Goal: Answer question/provide support: Share knowledge or assist other users

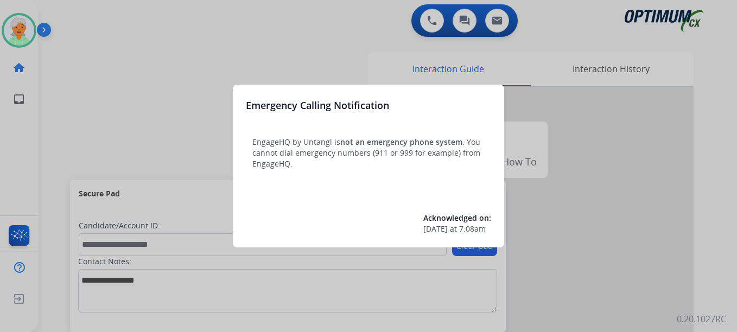
click at [31, 28] on div at bounding box center [368, 166] width 737 height 332
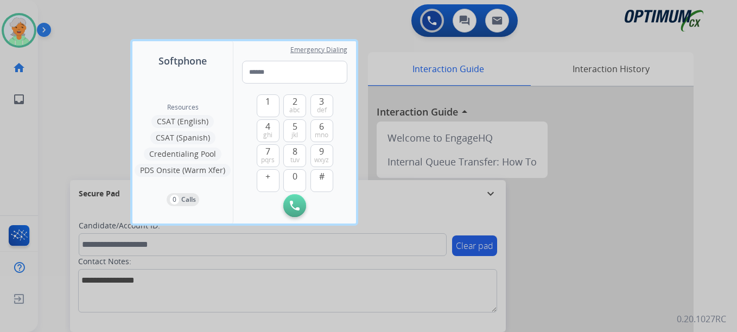
click at [31, 28] on div at bounding box center [368, 166] width 737 height 332
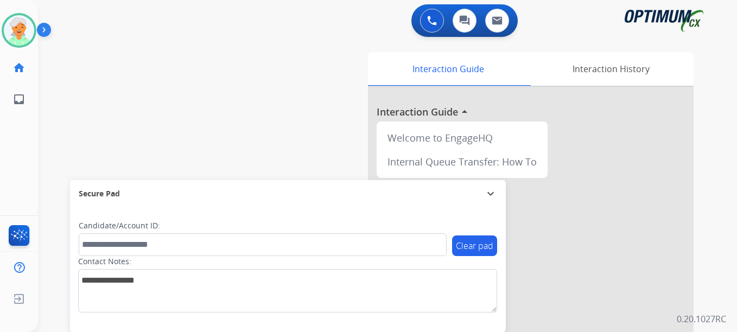
click at [31, 28] on img at bounding box center [19, 30] width 30 height 30
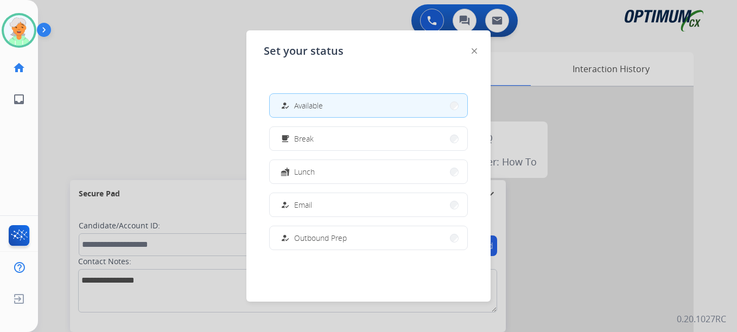
click at [169, 92] on div at bounding box center [368, 166] width 737 height 332
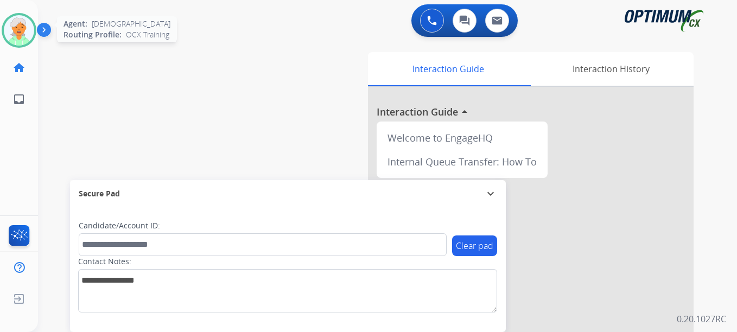
click at [33, 30] on img at bounding box center [19, 30] width 30 height 30
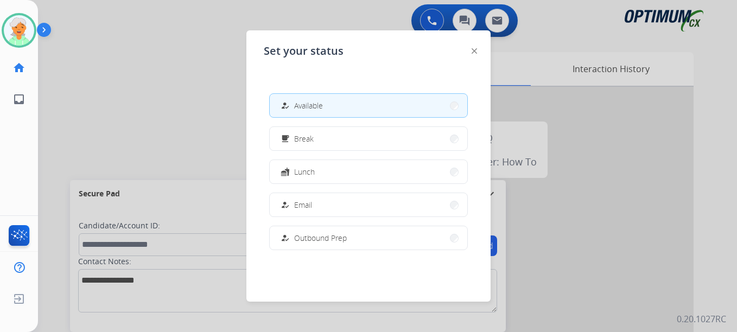
click at [300, 106] on span "Available" at bounding box center [308, 105] width 29 height 11
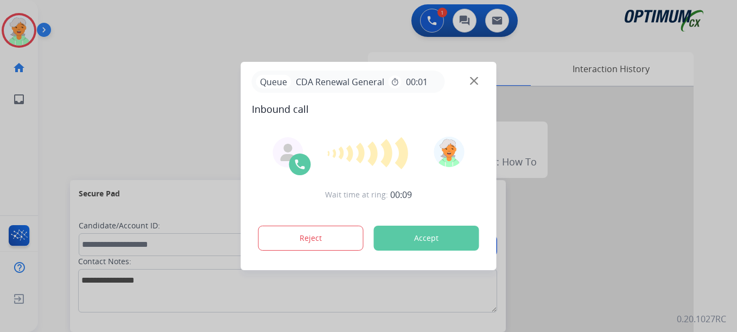
click at [428, 241] on button "Accept" at bounding box center [426, 238] width 105 height 25
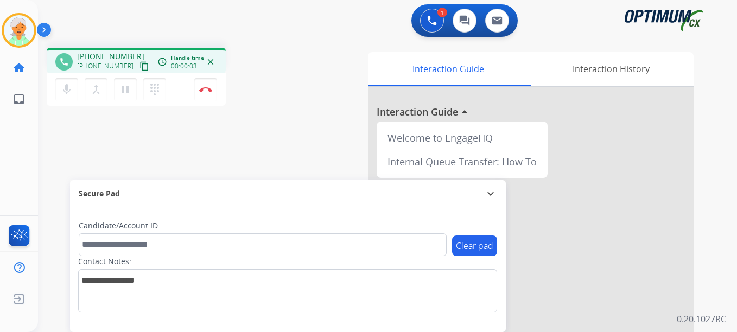
click at [140, 65] on mat-icon "content_copy" at bounding box center [145, 66] width 10 height 10
click at [117, 88] on button "pause Hold" at bounding box center [125, 89] width 23 height 23
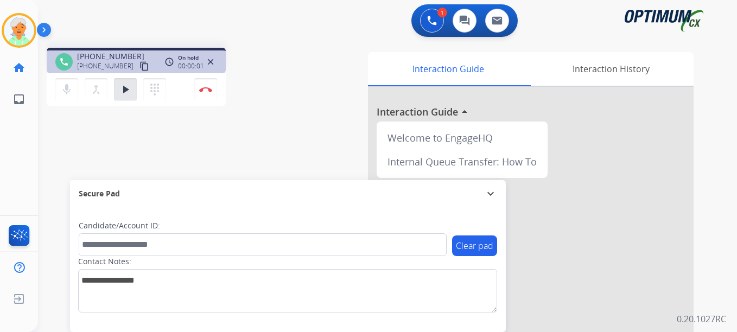
click at [116, 232] on div "Candidate/Account ID:" at bounding box center [263, 238] width 368 height 36
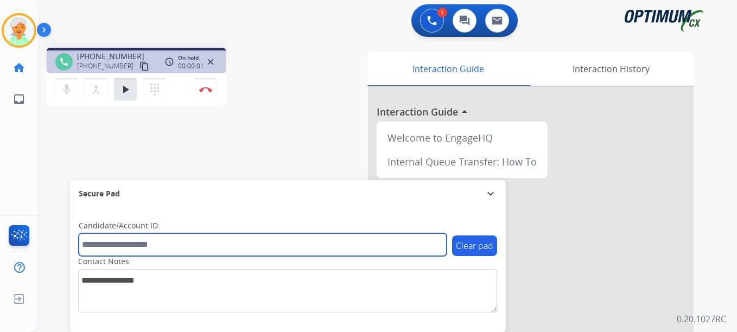
click at [114, 245] on input "text" at bounding box center [263, 244] width 368 height 23
paste input "*******"
type input "*******"
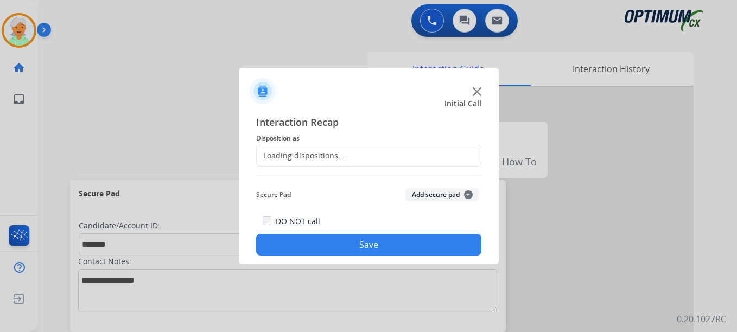
click at [199, 96] on div at bounding box center [368, 166] width 737 height 332
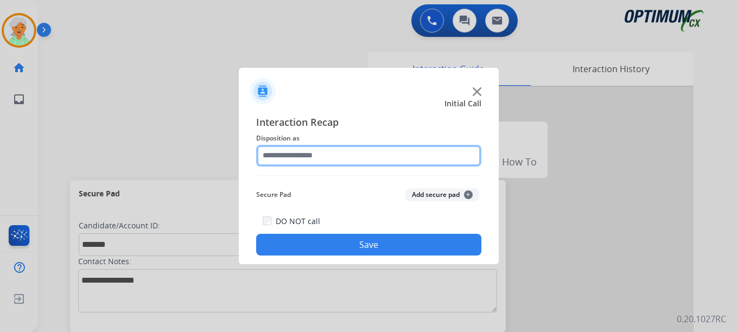
click at [310, 157] on input "text" at bounding box center [368, 156] width 225 height 22
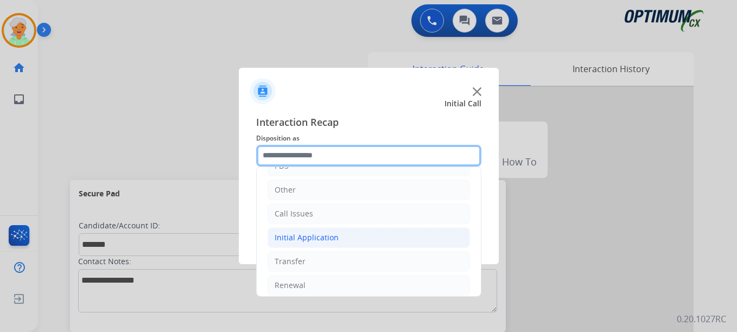
scroll to position [74, 0]
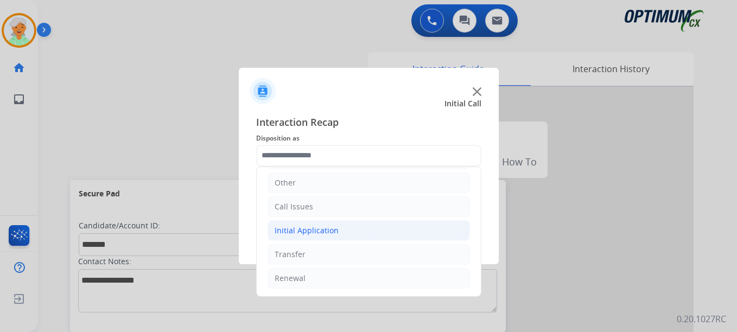
click at [327, 232] on div "Initial Application" at bounding box center [307, 230] width 64 height 11
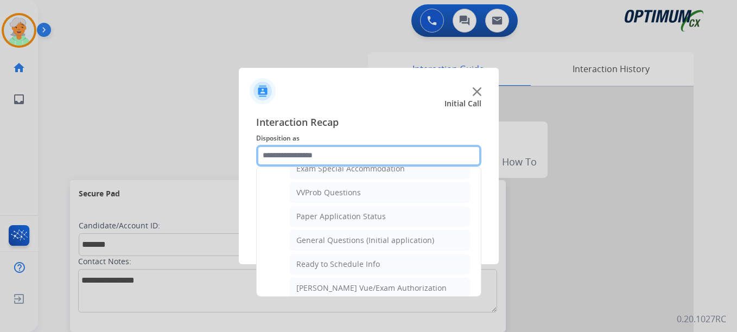
scroll to position [604, 0]
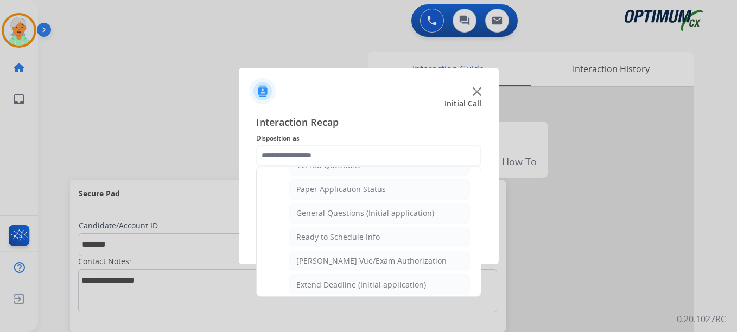
click at [334, 213] on div "General Questions (Initial application)" at bounding box center [365, 213] width 138 height 11
type input "**********"
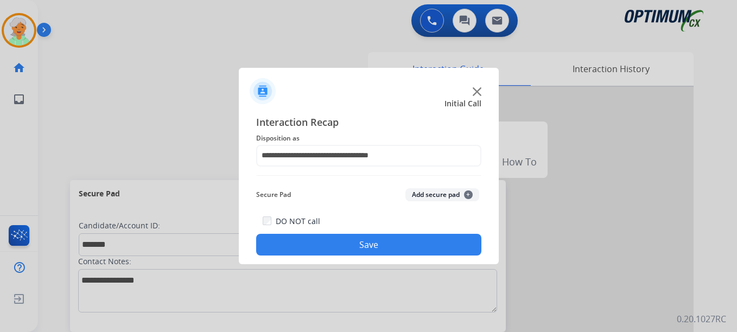
click at [348, 244] on button "Save" at bounding box center [368, 245] width 225 height 22
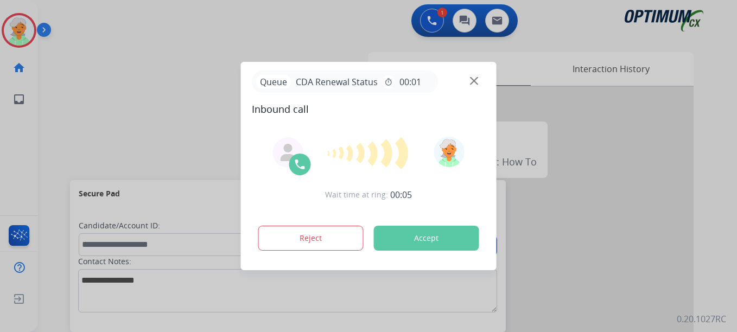
click at [403, 242] on button "Accept" at bounding box center [426, 238] width 105 height 25
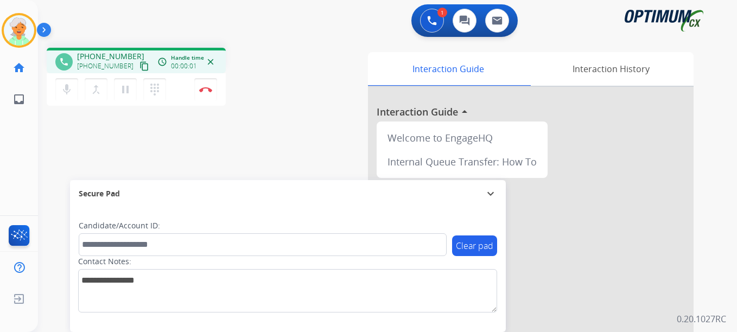
click at [140, 66] on mat-icon "content_copy" at bounding box center [145, 66] width 10 height 10
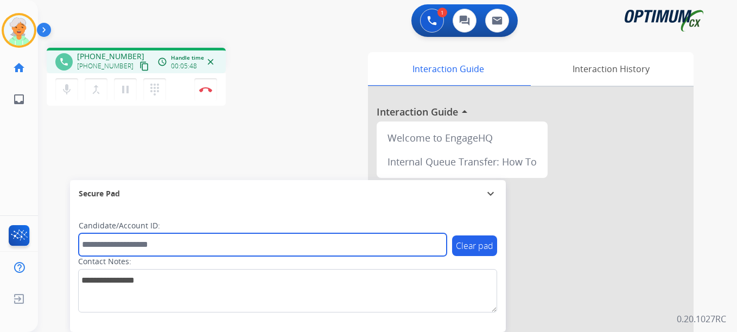
click at [123, 248] on input "text" at bounding box center [263, 244] width 368 height 23
paste input "*******"
type input "*******"
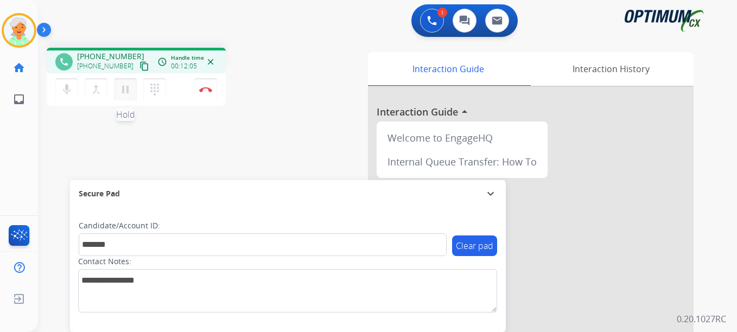
click at [126, 90] on mat-icon "pause" at bounding box center [125, 89] width 13 height 13
click at [203, 83] on button "Disconnect" at bounding box center [205, 89] width 23 height 23
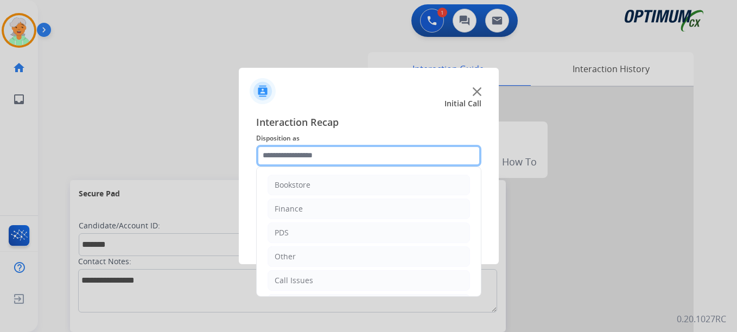
click at [333, 161] on input "text" at bounding box center [368, 156] width 225 height 22
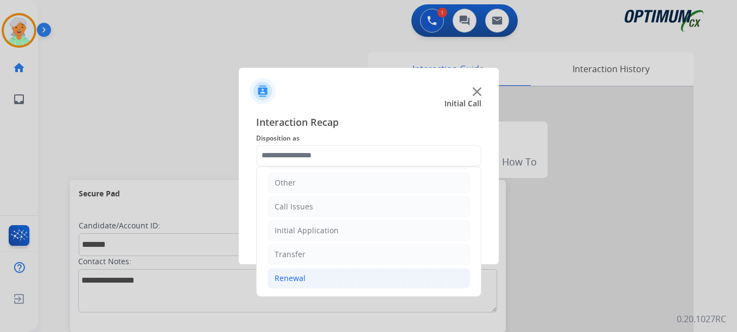
click at [319, 279] on li "Renewal" at bounding box center [369, 278] width 202 height 21
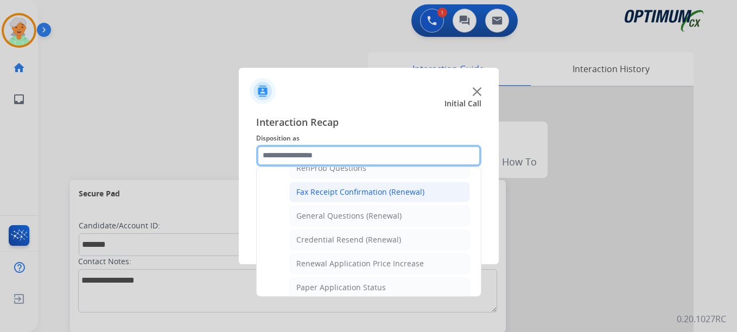
scroll to position [291, 0]
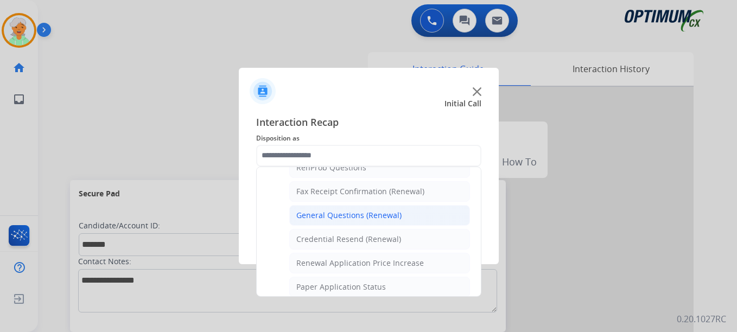
click at [333, 218] on div "General Questions (Renewal)" at bounding box center [348, 215] width 105 height 11
type input "**********"
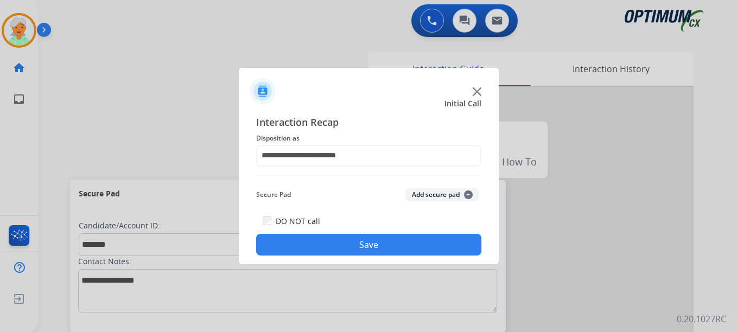
click at [351, 249] on button "Save" at bounding box center [368, 245] width 225 height 22
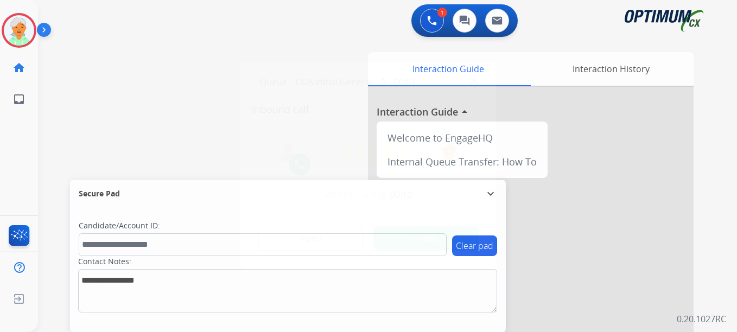
click at [450, 240] on button "Accept" at bounding box center [426, 238] width 105 height 25
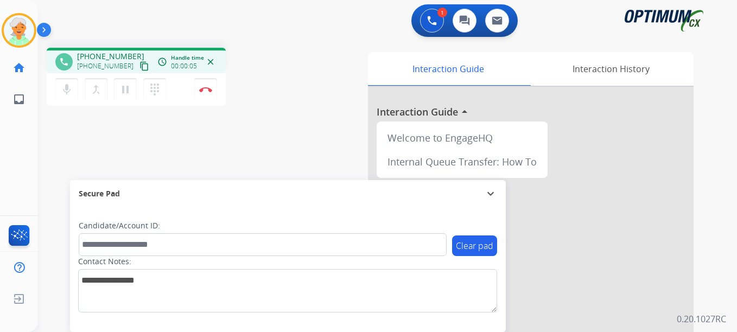
click at [140, 69] on mat-icon "content_copy" at bounding box center [145, 66] width 10 height 10
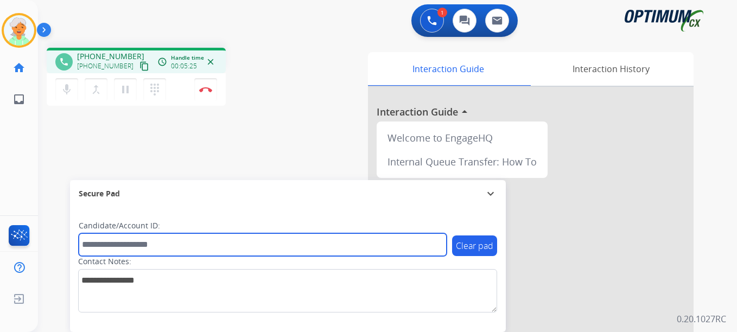
click at [112, 245] on input "text" at bounding box center [263, 244] width 368 height 23
paste input "*******"
type input "*******"
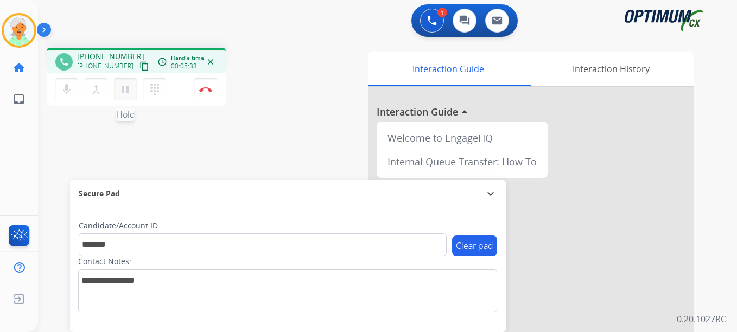
click at [126, 90] on mat-icon "pause" at bounding box center [125, 89] width 13 height 13
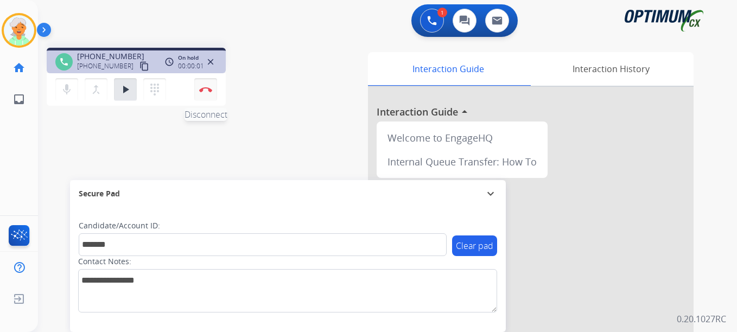
click at [199, 96] on button "Disconnect" at bounding box center [205, 89] width 23 height 23
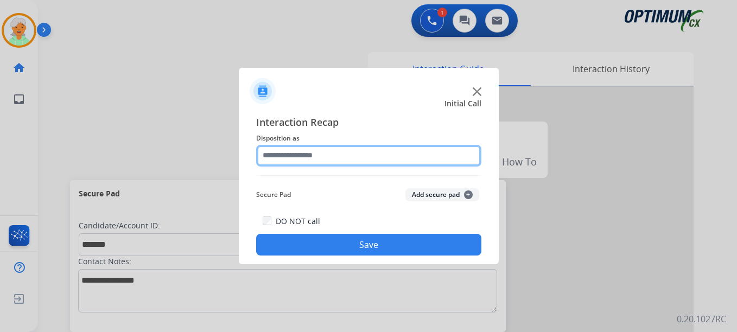
click at [346, 154] on input "text" at bounding box center [368, 156] width 225 height 22
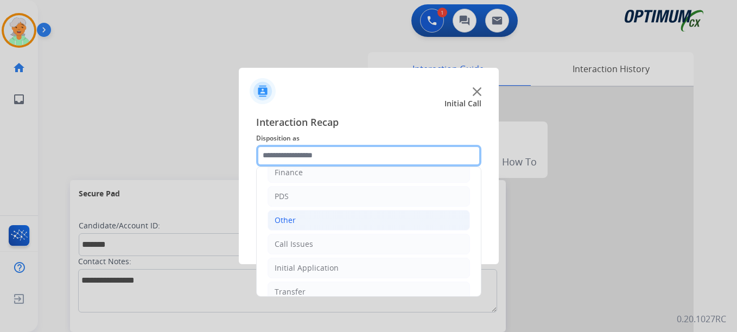
scroll to position [74, 0]
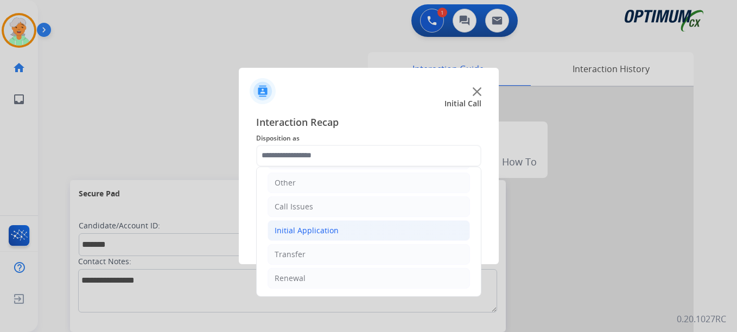
click at [307, 232] on div "Initial Application" at bounding box center [307, 230] width 64 height 11
click at [331, 255] on div "Credential Resend (Initial application)" at bounding box center [364, 254] width 137 height 11
type input "**********"
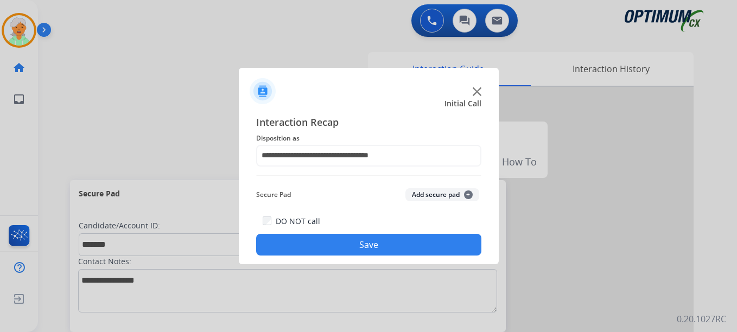
click at [335, 249] on button "Save" at bounding box center [368, 245] width 225 height 22
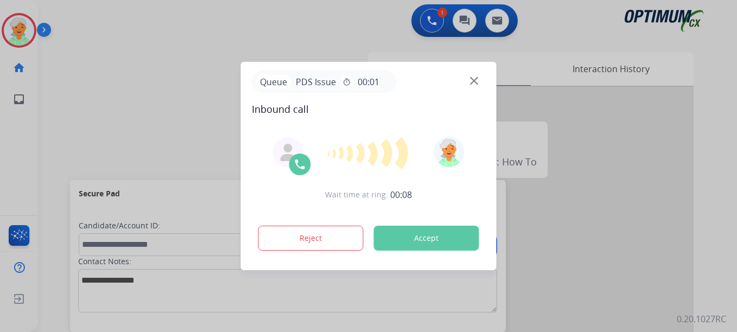
click at [394, 239] on button "Accept" at bounding box center [426, 238] width 105 height 25
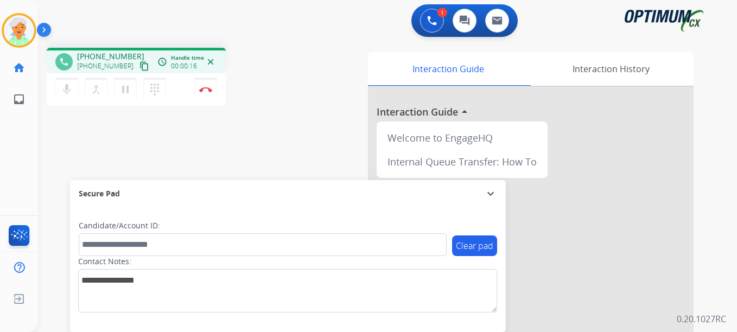
click at [140, 69] on mat-icon "content_copy" at bounding box center [145, 66] width 10 height 10
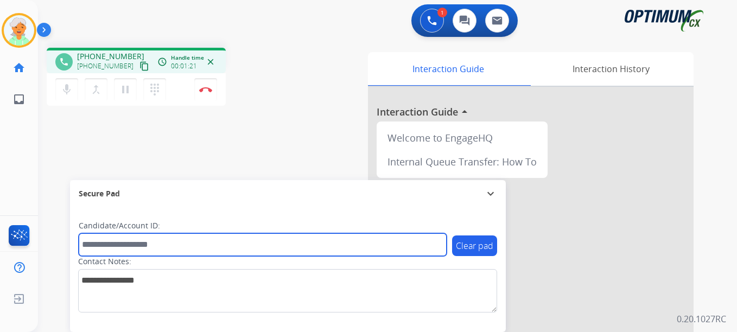
click at [100, 245] on input "text" at bounding box center [263, 244] width 368 height 23
paste input "*******"
type input "*******"
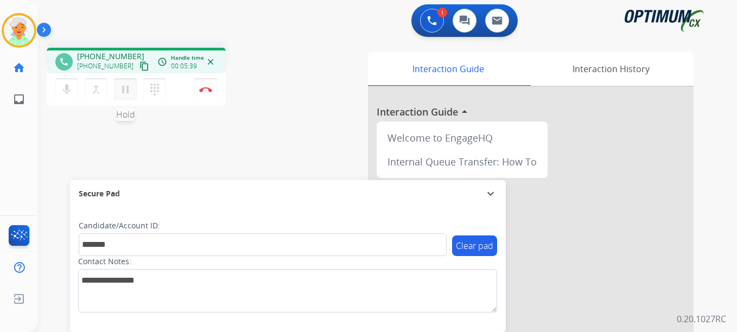
click at [126, 88] on mat-icon "pause" at bounding box center [125, 89] width 13 height 13
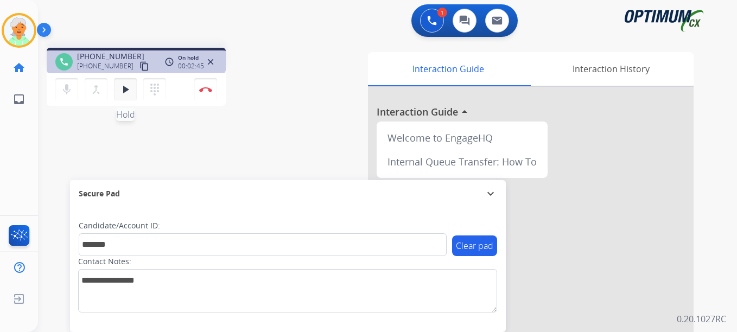
click at [123, 87] on mat-icon "play_arrow" at bounding box center [125, 89] width 13 height 13
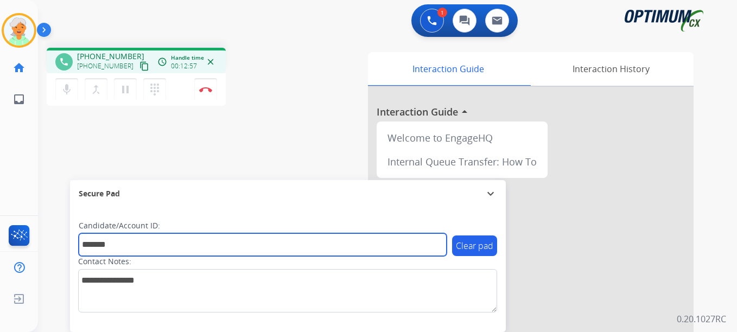
click at [110, 253] on input "*******" at bounding box center [263, 244] width 368 height 23
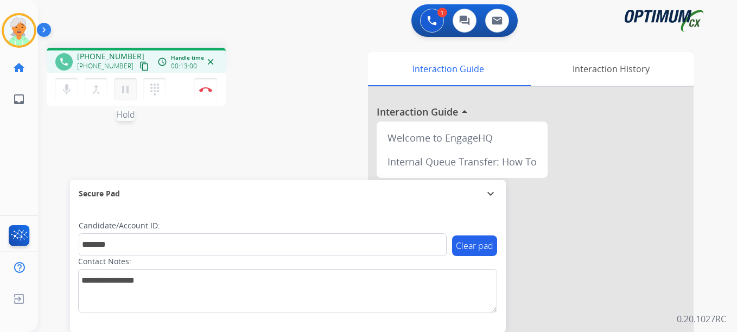
click at [130, 89] on mat-icon "pause" at bounding box center [125, 89] width 13 height 13
click at [203, 91] on img at bounding box center [205, 89] width 13 height 5
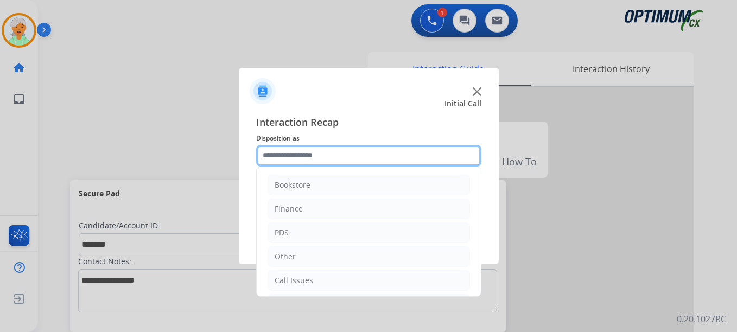
click at [326, 159] on input "text" at bounding box center [368, 156] width 225 height 22
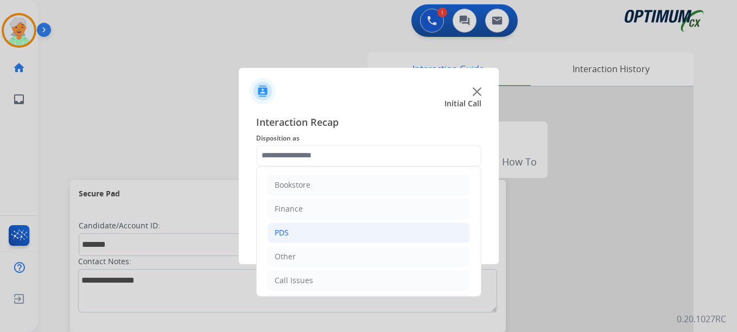
click at [300, 235] on li "PDS" at bounding box center [369, 233] width 202 height 21
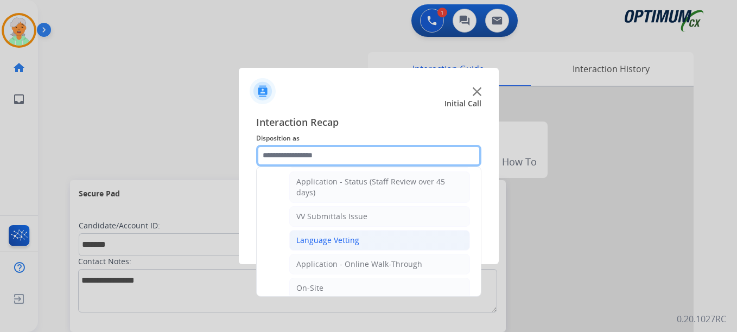
scroll to position [163, 0]
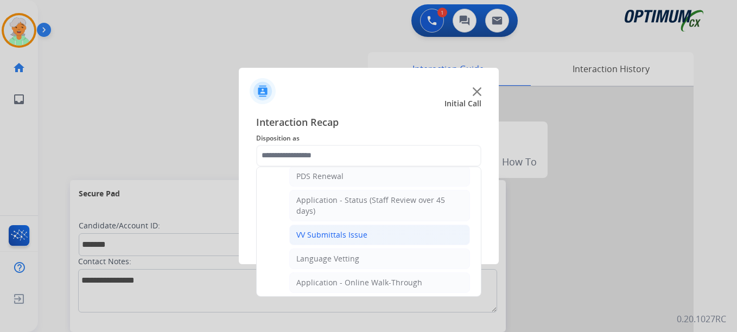
click at [333, 236] on div "VV Submittals Issue" at bounding box center [331, 235] width 71 height 11
type input "**********"
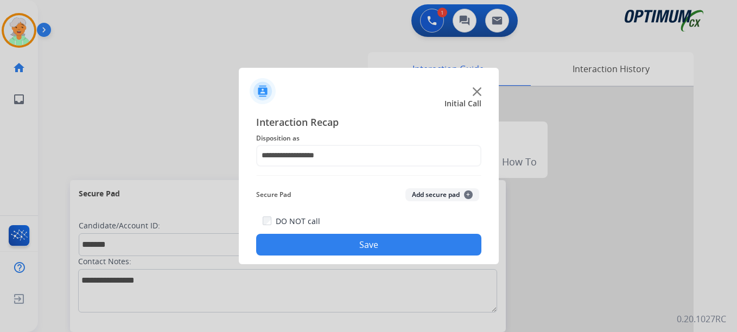
click at [336, 236] on button "Save" at bounding box center [368, 245] width 225 height 22
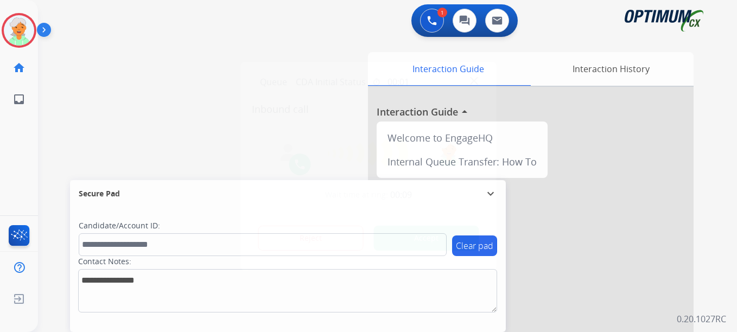
click at [408, 248] on button "Accept" at bounding box center [426, 238] width 105 height 25
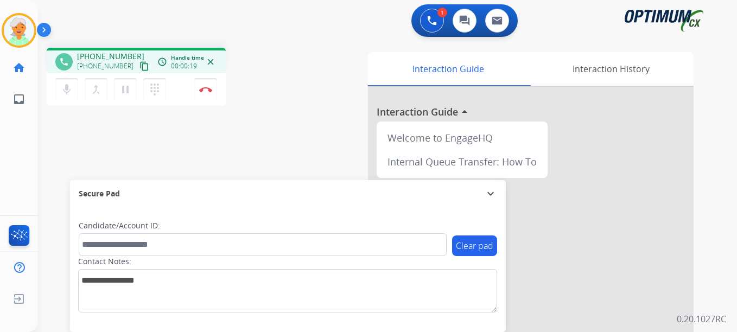
click at [140, 67] on mat-icon "content_copy" at bounding box center [145, 66] width 10 height 10
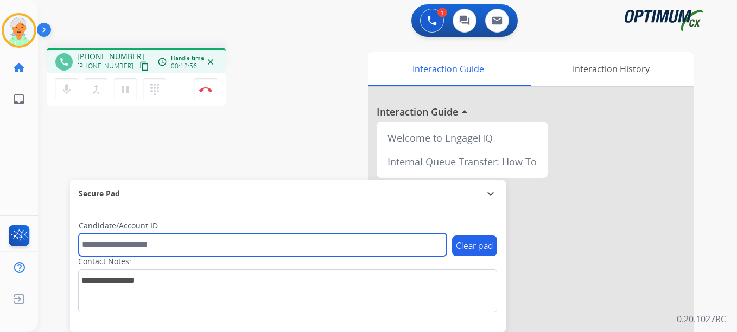
click at [122, 240] on input "text" at bounding box center [263, 244] width 368 height 23
paste input "*******"
type input "*******"
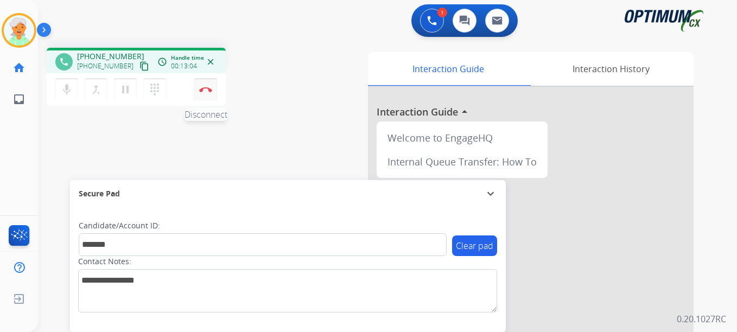
click at [210, 93] on button "Disconnect" at bounding box center [205, 89] width 23 height 23
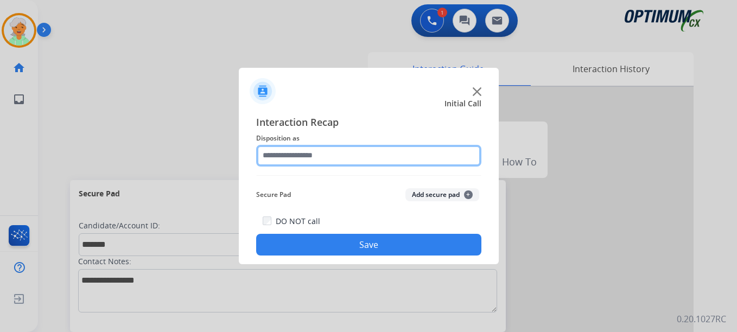
click at [340, 155] on input "text" at bounding box center [368, 156] width 225 height 22
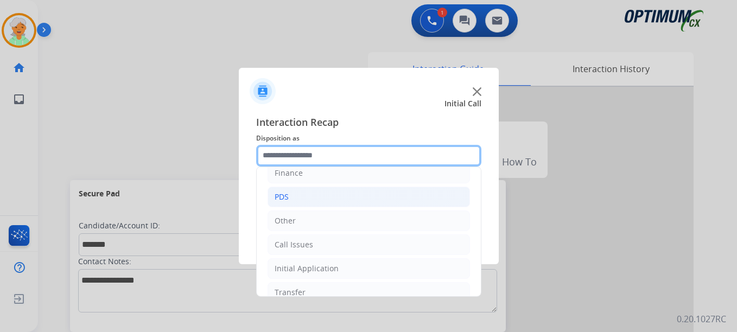
scroll to position [74, 0]
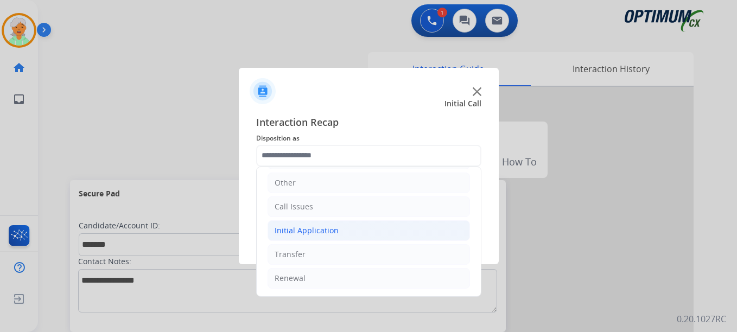
click at [313, 230] on div "Initial Application" at bounding box center [307, 230] width 64 height 11
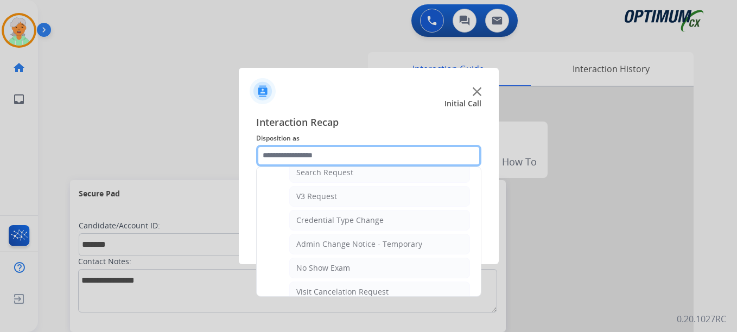
scroll to position [454, 0]
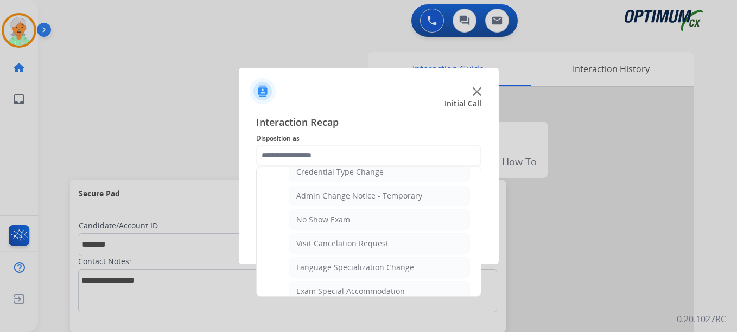
click at [329, 224] on div "No Show Exam" at bounding box center [323, 219] width 54 height 11
type input "**********"
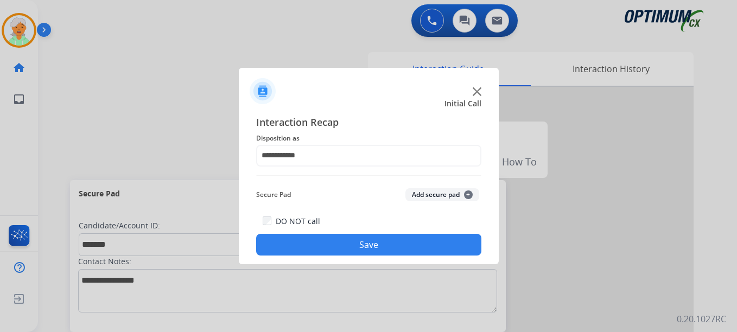
click at [334, 246] on button "Save" at bounding box center [368, 245] width 225 height 22
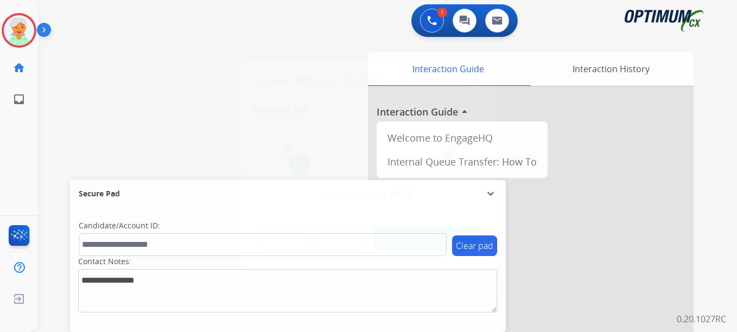
click at [428, 244] on button "Accept" at bounding box center [426, 238] width 105 height 25
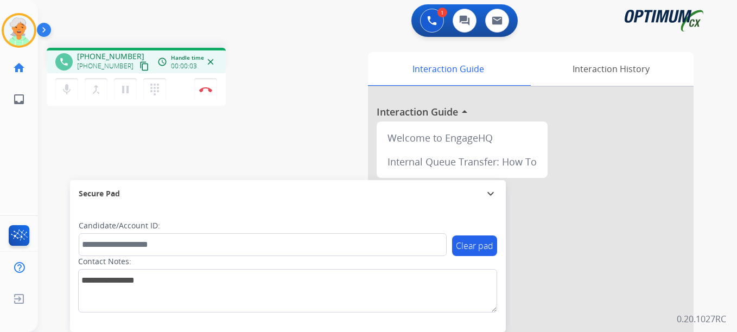
click at [140, 68] on mat-icon "content_copy" at bounding box center [145, 66] width 10 height 10
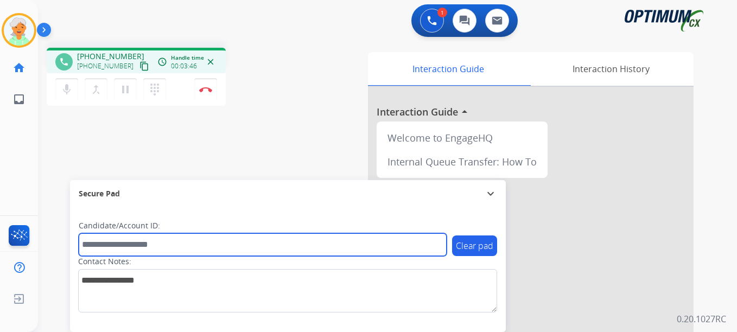
drag, startPoint x: 135, startPoint y: 248, endPoint x: 139, endPoint y: 235, distance: 13.1
click at [136, 248] on input "text" at bounding box center [263, 244] width 368 height 23
paste input "*******"
type input "*******"
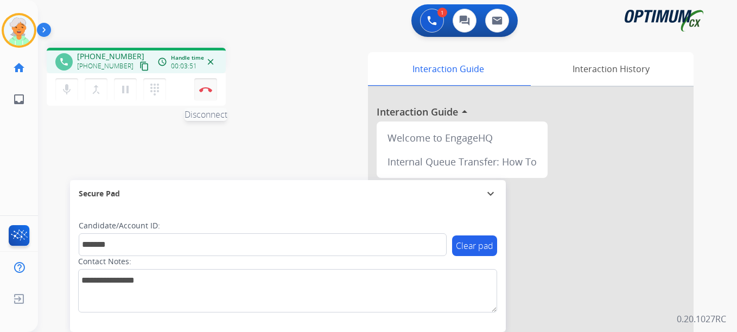
click at [202, 94] on button "Disconnect" at bounding box center [205, 89] width 23 height 23
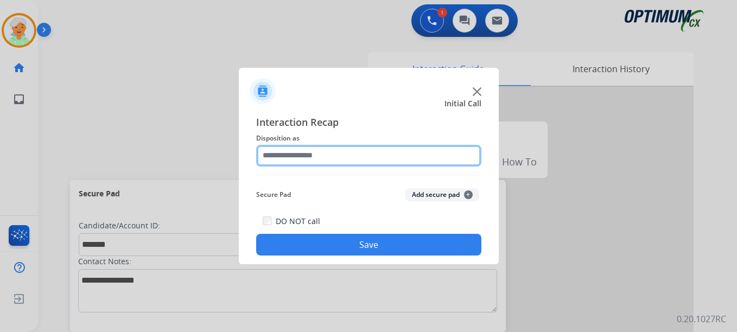
click at [312, 154] on input "text" at bounding box center [368, 156] width 225 height 22
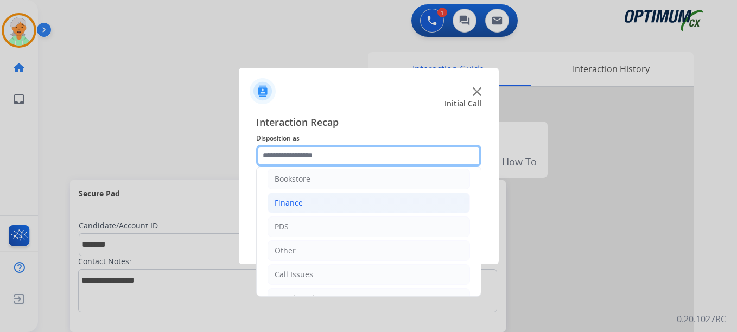
scroll to position [0, 0]
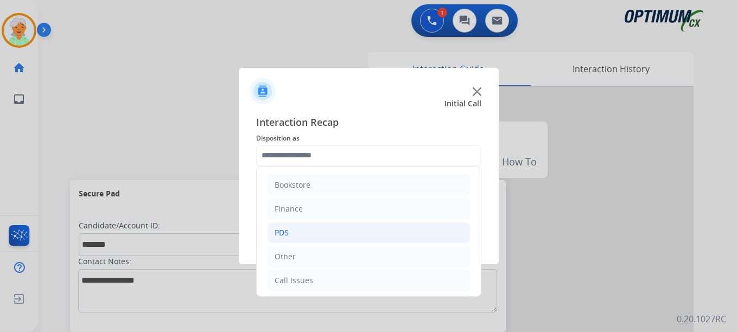
click at [307, 233] on li "PDS" at bounding box center [369, 233] width 202 height 21
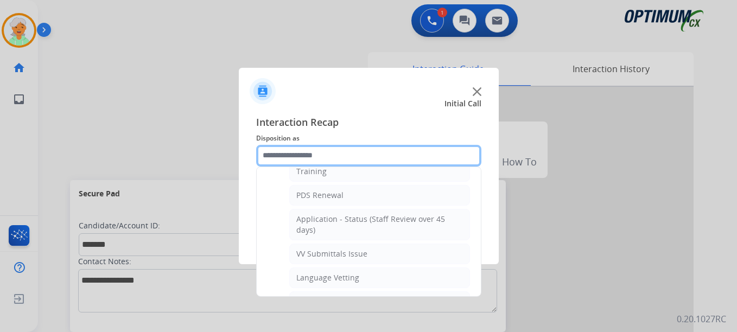
scroll to position [163, 0]
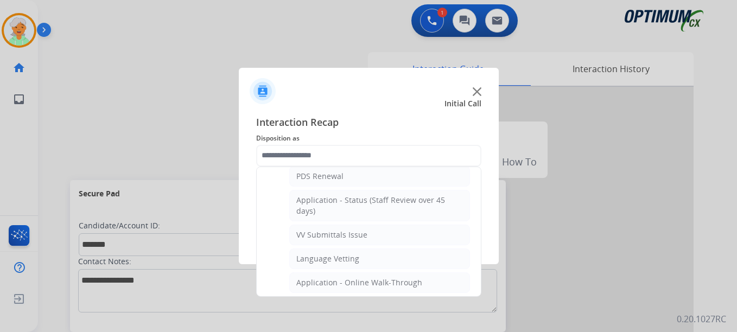
click at [323, 230] on div "VV Submittals Issue" at bounding box center [331, 235] width 71 height 11
type input "**********"
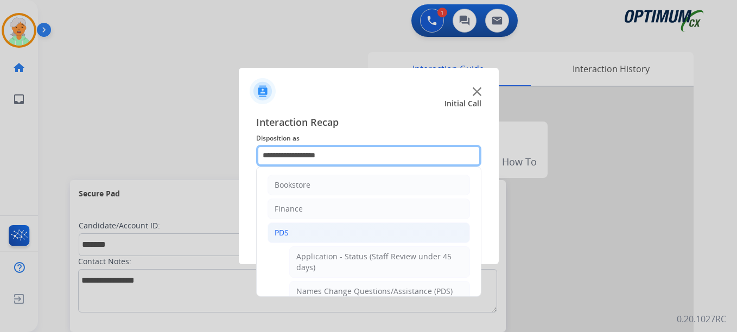
click at [340, 154] on input "**********" at bounding box center [368, 156] width 225 height 22
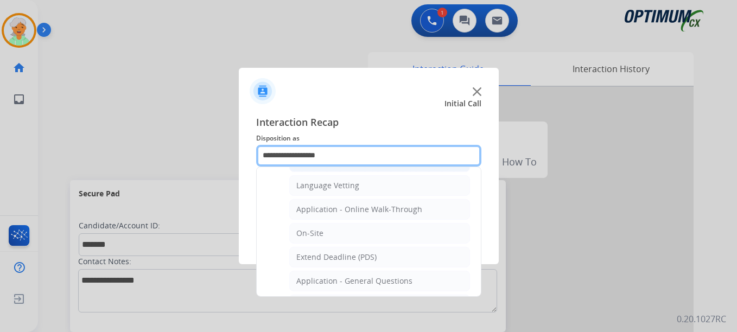
scroll to position [217, 0]
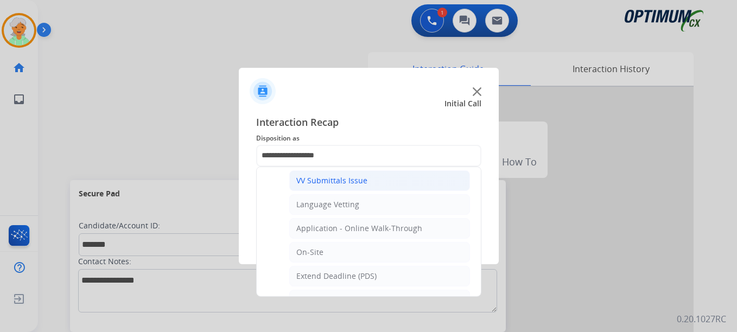
click at [347, 179] on div "VV Submittals Issue" at bounding box center [331, 180] width 71 height 11
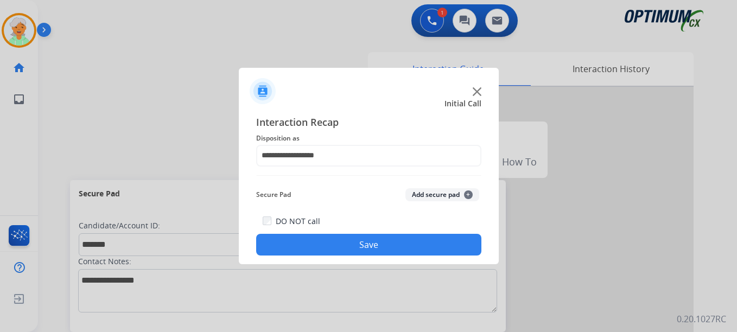
click at [350, 240] on button "Save" at bounding box center [368, 245] width 225 height 22
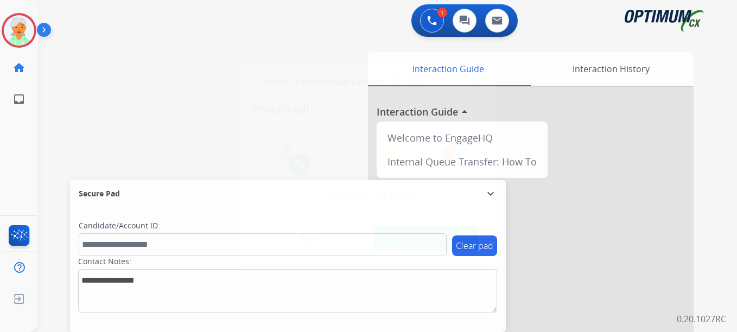
drag, startPoint x: 43, startPoint y: 130, endPoint x: 54, endPoint y: 133, distance: 11.3
click at [43, 125] on div at bounding box center [368, 166] width 737 height 332
click at [388, 240] on button "Accept" at bounding box center [426, 238] width 105 height 25
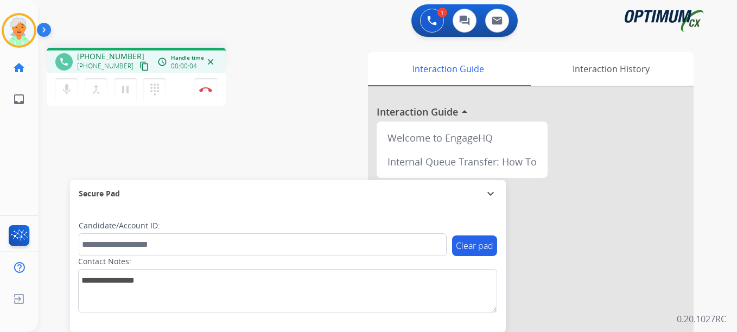
click at [140, 64] on mat-icon "content_copy" at bounding box center [145, 66] width 10 height 10
click at [123, 88] on mat-icon "pause" at bounding box center [125, 89] width 13 height 13
click at [124, 224] on label "Candidate/Account ID:" at bounding box center [119, 225] width 81 height 11
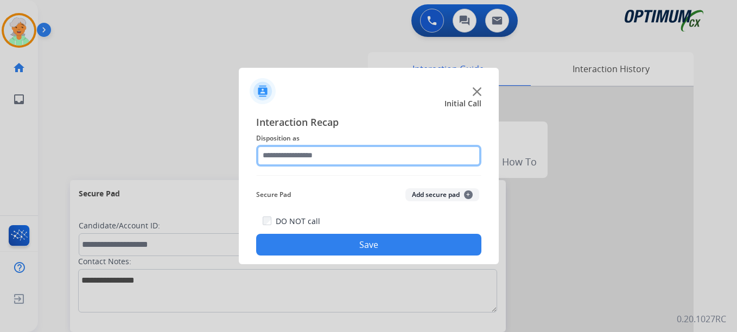
click at [306, 160] on input "text" at bounding box center [368, 156] width 225 height 22
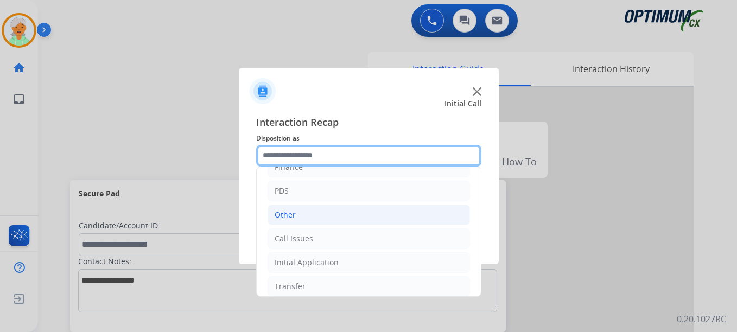
scroll to position [74, 0]
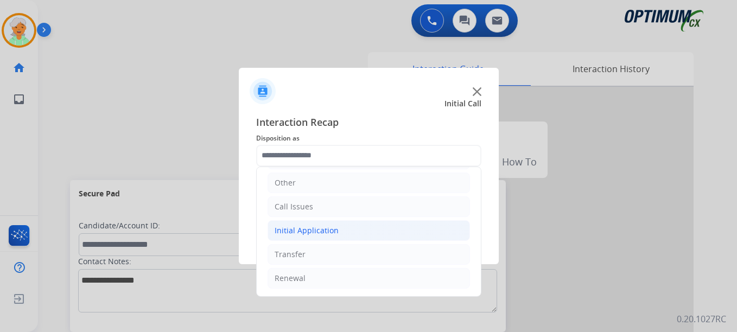
click at [326, 232] on div "Initial Application" at bounding box center [307, 230] width 64 height 11
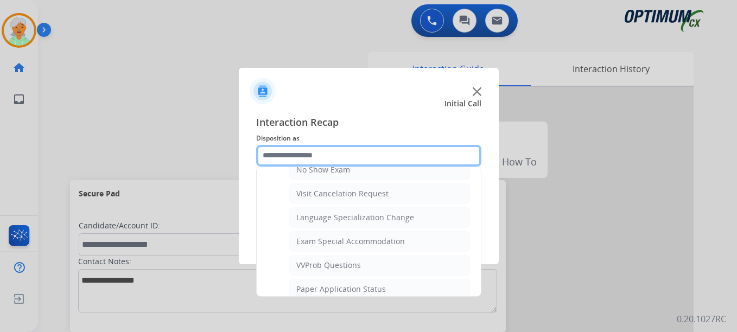
scroll to position [562, 0]
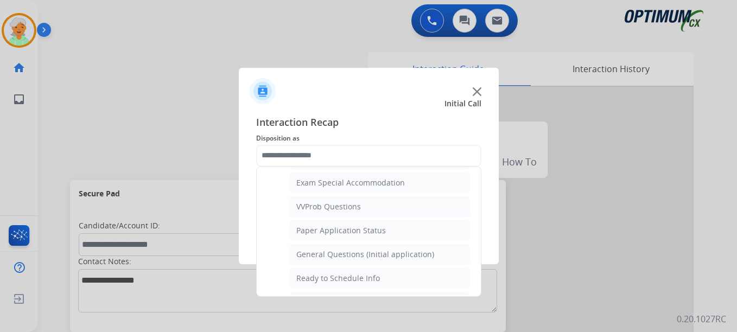
click at [332, 253] on div "General Questions (Initial application)" at bounding box center [365, 254] width 138 height 11
type input "**********"
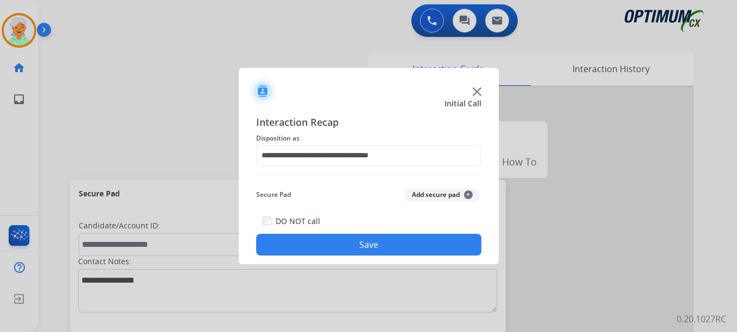
click at [341, 245] on button "Save" at bounding box center [368, 245] width 225 height 22
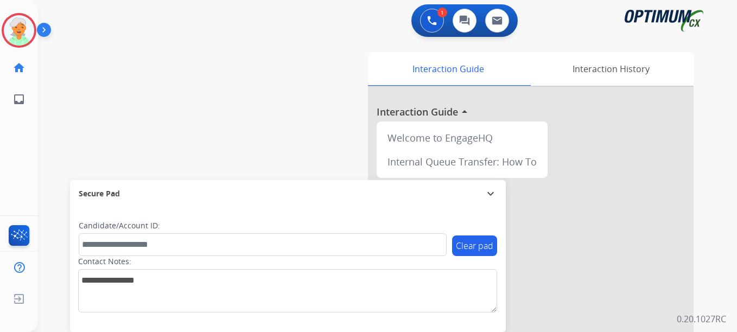
click at [467, 239] on button "Accept" at bounding box center [426, 238] width 105 height 25
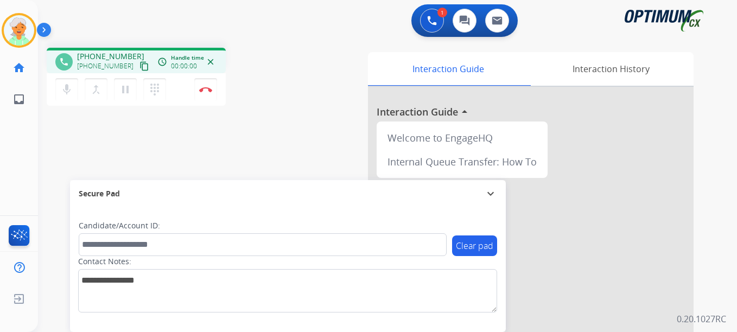
click at [140, 67] on mat-icon "content_copy" at bounding box center [145, 66] width 10 height 10
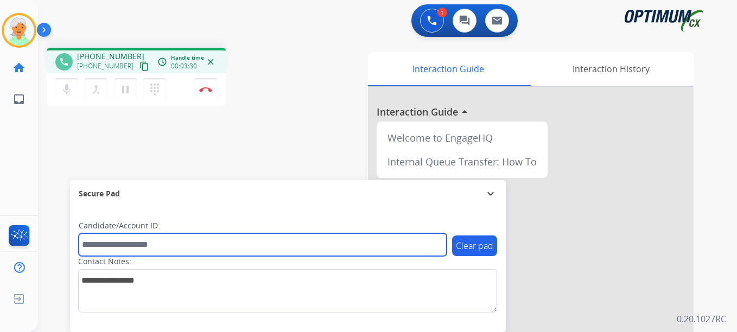
click at [137, 241] on input "text" at bounding box center [263, 244] width 368 height 23
paste input "*******"
type input "*******"
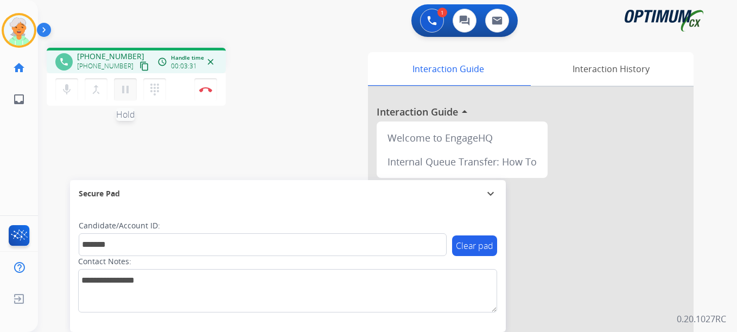
click at [126, 88] on mat-icon "pause" at bounding box center [125, 89] width 13 height 13
click at [207, 87] on img at bounding box center [205, 89] width 13 height 5
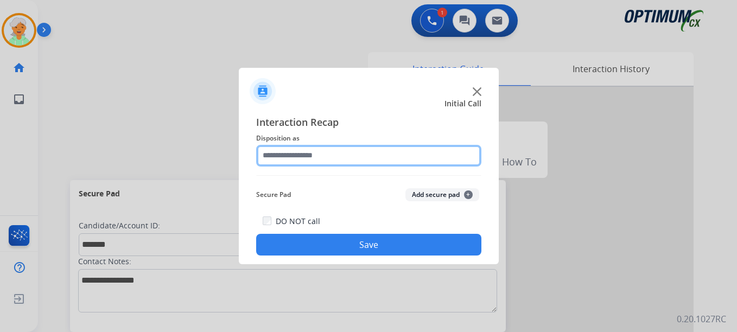
click at [326, 147] on input "text" at bounding box center [368, 156] width 225 height 22
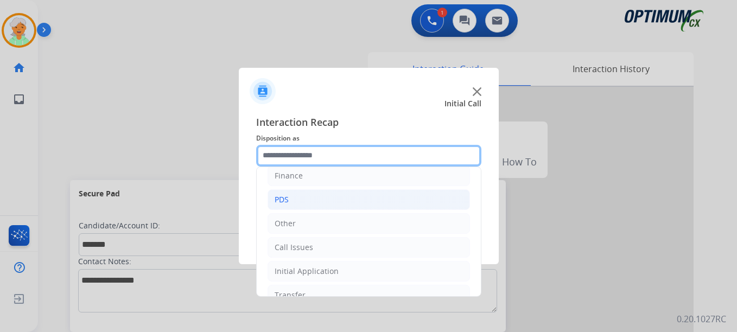
scroll to position [74, 0]
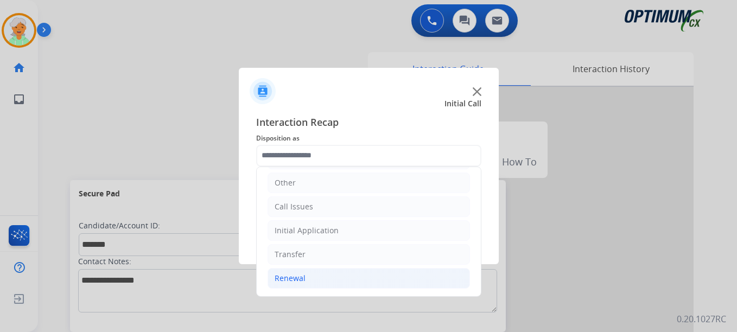
click at [321, 275] on li "Renewal" at bounding box center [369, 278] width 202 height 21
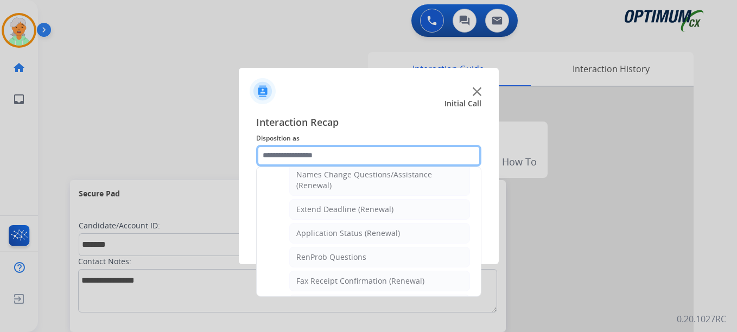
scroll to position [182, 0]
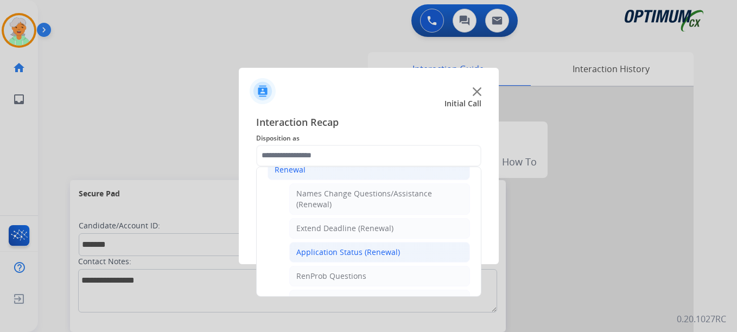
click at [337, 247] on div "Application Status (Renewal)" at bounding box center [348, 252] width 104 height 11
type input "**********"
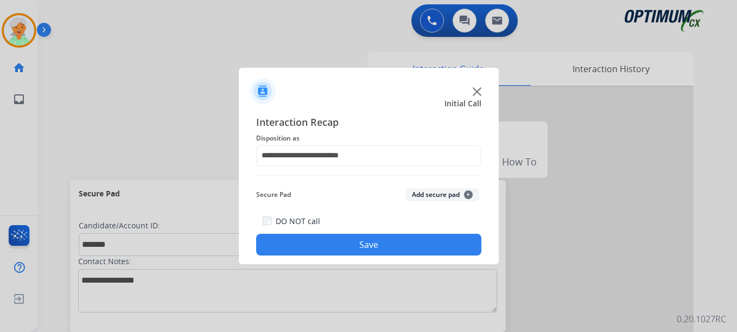
click at [338, 247] on button "Save" at bounding box center [368, 245] width 225 height 22
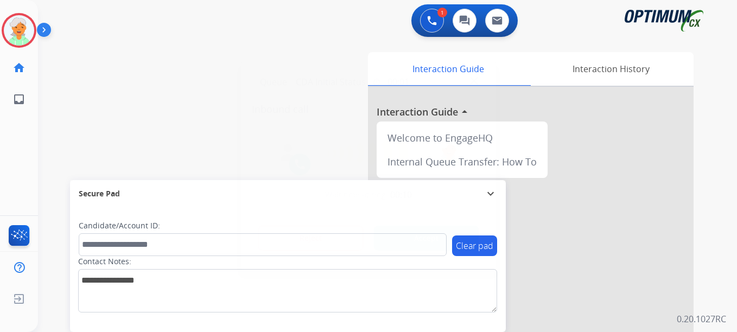
click at [407, 243] on button "Accept" at bounding box center [426, 238] width 105 height 25
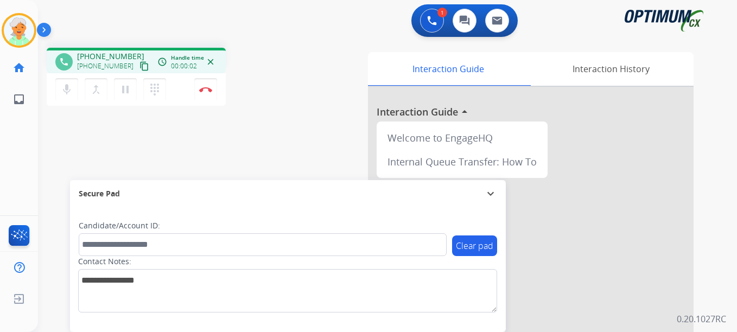
click at [140, 68] on mat-icon "content_copy" at bounding box center [145, 66] width 10 height 10
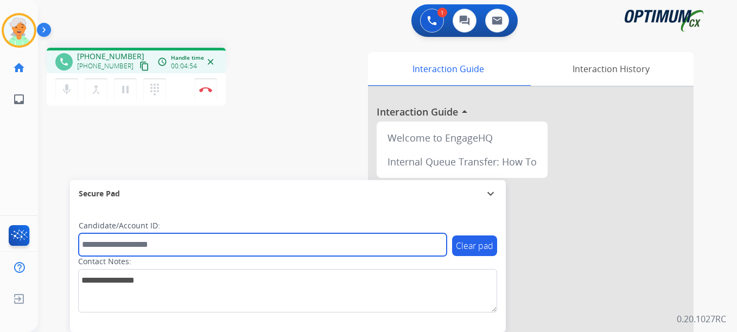
click at [91, 248] on input "text" at bounding box center [263, 244] width 368 height 23
paste input "*******"
type input "*******"
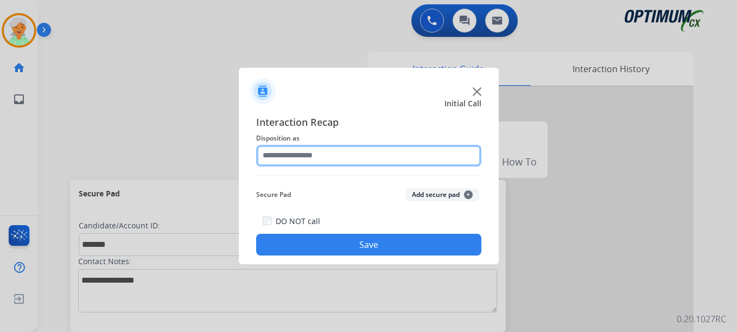
click at [287, 158] on input "text" at bounding box center [368, 156] width 225 height 22
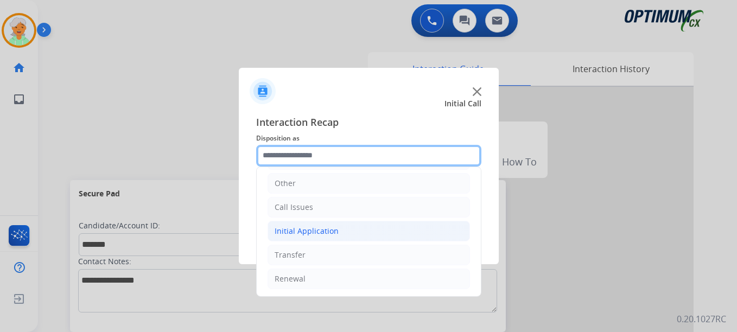
scroll to position [74, 0]
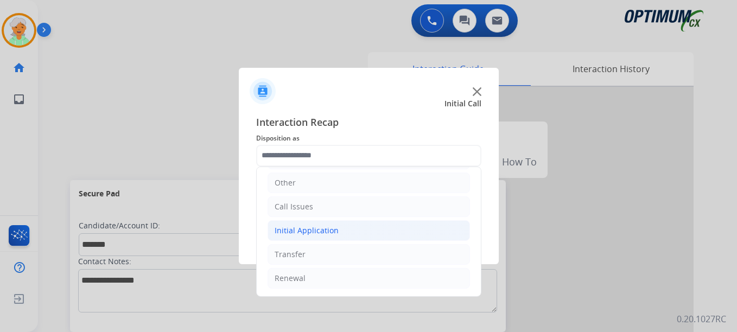
click at [312, 230] on div "Initial Application" at bounding box center [307, 230] width 64 height 11
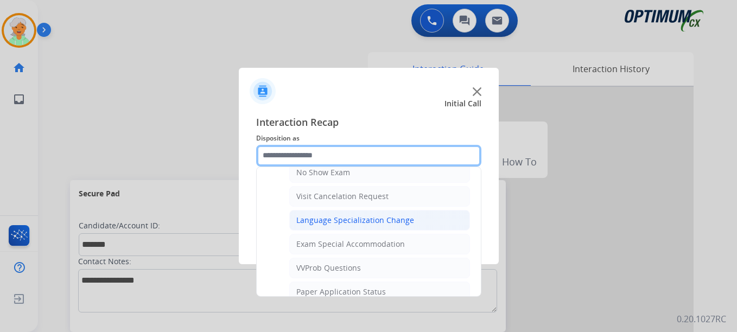
scroll to position [562, 0]
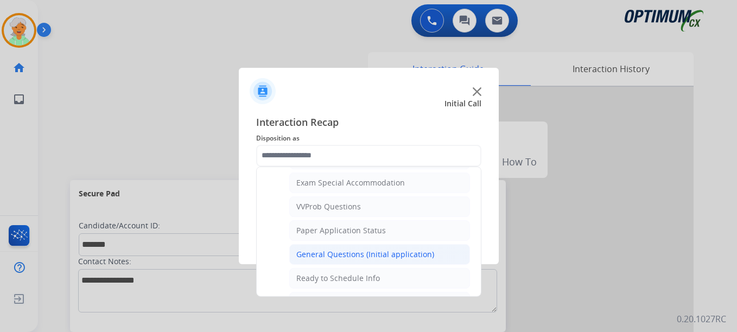
click at [333, 259] on div "General Questions (Initial application)" at bounding box center [365, 254] width 138 height 11
type input "**********"
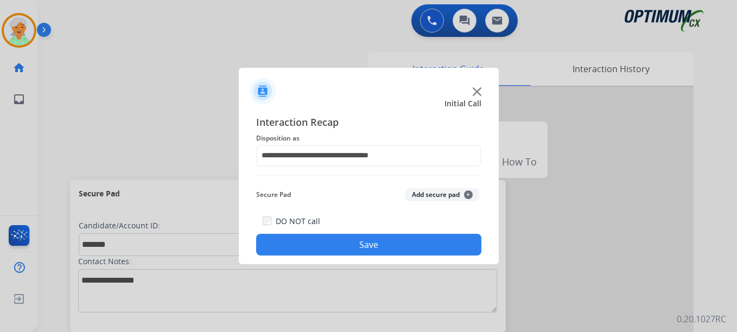
click at [352, 243] on button "Save" at bounding box center [368, 245] width 225 height 22
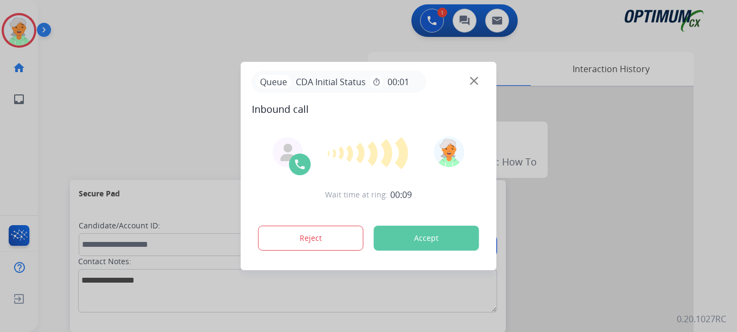
click at [422, 227] on button "Accept" at bounding box center [426, 238] width 105 height 25
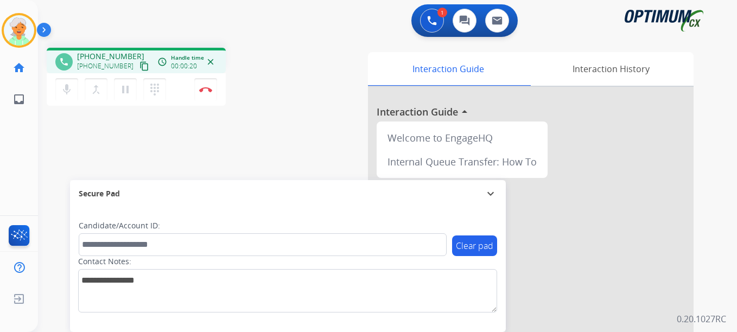
click at [140, 67] on mat-icon "content_copy" at bounding box center [145, 66] width 10 height 10
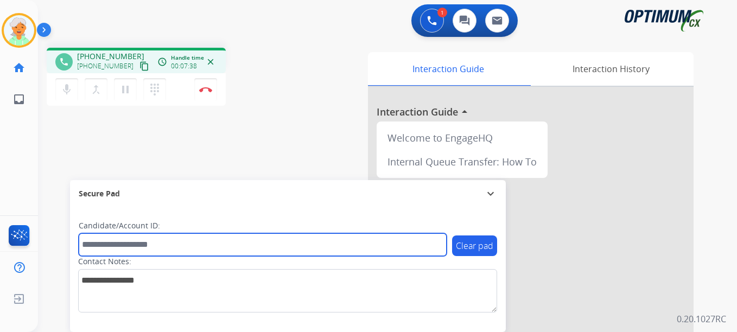
click at [116, 251] on input "text" at bounding box center [263, 244] width 368 height 23
paste input "*******"
type input "*******"
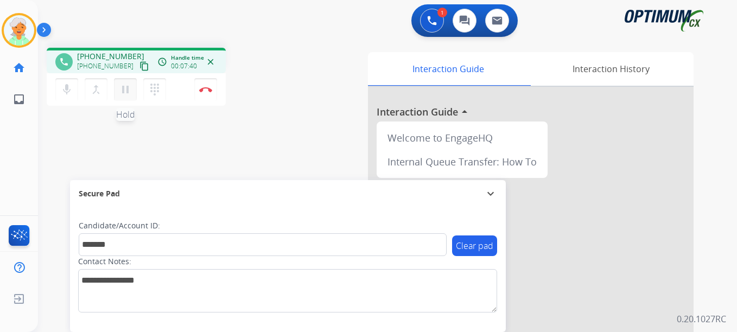
click at [120, 89] on mat-icon "pause" at bounding box center [125, 89] width 13 height 13
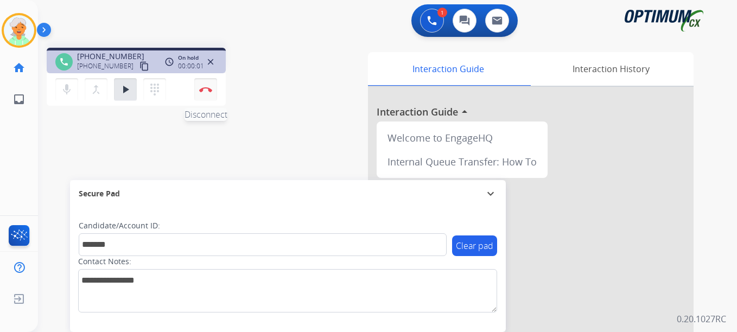
click at [202, 90] on img at bounding box center [205, 89] width 13 height 5
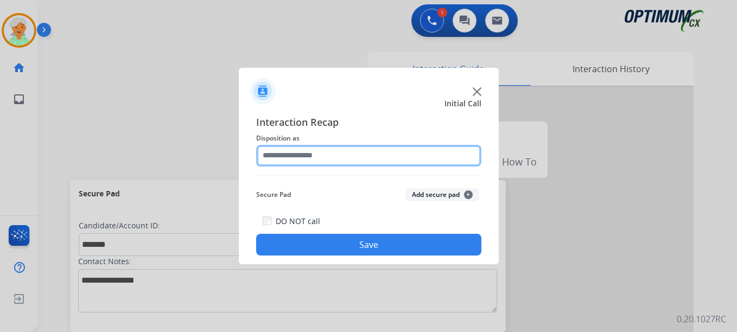
click at [335, 153] on input "text" at bounding box center [368, 156] width 225 height 22
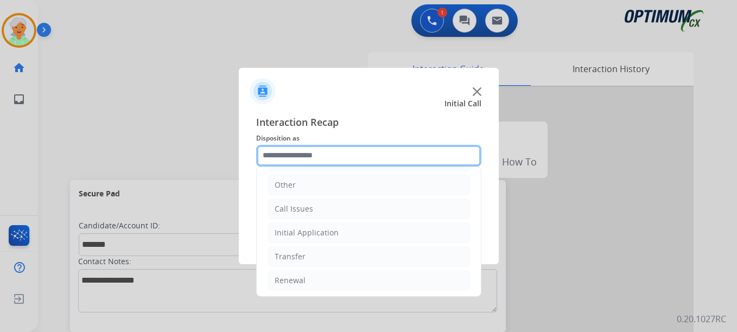
scroll to position [74, 0]
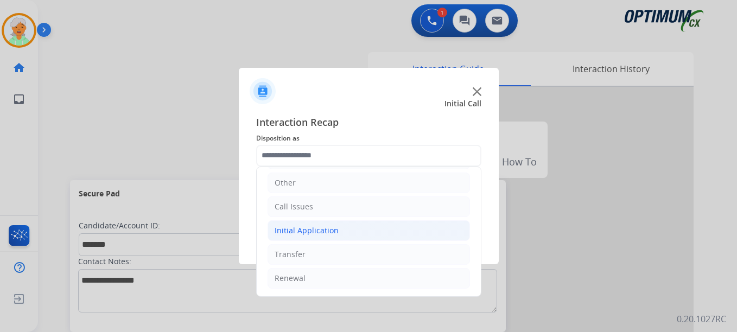
click at [291, 237] on li "Initial Application" at bounding box center [369, 230] width 202 height 21
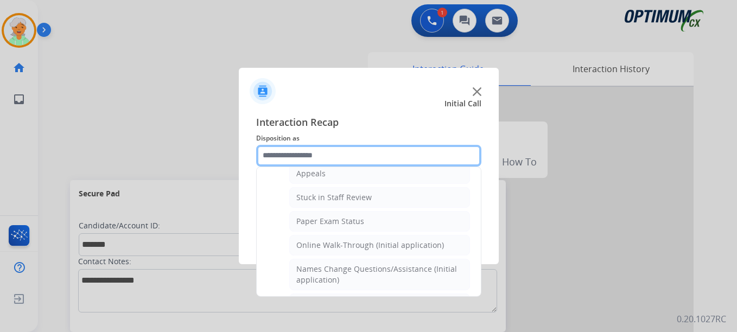
scroll to position [182, 0]
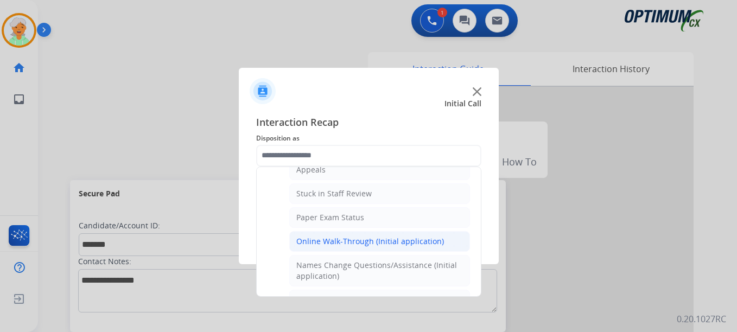
click at [345, 246] on div "Online Walk-Through (Initial application)" at bounding box center [370, 241] width 148 height 11
type input "**********"
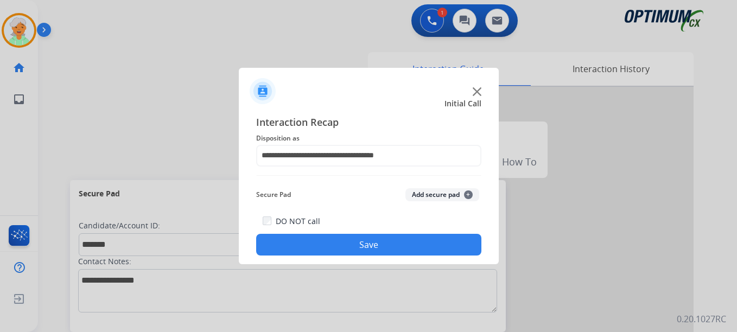
click at [408, 238] on button "Save" at bounding box center [368, 245] width 225 height 22
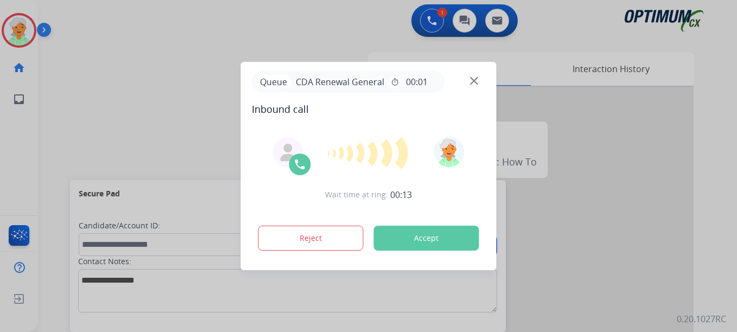
click at [400, 242] on button "Accept" at bounding box center [426, 238] width 105 height 25
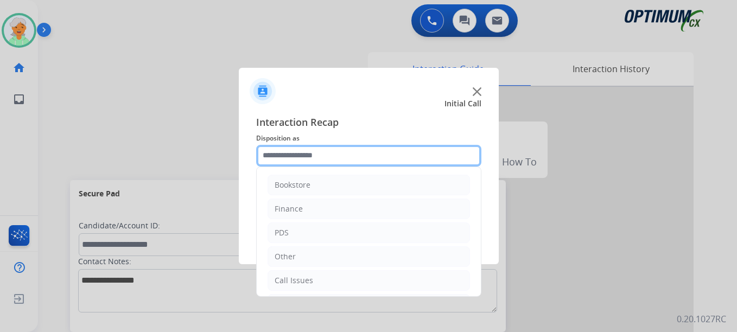
click at [288, 155] on input "text" at bounding box center [368, 156] width 225 height 22
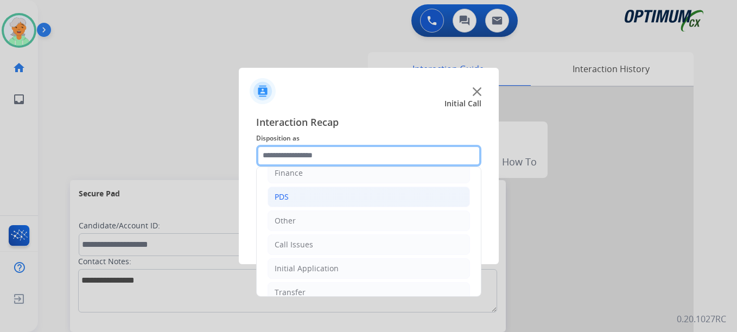
scroll to position [54, 0]
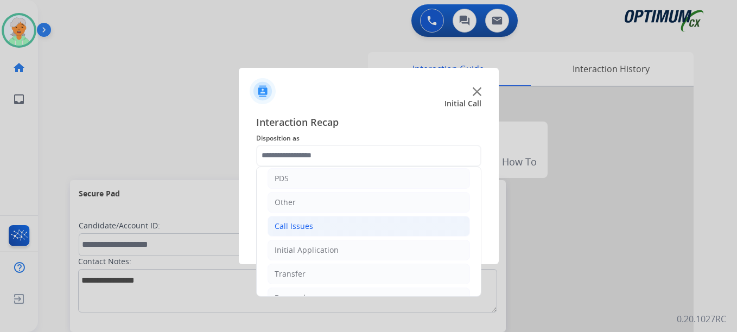
click at [289, 226] on div "Call Issues" at bounding box center [294, 226] width 39 height 11
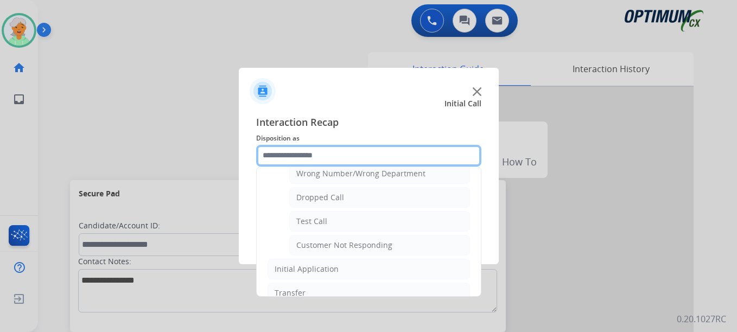
scroll to position [163, 0]
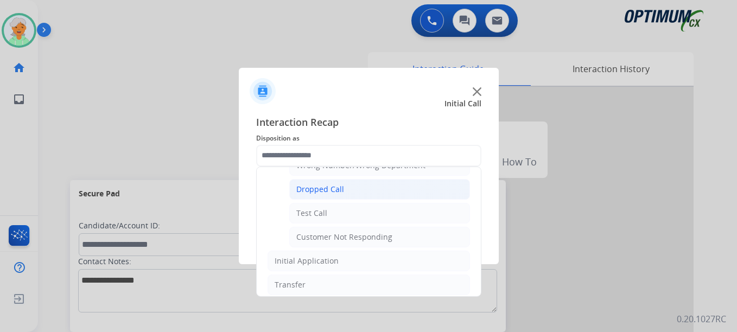
click at [324, 191] on div "Dropped Call" at bounding box center [320, 189] width 48 height 11
type input "**********"
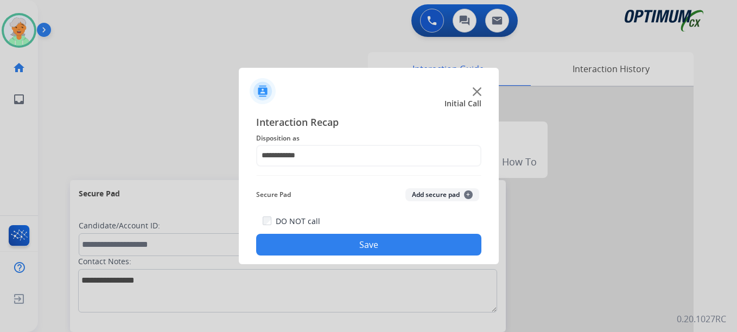
click at [338, 241] on button "Save" at bounding box center [368, 245] width 225 height 22
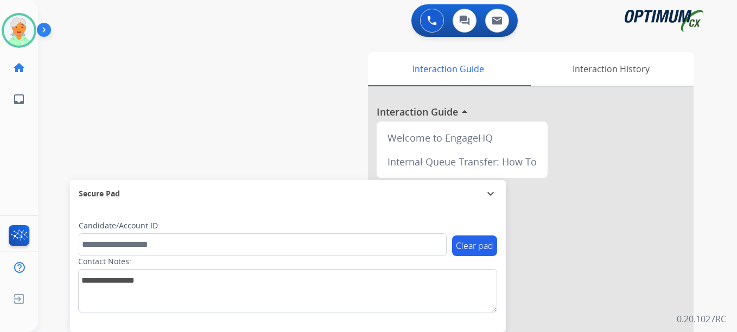
click at [18, 169] on div "Christi Available Edit Avatar Agent: Christi Routing Profile: OCX Training home…" at bounding box center [19, 166] width 38 height 332
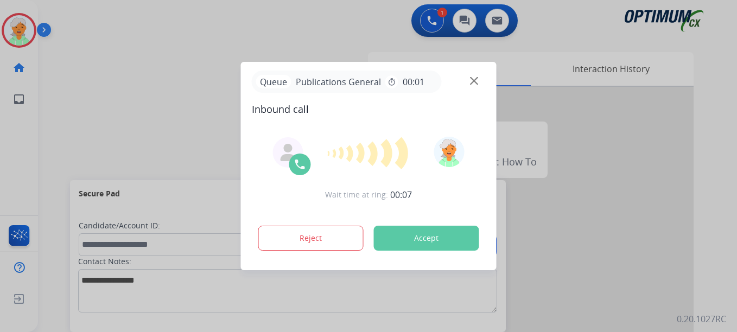
click at [449, 241] on button "Accept" at bounding box center [426, 238] width 105 height 25
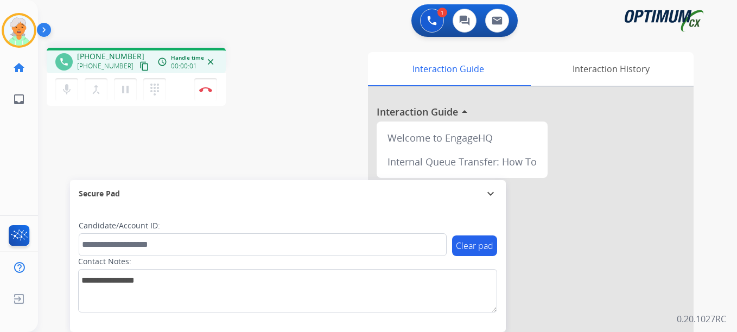
click at [140, 68] on mat-icon "content_copy" at bounding box center [145, 66] width 10 height 10
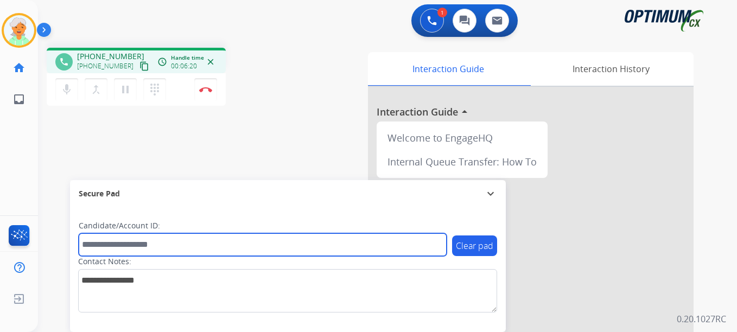
click at [117, 249] on input "text" at bounding box center [263, 244] width 368 height 23
paste input "*******"
type input "*******"
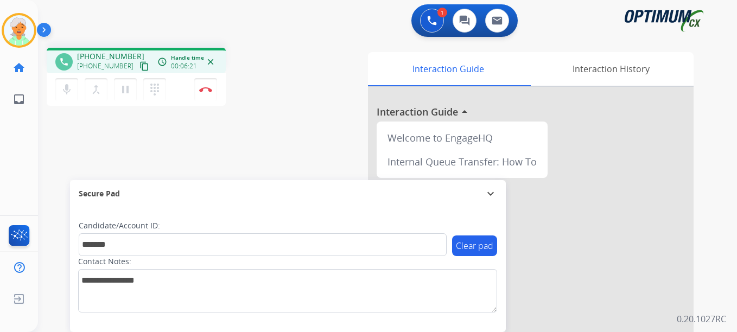
click at [217, 86] on div "mic Mute merge_type Bridge pause Hold dialpad Dialpad Disconnect" at bounding box center [136, 89] width 179 height 33
click at [202, 84] on button "Disconnect" at bounding box center [205, 89] width 23 height 23
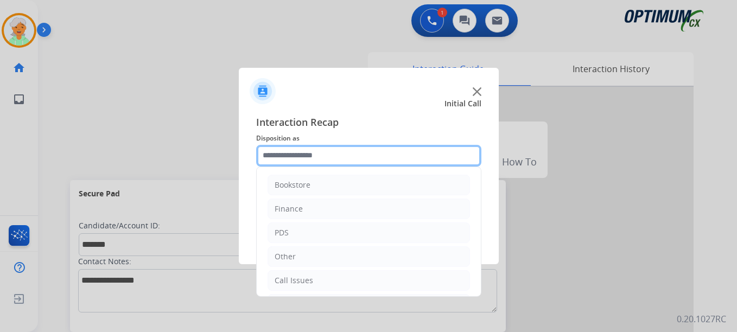
click at [321, 159] on input "text" at bounding box center [368, 156] width 225 height 22
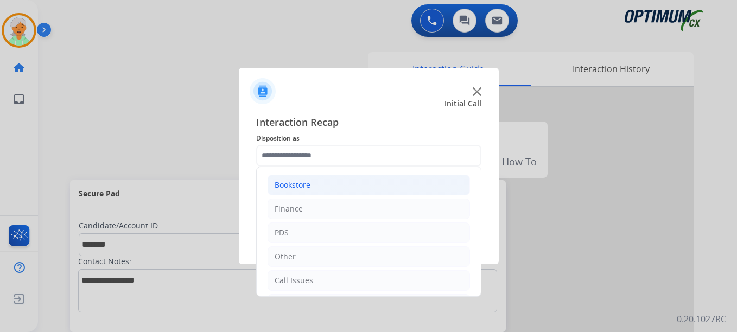
click at [314, 184] on li "Bookstore" at bounding box center [369, 185] width 202 height 21
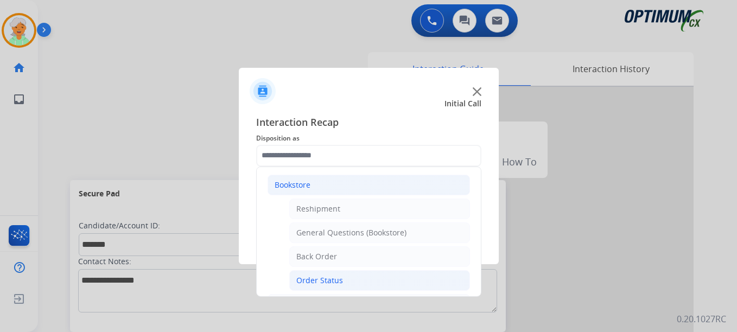
click at [328, 282] on div "Order Status" at bounding box center [319, 280] width 47 height 11
type input "**********"
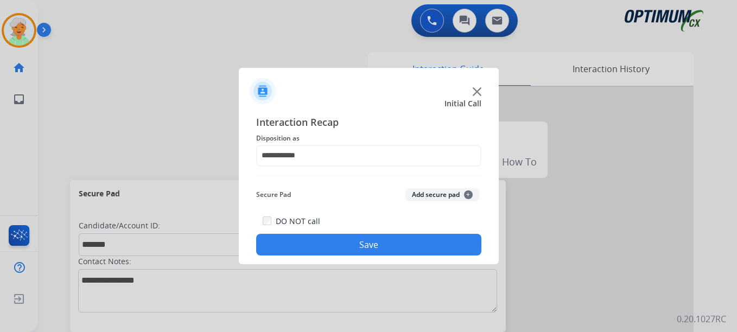
click at [332, 252] on button "Save" at bounding box center [368, 245] width 225 height 22
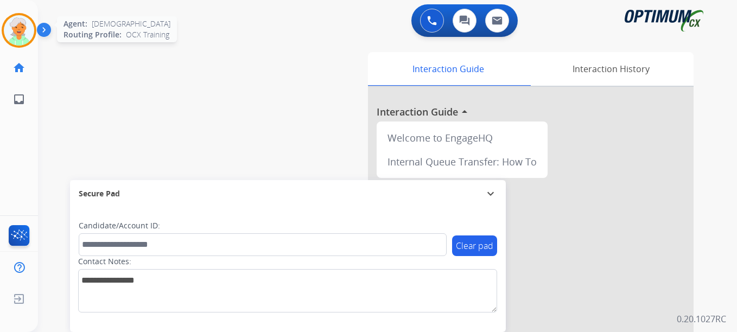
click at [10, 33] on img at bounding box center [19, 30] width 30 height 30
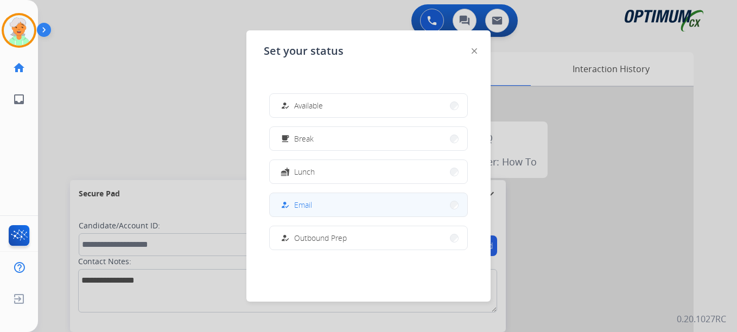
click at [370, 213] on button "how_to_reg Email" at bounding box center [369, 204] width 198 height 23
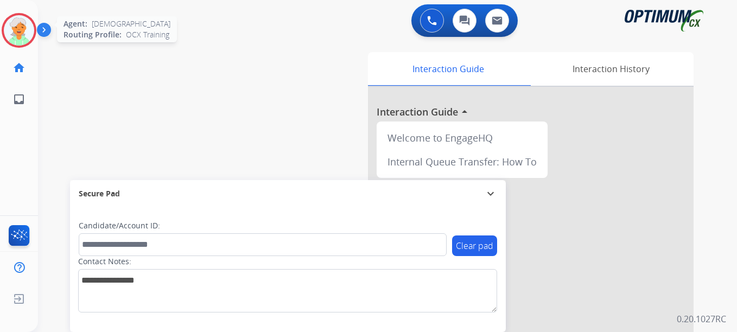
click at [18, 25] on img at bounding box center [19, 30] width 30 height 30
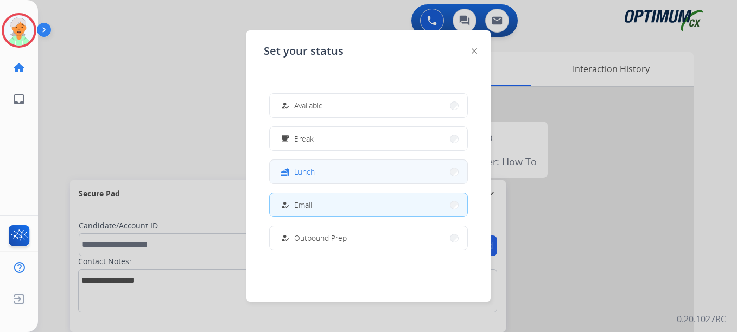
click at [346, 167] on button "fastfood Lunch" at bounding box center [369, 171] width 198 height 23
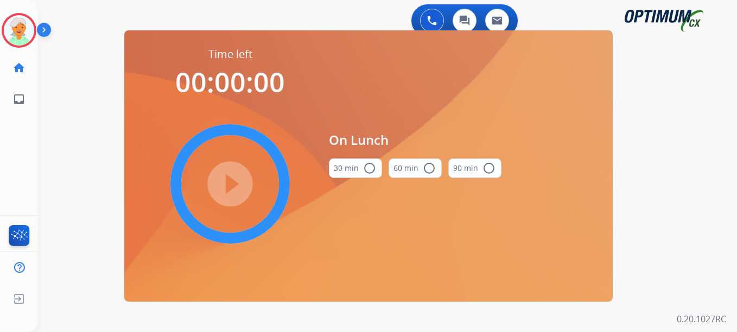
click at [363, 168] on mat-icon "radio_button_unchecked" at bounding box center [369, 168] width 13 height 13
click at [229, 183] on mat-icon "play_circle_filled" at bounding box center [230, 184] width 13 height 13
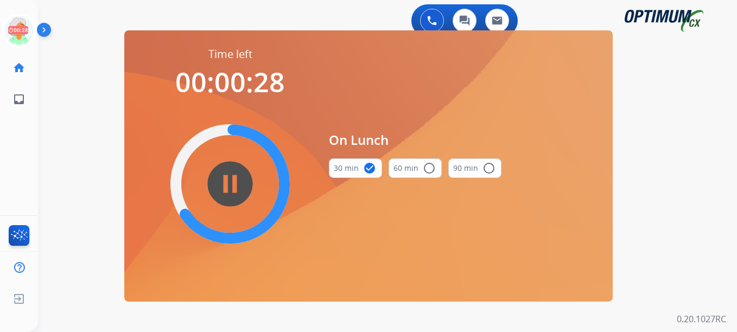
click at [41, 128] on div "0 Voice Interactions 0 Chat Interactions 0 Email Interactions swap_horiz Break …" at bounding box center [387, 166] width 699 height 332
click at [20, 40] on icon at bounding box center [19, 30] width 35 height 35
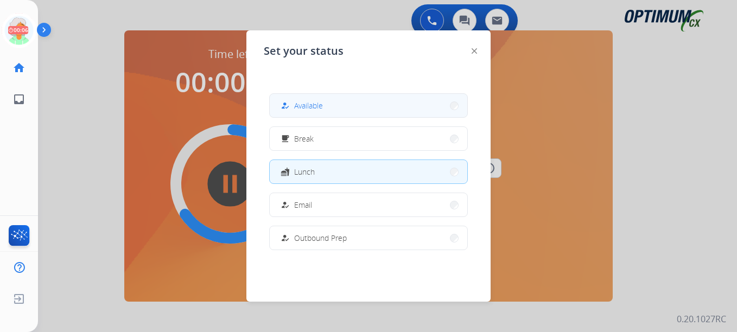
click at [325, 109] on button "how_to_reg Available" at bounding box center [369, 105] width 198 height 23
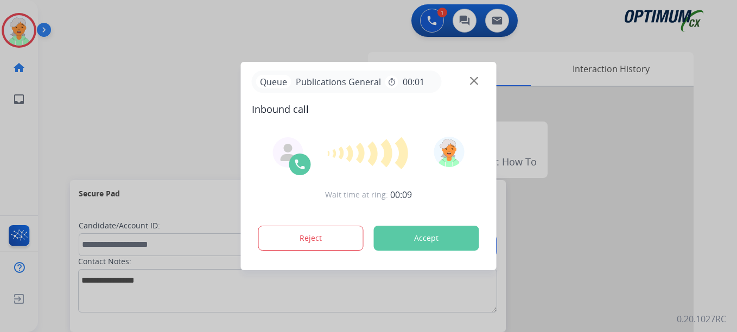
click at [405, 245] on button "Accept" at bounding box center [426, 238] width 105 height 25
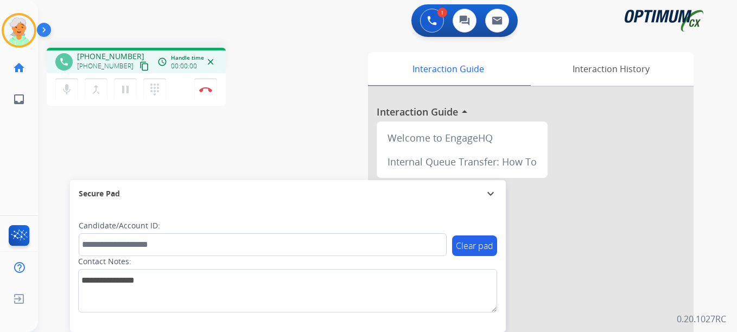
click at [138, 72] on button "content_copy" at bounding box center [144, 66] width 13 height 13
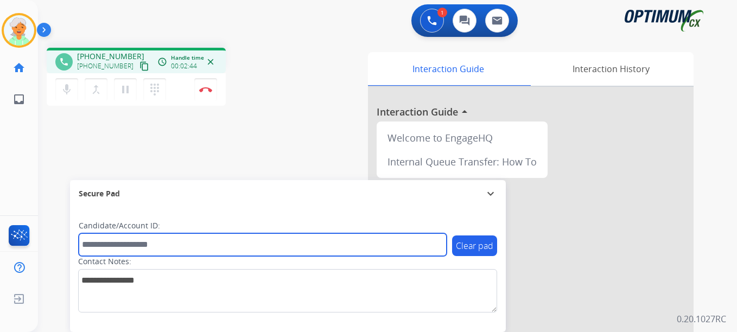
click at [112, 249] on input "text" at bounding box center [263, 244] width 368 height 23
paste input "*******"
type input "*******"
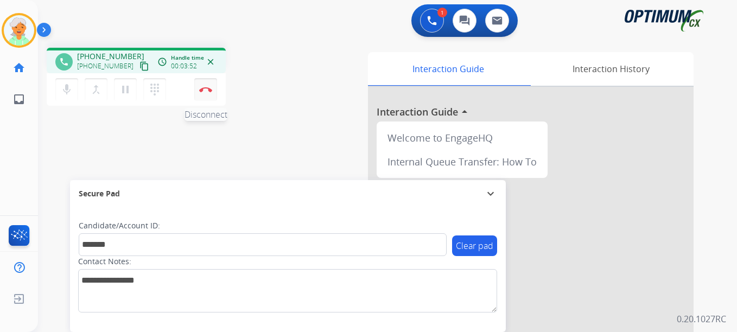
click at [200, 92] on button "Disconnect" at bounding box center [205, 89] width 23 height 23
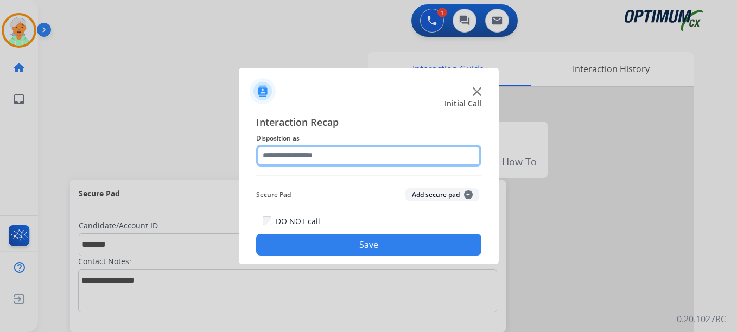
click at [350, 155] on input "text" at bounding box center [368, 156] width 225 height 22
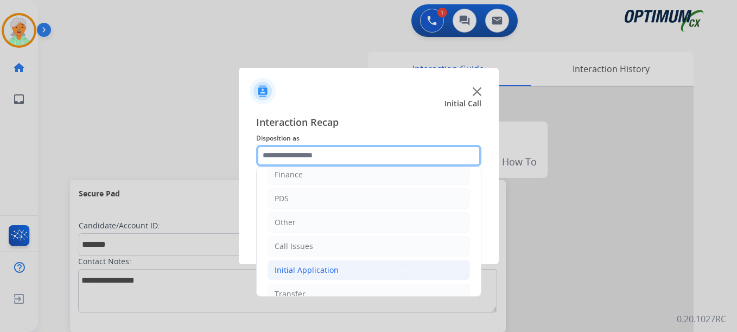
scroll to position [74, 0]
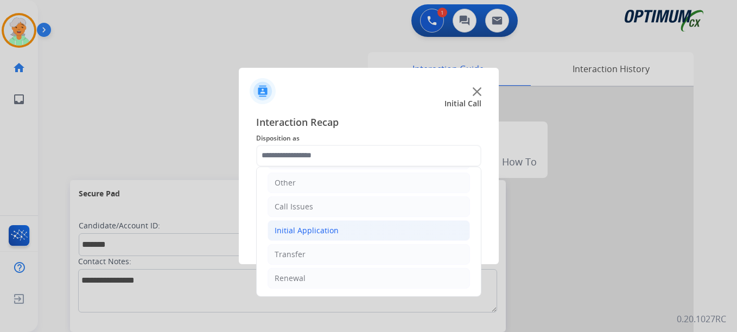
click at [322, 237] on li "Initial Application" at bounding box center [369, 230] width 202 height 21
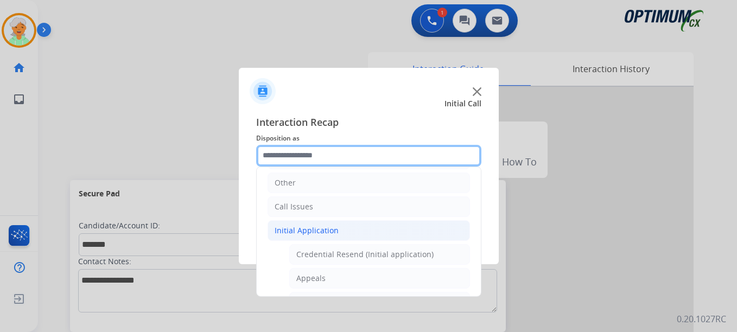
click at [269, 156] on input "text" at bounding box center [368, 156] width 225 height 22
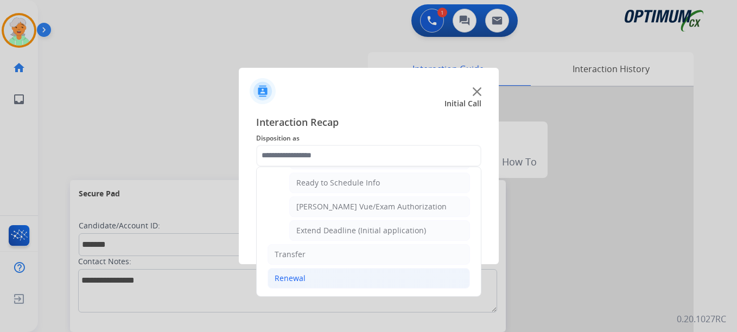
click at [291, 278] on div "Renewal" at bounding box center [290, 278] width 31 height 11
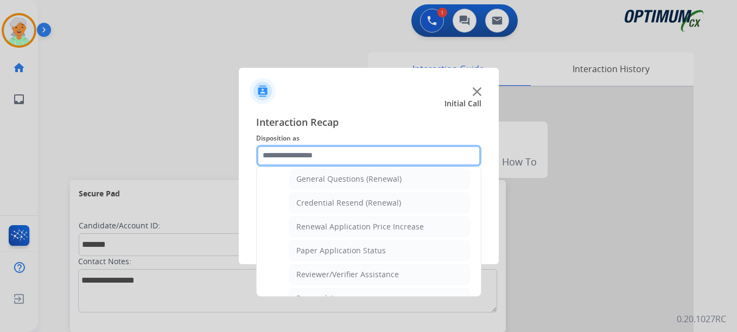
scroll to position [310, 0]
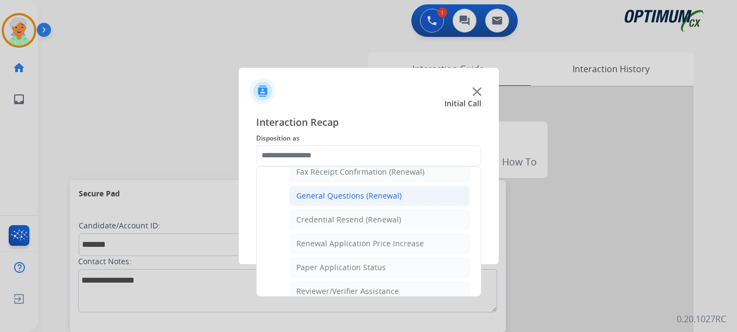
click at [326, 198] on div "General Questions (Renewal)" at bounding box center [348, 196] width 105 height 11
type input "**********"
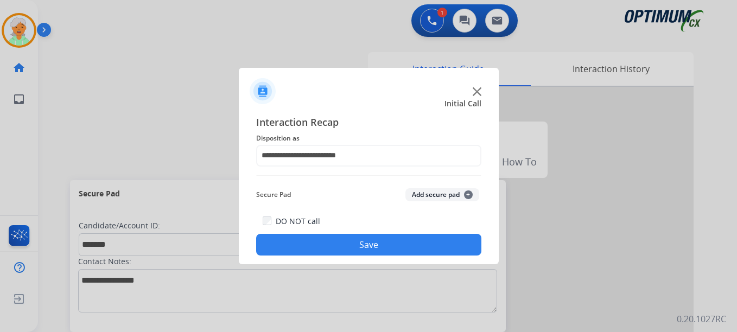
click at [349, 238] on button "Save" at bounding box center [368, 245] width 225 height 22
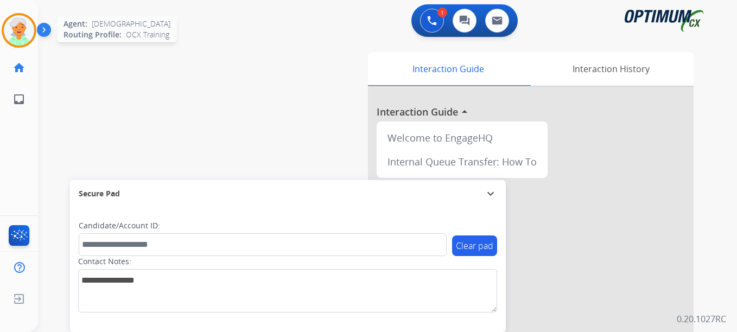
click at [21, 23] on img at bounding box center [19, 30] width 30 height 30
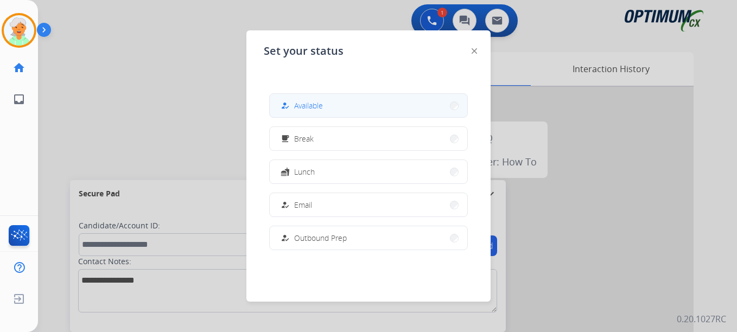
click at [339, 101] on button "how_to_reg Available" at bounding box center [369, 105] width 198 height 23
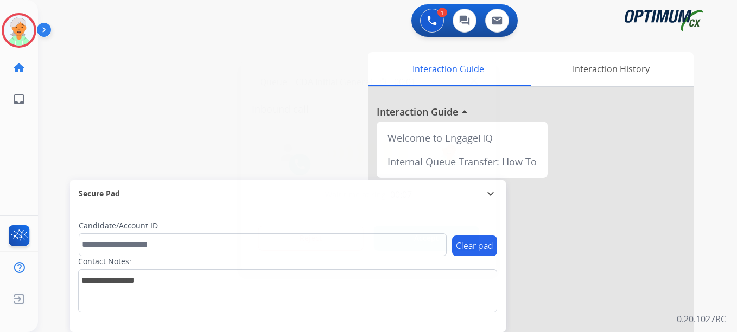
click at [438, 240] on button "Accept" at bounding box center [426, 238] width 105 height 25
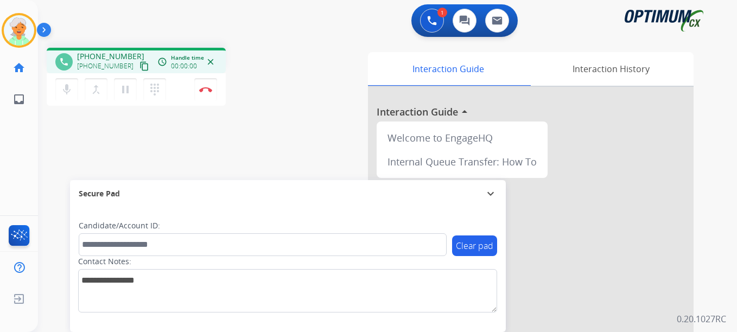
click at [140, 63] on mat-icon "content_copy" at bounding box center [145, 66] width 10 height 10
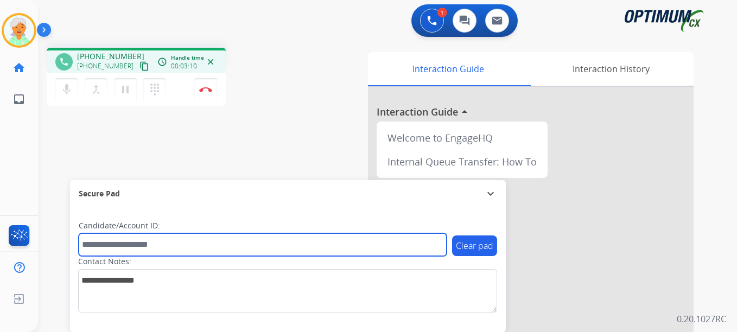
click at [105, 253] on input "text" at bounding box center [263, 244] width 368 height 23
paste input "*******"
type input "*******"
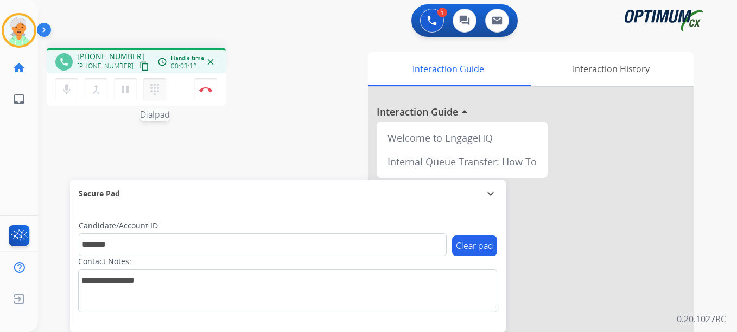
drag, startPoint x: 129, startPoint y: 91, endPoint x: 151, endPoint y: 92, distance: 22.3
click at [132, 91] on button "pause Hold" at bounding box center [125, 89] width 23 height 23
click at [225, 91] on div "mic Mute merge_type Bridge play_arrow Hold dialpad Dialpad Disconnect" at bounding box center [136, 89] width 179 height 33
click at [210, 88] on img at bounding box center [205, 89] width 13 height 5
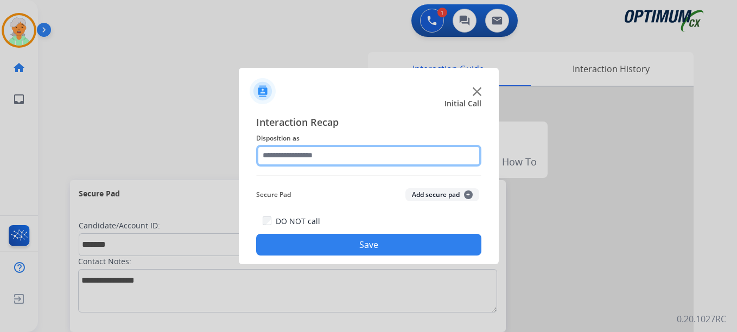
click at [337, 159] on input "text" at bounding box center [368, 156] width 225 height 22
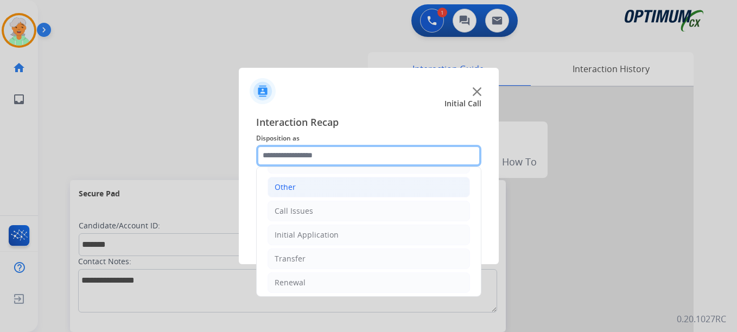
scroll to position [74, 0]
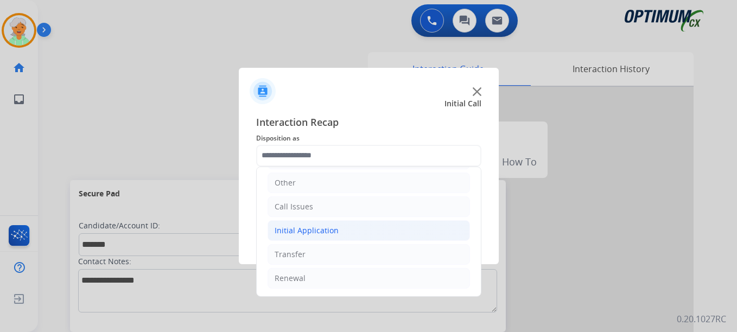
click at [329, 232] on div "Initial Application" at bounding box center [307, 230] width 64 height 11
click at [334, 259] on div "Credential Resend (Initial application)" at bounding box center [364, 254] width 137 height 11
type input "**********"
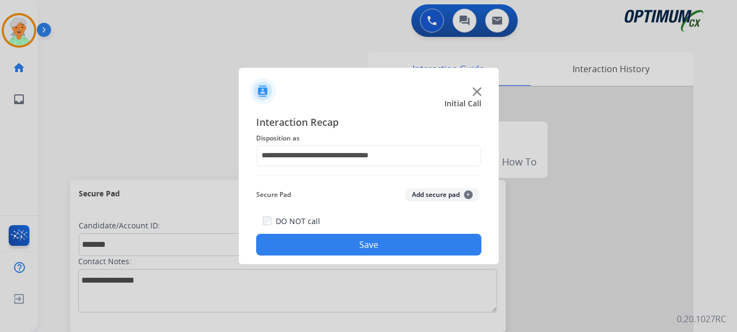
click at [362, 245] on button "Save" at bounding box center [368, 245] width 225 height 22
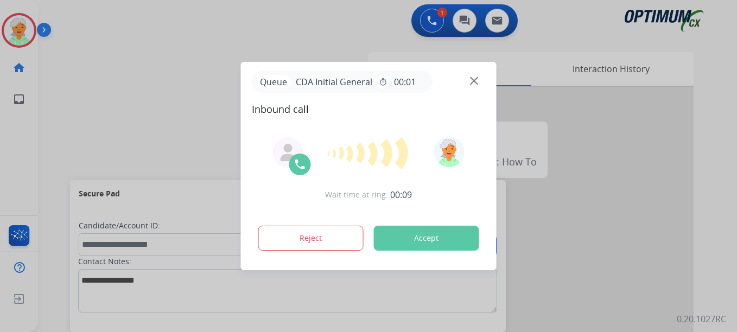
click at [413, 232] on button "Accept" at bounding box center [426, 238] width 105 height 25
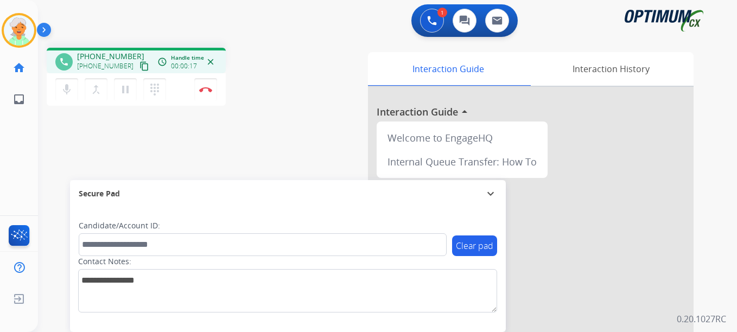
click at [140, 69] on mat-icon "content_copy" at bounding box center [145, 66] width 10 height 10
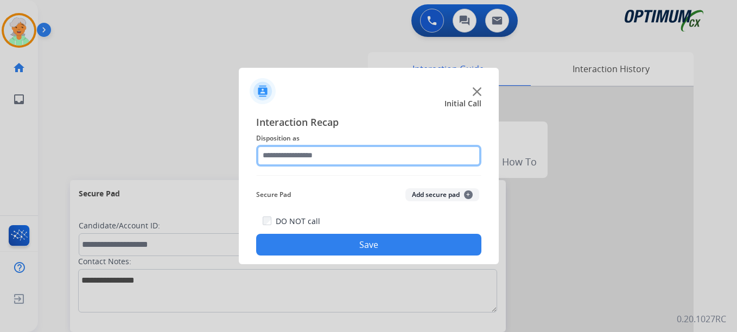
click at [271, 153] on input "text" at bounding box center [368, 156] width 225 height 22
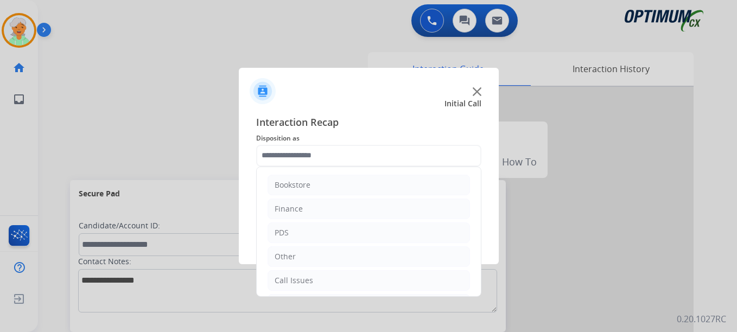
click at [102, 248] on div at bounding box center [368, 166] width 737 height 332
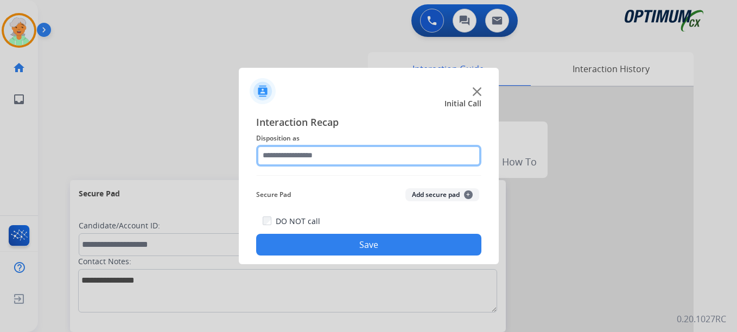
click at [305, 157] on input "text" at bounding box center [368, 156] width 225 height 22
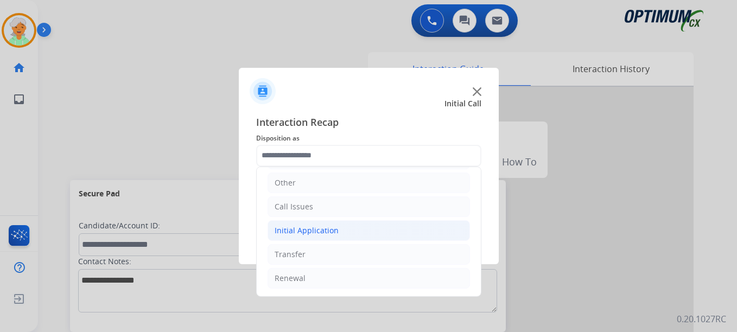
click at [315, 233] on div "Initial Application" at bounding box center [307, 230] width 64 height 11
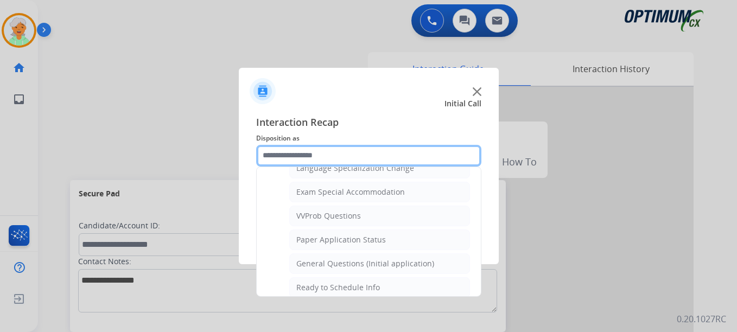
scroll to position [562, 0]
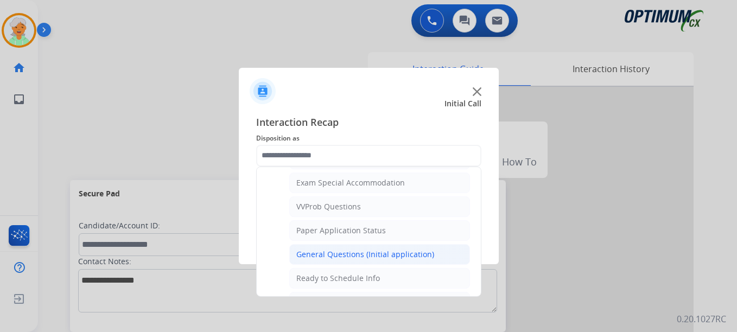
click at [320, 248] on li "General Questions (Initial application)" at bounding box center [379, 254] width 181 height 21
type input "**********"
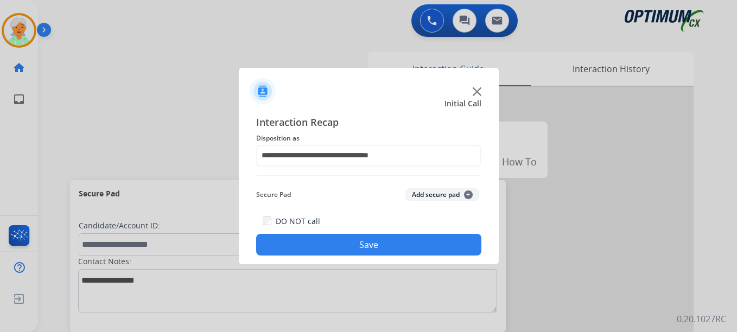
click at [322, 241] on button "Save" at bounding box center [368, 245] width 225 height 22
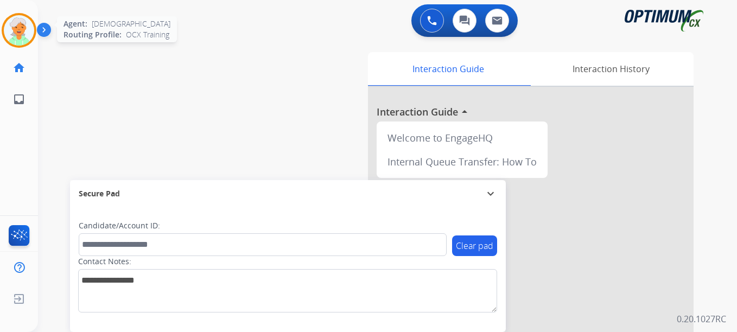
click at [23, 28] on img at bounding box center [19, 30] width 30 height 30
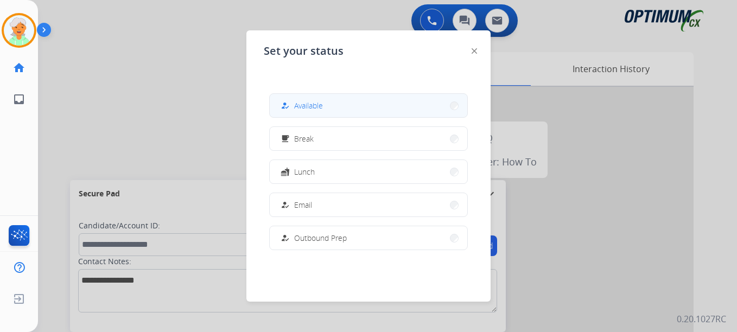
click at [338, 99] on button "how_to_reg Available" at bounding box center [369, 105] width 198 height 23
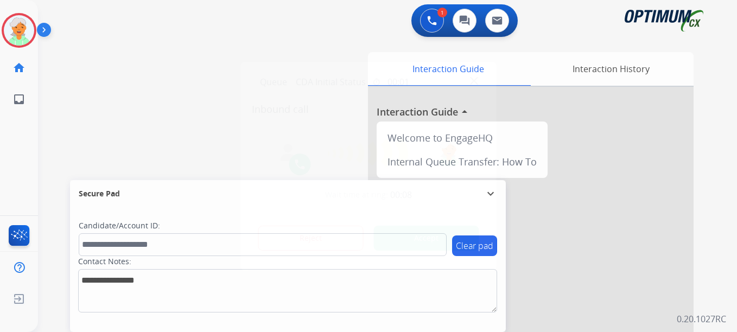
click at [53, 118] on div at bounding box center [368, 166] width 737 height 332
click at [391, 238] on button "Accept" at bounding box center [426, 238] width 105 height 25
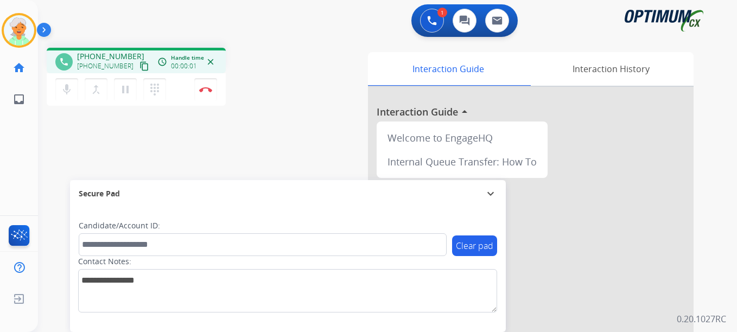
click at [140, 62] on mat-icon "content_copy" at bounding box center [145, 66] width 10 height 10
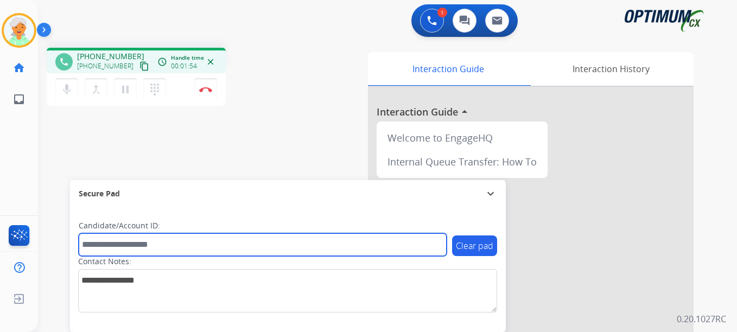
click at [113, 244] on input "text" at bounding box center [263, 244] width 368 height 23
paste input "*******"
type input "*******"
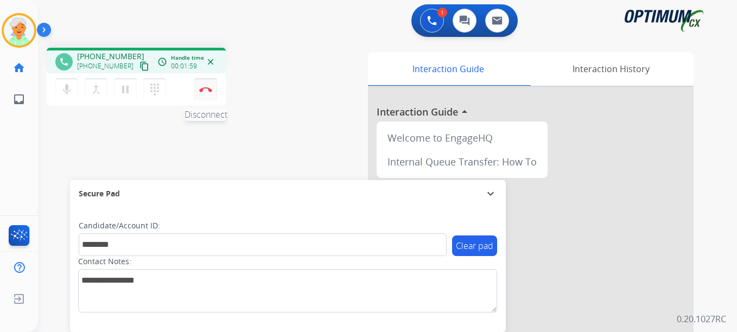
click at [204, 97] on button "Disconnect" at bounding box center [205, 89] width 23 height 23
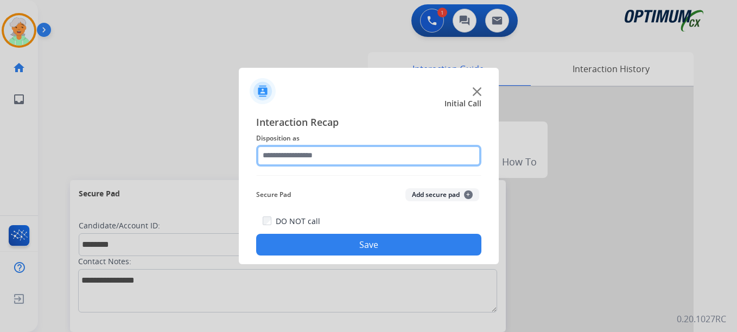
click at [325, 154] on input "text" at bounding box center [368, 156] width 225 height 22
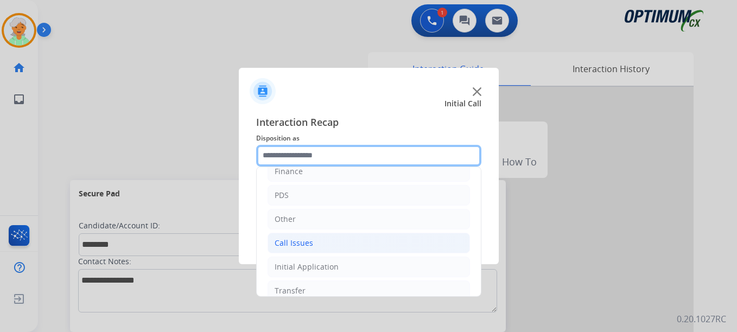
scroll to position [74, 0]
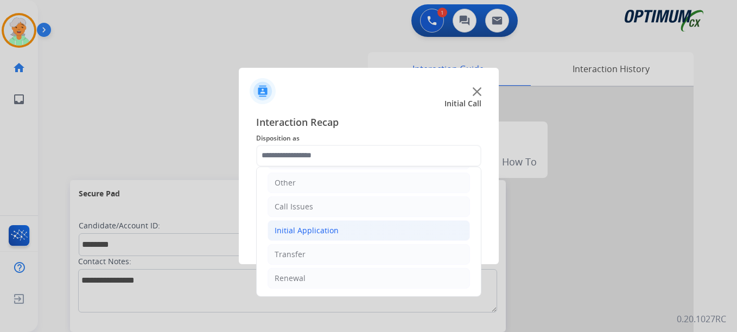
click at [301, 236] on div "Initial Application" at bounding box center [307, 230] width 64 height 11
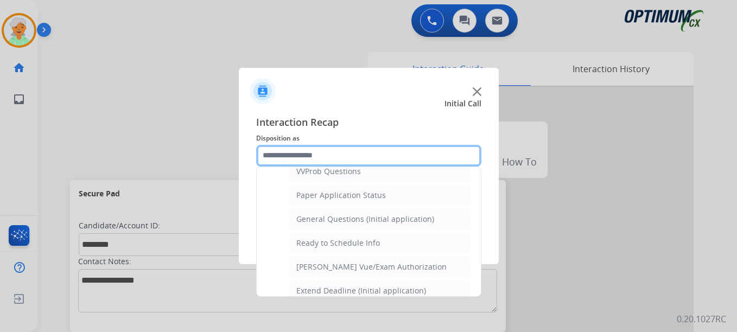
scroll to position [617, 0]
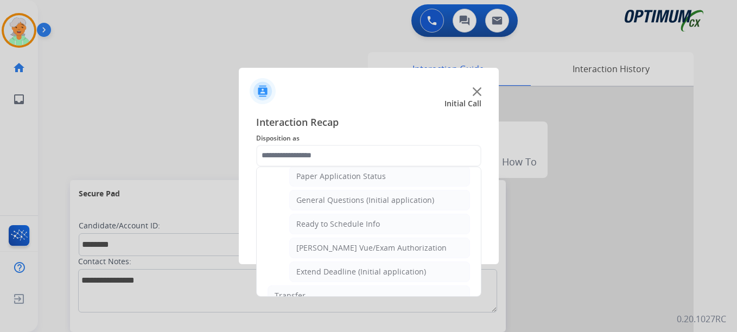
click at [320, 244] on div "[PERSON_NAME] Vue/Exam Authorization" at bounding box center [371, 248] width 150 height 11
type input "**********"
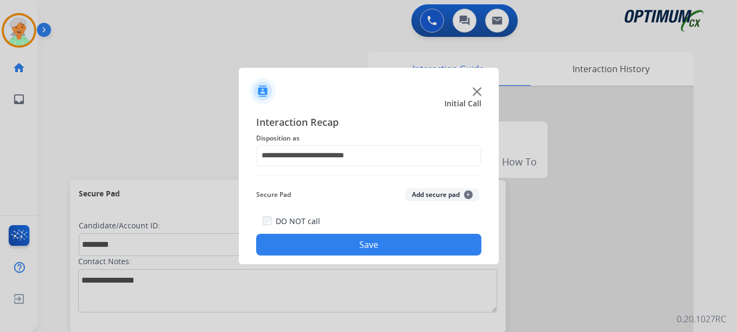
click at [329, 248] on button "Save" at bounding box center [368, 245] width 225 height 22
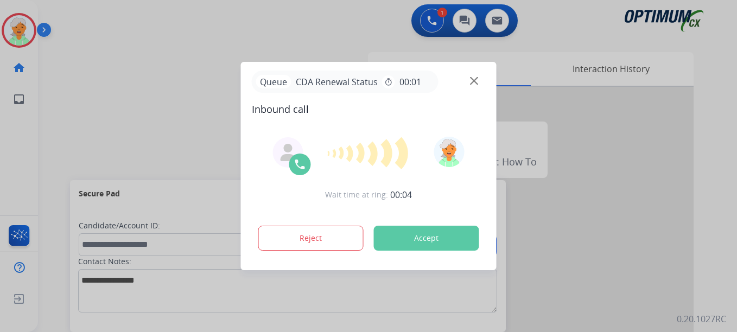
click at [431, 238] on button "Accept" at bounding box center [426, 238] width 105 height 25
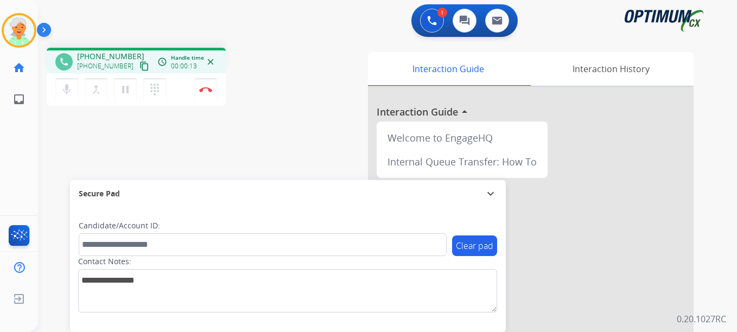
click at [140, 67] on mat-icon "content_copy" at bounding box center [145, 66] width 10 height 10
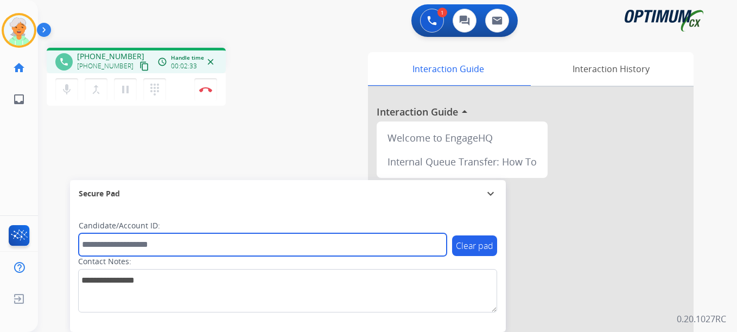
click at [113, 243] on input "text" at bounding box center [263, 244] width 368 height 23
paste input "*******"
type input "*******"
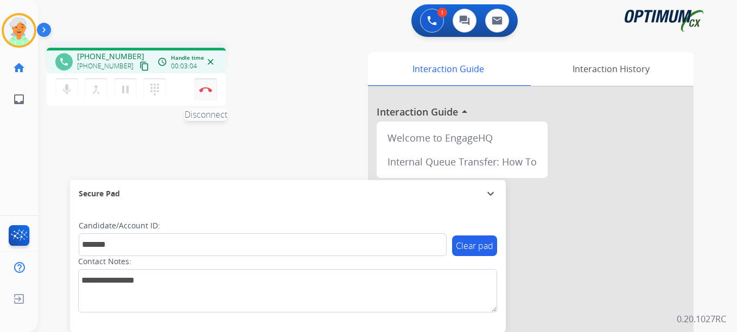
click at [203, 87] on img at bounding box center [205, 89] width 13 height 5
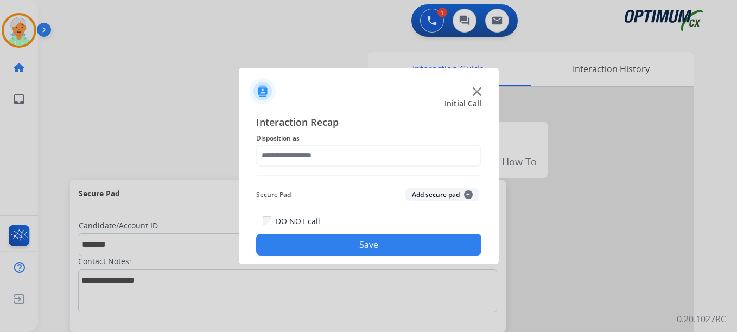
click at [338, 143] on span "Disposition as" at bounding box center [368, 138] width 225 height 13
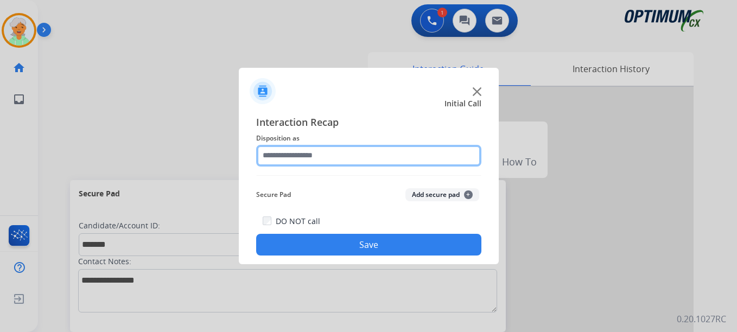
click at [333, 151] on input "text" at bounding box center [368, 156] width 225 height 22
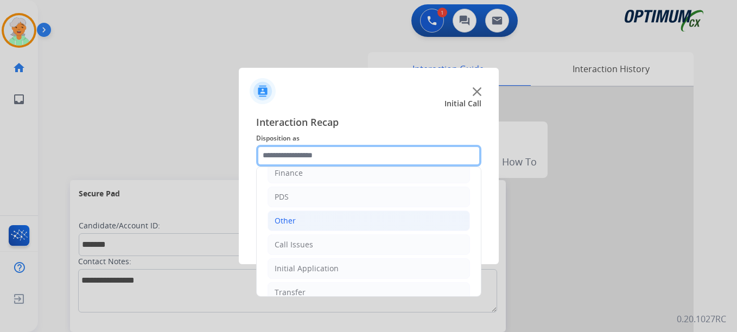
scroll to position [74, 0]
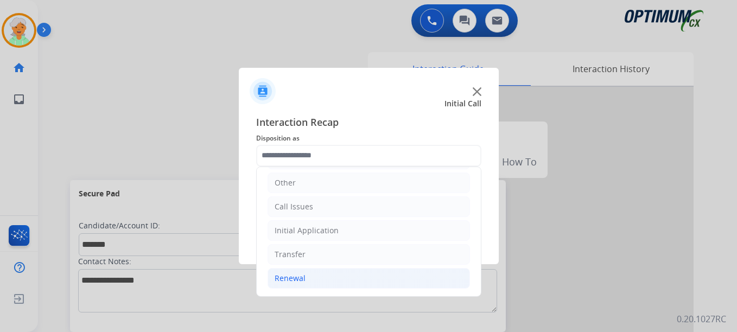
click at [318, 285] on li "Renewal" at bounding box center [369, 278] width 202 height 21
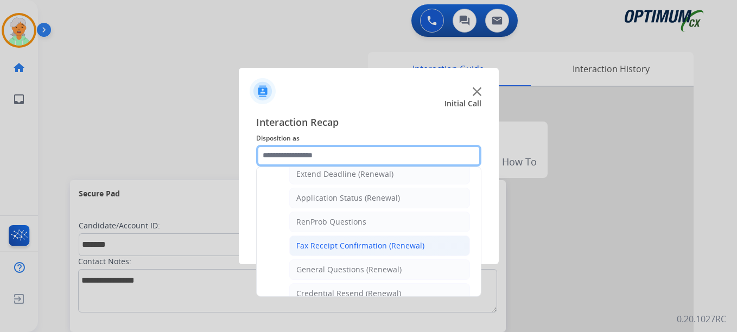
scroll to position [291, 0]
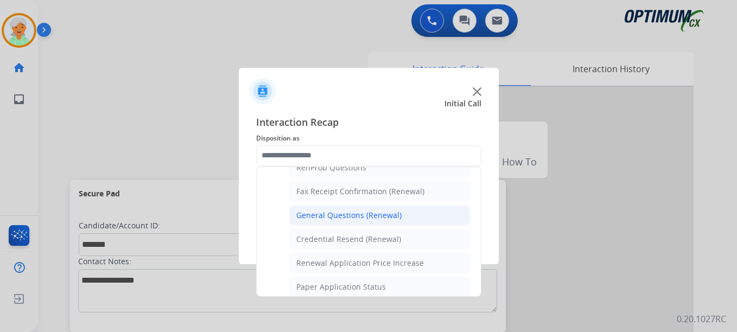
click at [332, 223] on li "General Questions (Renewal)" at bounding box center [379, 215] width 181 height 21
type input "**********"
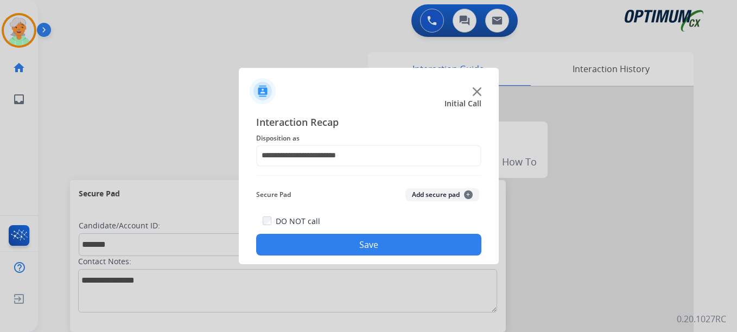
click at [332, 249] on button "Save" at bounding box center [368, 245] width 225 height 22
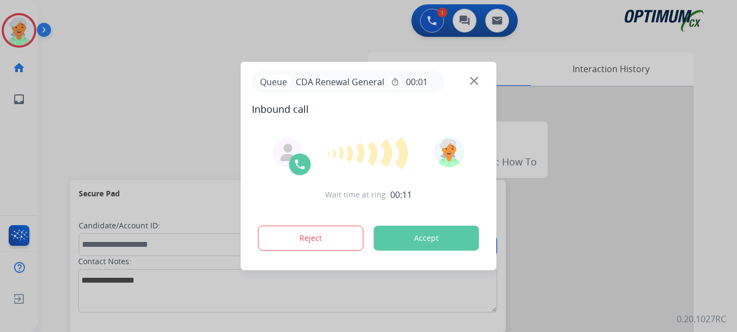
click at [427, 250] on div "Reject Accept" at bounding box center [369, 236] width 234 height 34
click at [428, 240] on button "Accept" at bounding box center [426, 238] width 105 height 25
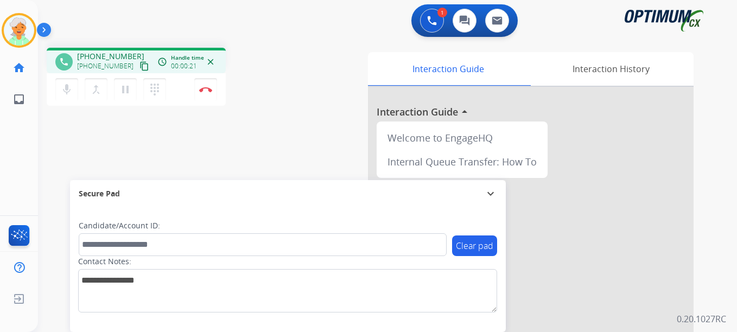
click at [140, 67] on mat-icon "content_copy" at bounding box center [145, 66] width 10 height 10
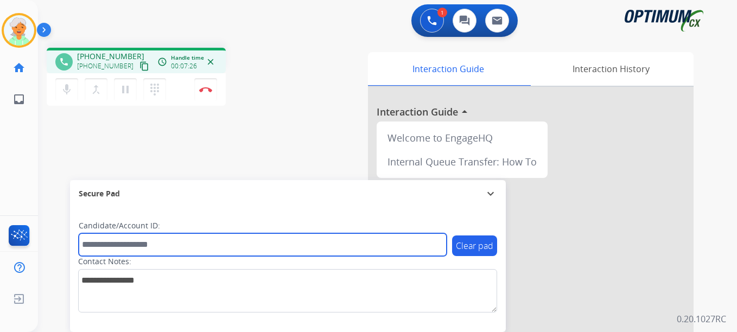
click at [94, 241] on input "text" at bounding box center [263, 244] width 368 height 23
paste input "*******"
type input "*******"
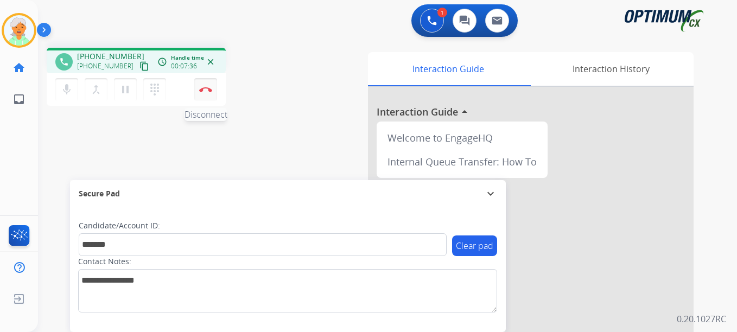
click at [203, 89] on img at bounding box center [205, 89] width 13 height 5
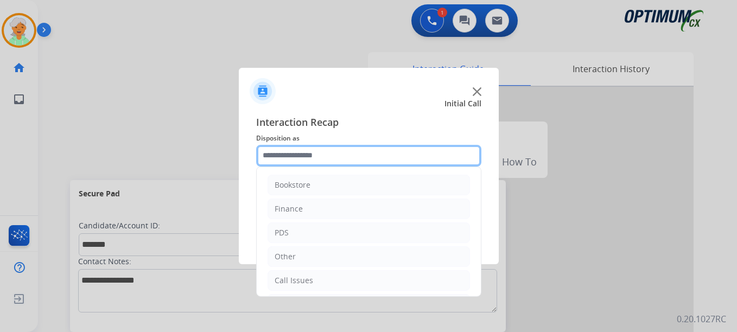
click at [315, 151] on input "text" at bounding box center [368, 156] width 225 height 22
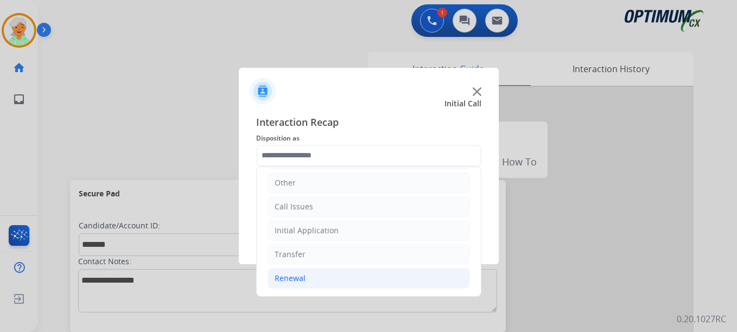
click at [296, 276] on div "Renewal" at bounding box center [290, 278] width 31 height 11
click at [306, 280] on li "Renewal" at bounding box center [369, 278] width 202 height 21
click at [287, 286] on li "Renewal" at bounding box center [369, 278] width 202 height 21
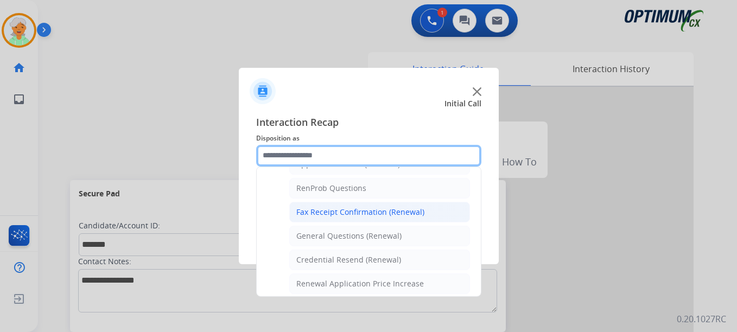
scroll to position [345, 0]
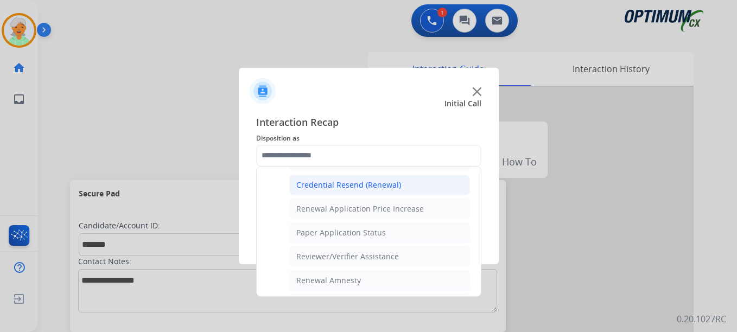
click at [327, 182] on div "Credential Resend (Renewal)" at bounding box center [348, 185] width 105 height 11
type input "**********"
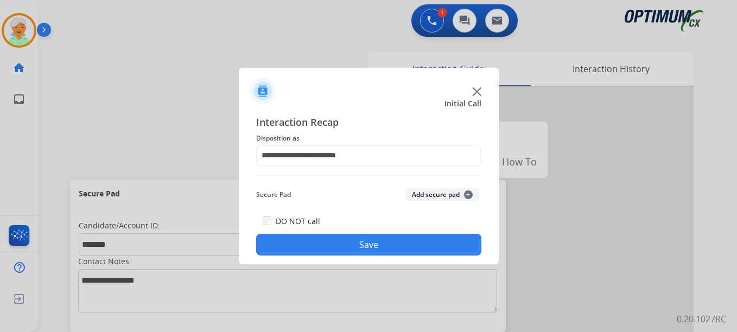
click at [343, 241] on button "Save" at bounding box center [368, 245] width 225 height 22
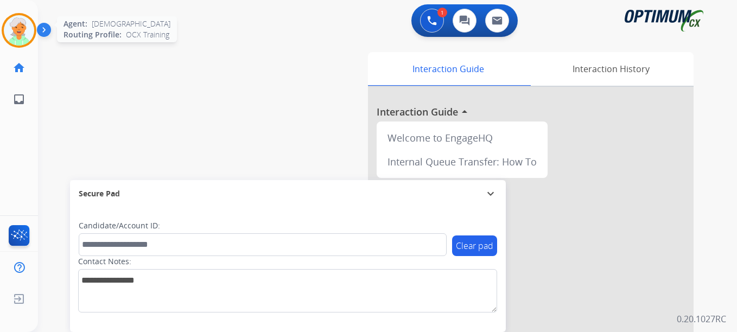
click at [15, 31] on img at bounding box center [19, 30] width 30 height 30
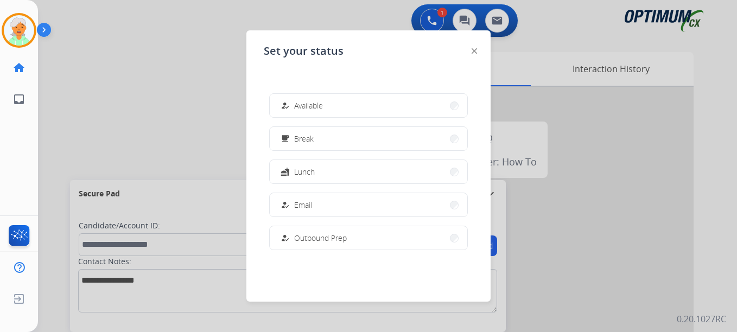
click at [345, 102] on button "how_to_reg Available" at bounding box center [369, 105] width 198 height 23
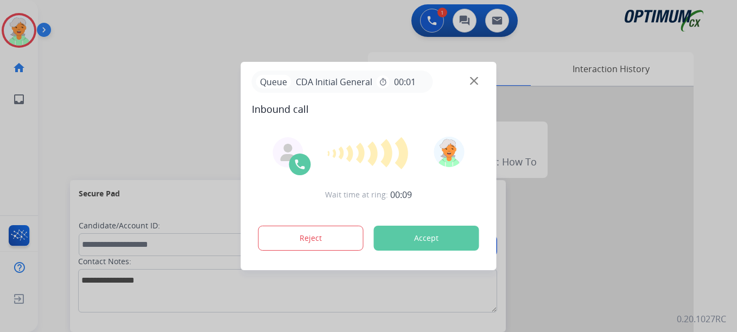
click at [449, 246] on button "Accept" at bounding box center [426, 238] width 105 height 25
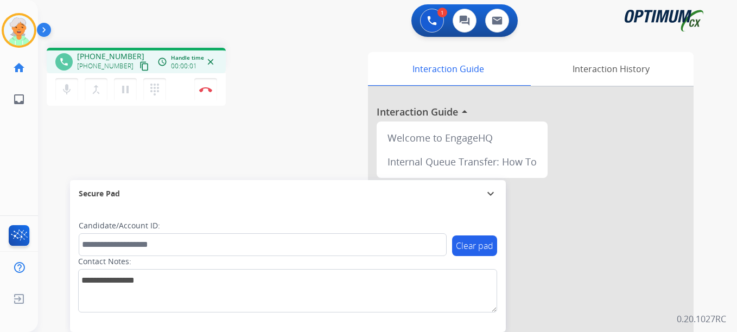
click at [140, 67] on mat-icon "content_copy" at bounding box center [145, 66] width 10 height 10
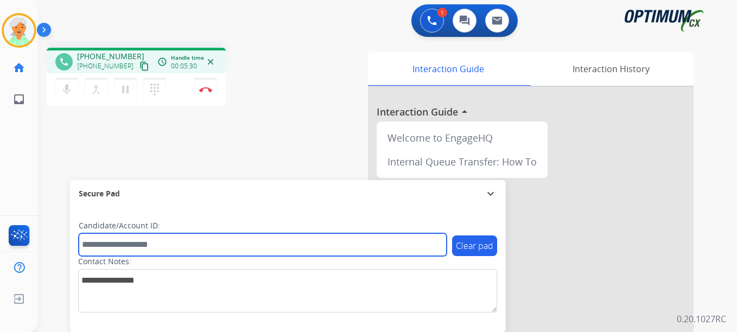
drag, startPoint x: 119, startPoint y: 245, endPoint x: 172, endPoint y: 193, distance: 74.5
click at [119, 242] on input "text" at bounding box center [263, 244] width 368 height 23
paste input "*******"
type input "*******"
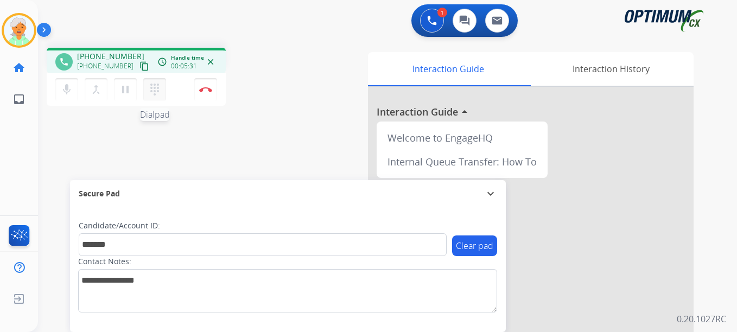
drag, startPoint x: 125, startPoint y: 92, endPoint x: 154, endPoint y: 87, distance: 28.6
click at [131, 91] on mat-icon "pause" at bounding box center [125, 89] width 13 height 13
click at [191, 87] on div "mic Mute merge_type Bridge play_arrow Hold dialpad Dialpad Disconnect" at bounding box center [136, 89] width 179 height 33
click at [198, 91] on button "Disconnect" at bounding box center [205, 89] width 23 height 23
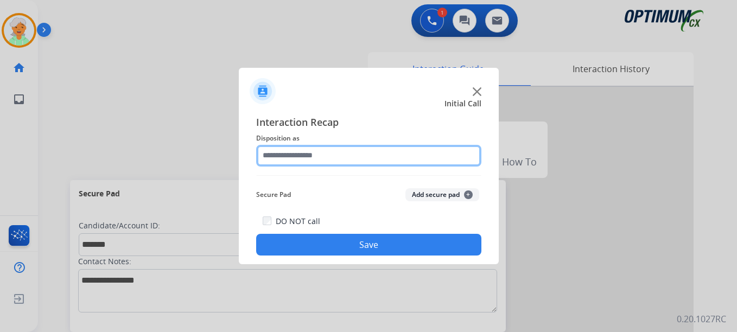
click at [283, 159] on input "text" at bounding box center [368, 156] width 225 height 22
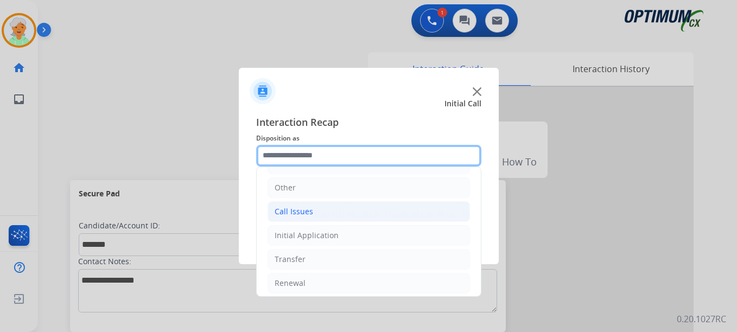
scroll to position [74, 0]
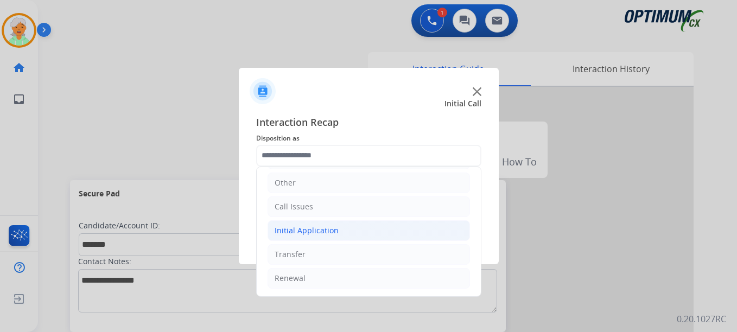
click at [313, 236] on div "Initial Application" at bounding box center [307, 230] width 64 height 11
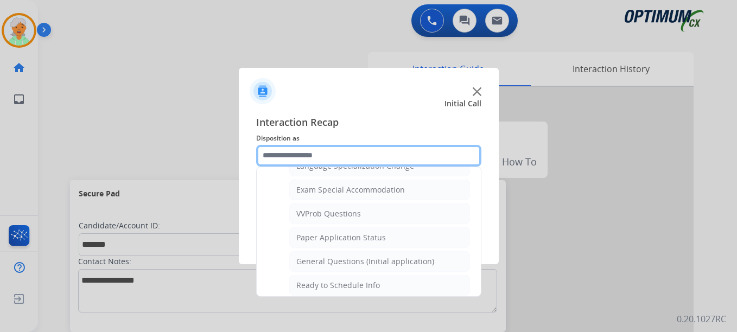
scroll to position [562, 0]
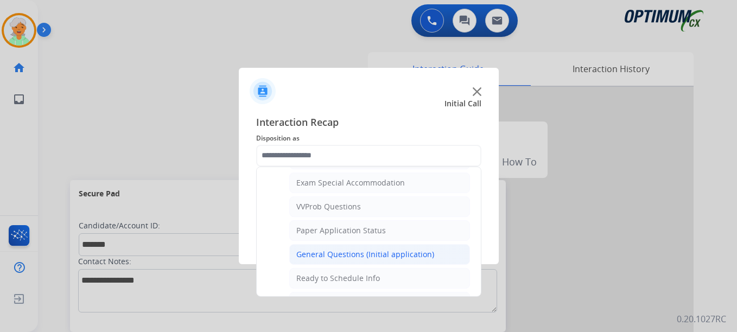
click at [325, 254] on div "General Questions (Initial application)" at bounding box center [365, 254] width 138 height 11
type input "**********"
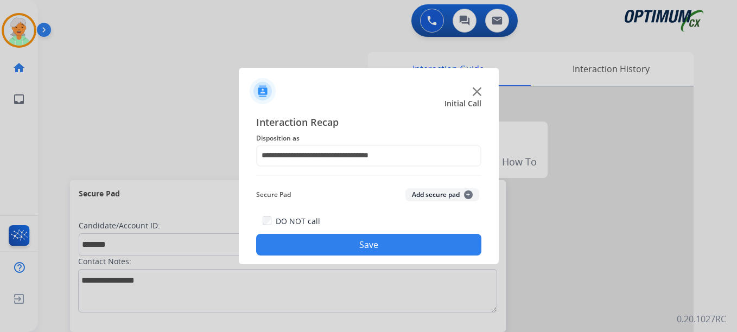
click at [301, 242] on button "Save" at bounding box center [368, 245] width 225 height 22
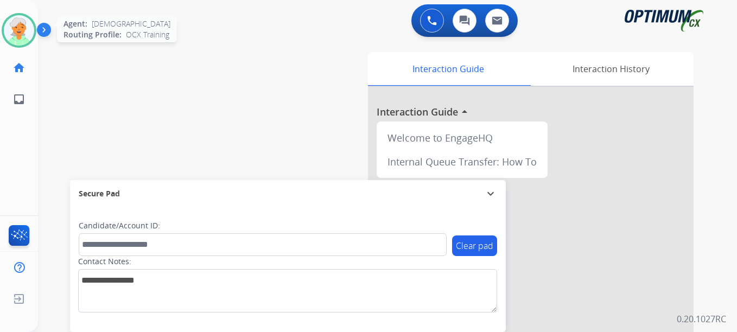
click at [22, 28] on img at bounding box center [19, 30] width 30 height 30
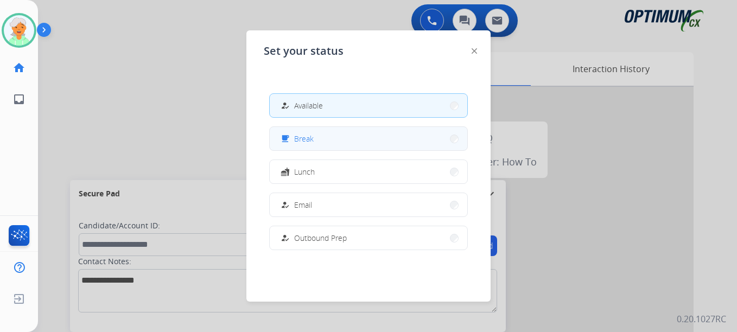
click at [297, 140] on div "free_breakfast Break" at bounding box center [295, 138] width 35 height 13
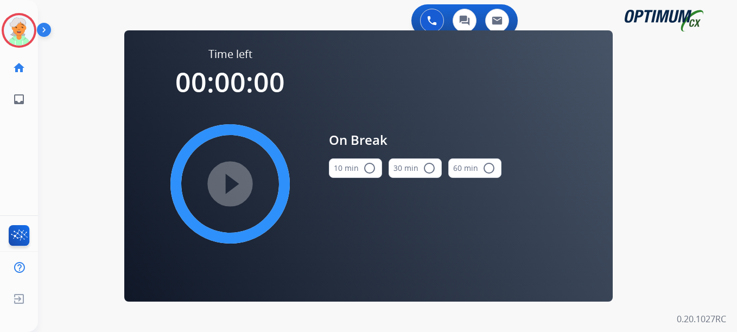
click at [366, 166] on mat-icon "radio_button_unchecked" at bounding box center [369, 168] width 13 height 13
click at [233, 182] on mat-icon "play_circle_filled" at bounding box center [230, 184] width 13 height 13
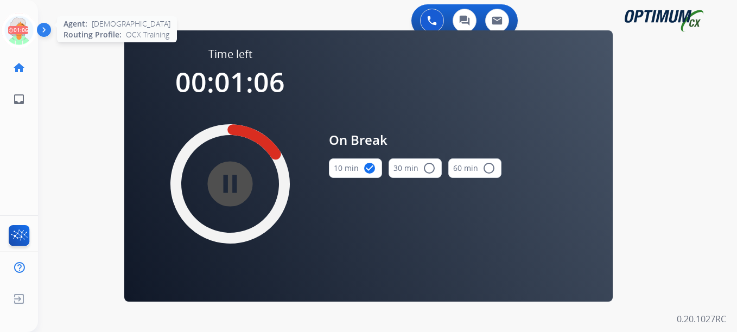
click at [27, 32] on icon at bounding box center [19, 30] width 35 height 35
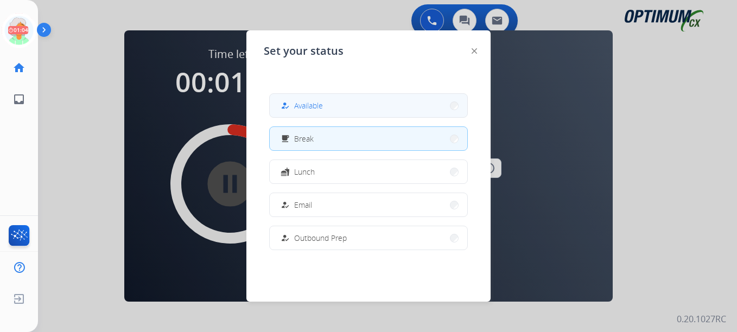
click at [294, 108] on div "how_to_reg" at bounding box center [286, 105] width 16 height 13
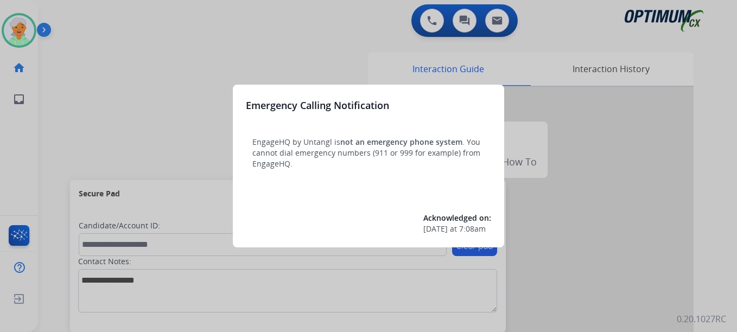
click at [15, 29] on div at bounding box center [368, 166] width 737 height 332
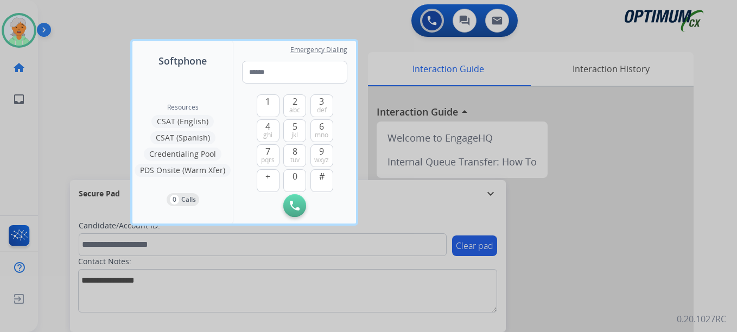
click at [20, 28] on div at bounding box center [368, 166] width 737 height 332
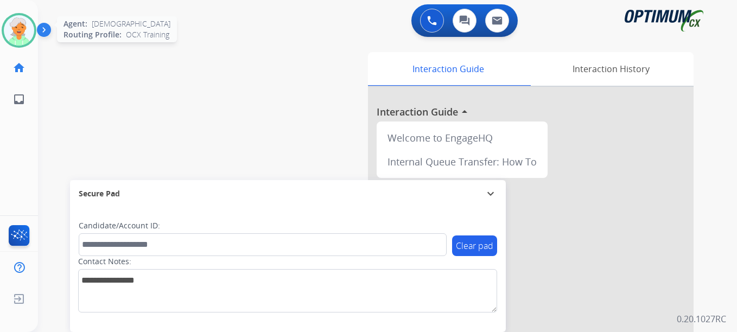
click at [21, 33] on img at bounding box center [19, 30] width 30 height 30
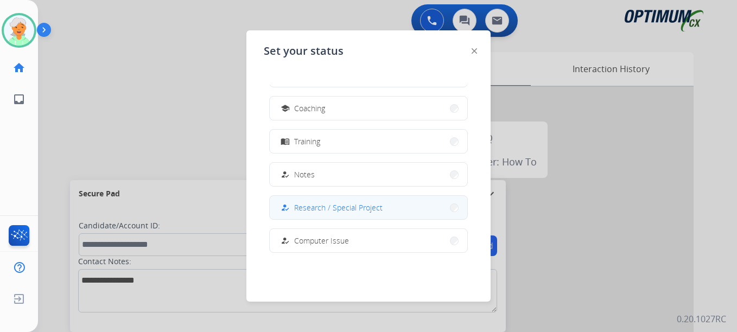
scroll to position [162, 0]
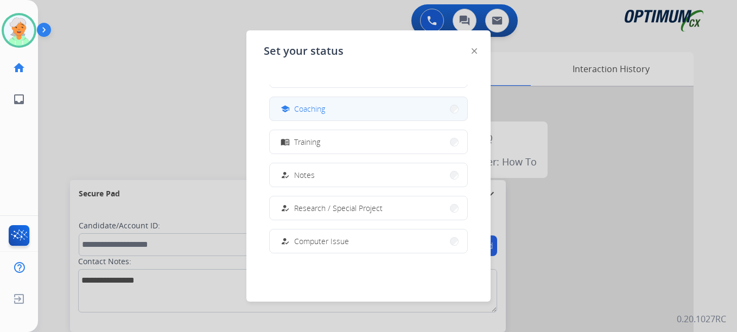
click at [318, 110] on span "Coaching" at bounding box center [309, 108] width 31 height 11
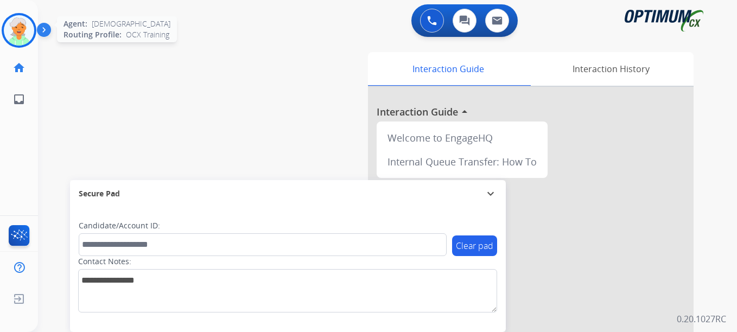
click at [9, 34] on img at bounding box center [19, 30] width 30 height 30
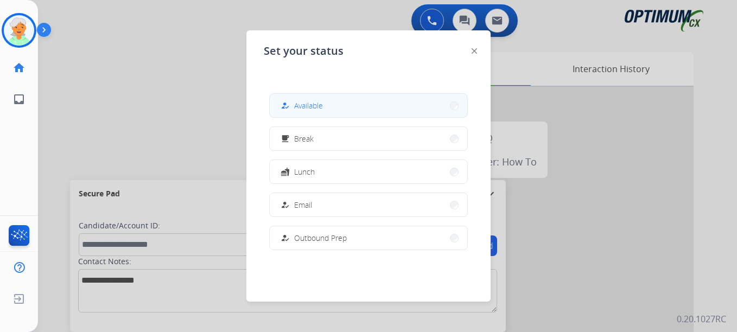
click at [319, 105] on span "Available" at bounding box center [308, 105] width 29 height 11
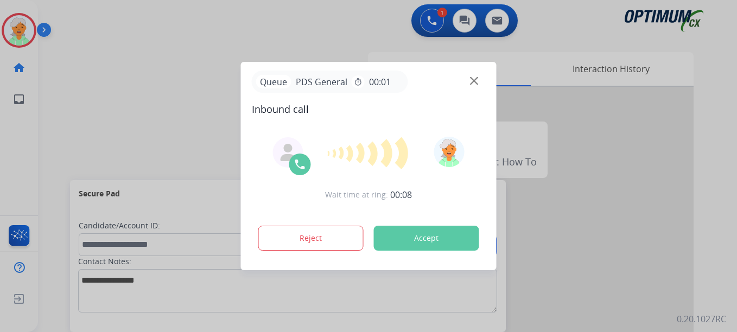
click at [60, 109] on div at bounding box center [368, 166] width 737 height 332
click at [404, 238] on button "Accept" at bounding box center [426, 238] width 105 height 25
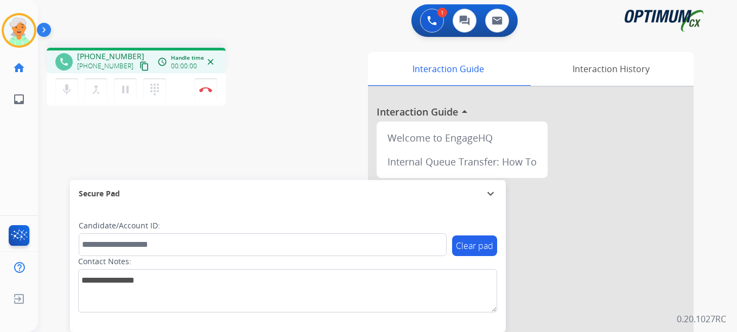
click at [140, 69] on mat-icon "content_copy" at bounding box center [145, 66] width 10 height 10
click at [128, 91] on mat-icon "pause" at bounding box center [125, 89] width 13 height 13
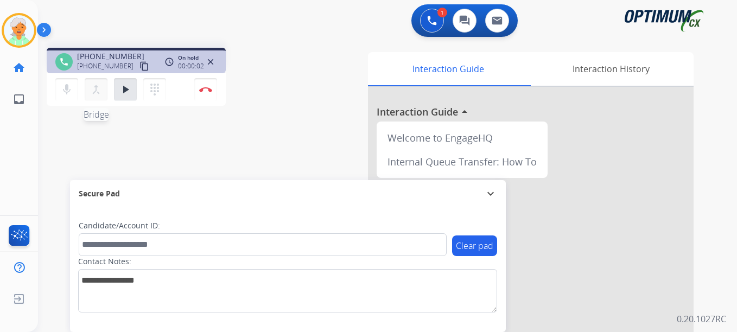
click at [93, 92] on mat-icon "merge_type" at bounding box center [96, 89] width 13 height 13
click at [432, 24] on img at bounding box center [432, 21] width 10 height 10
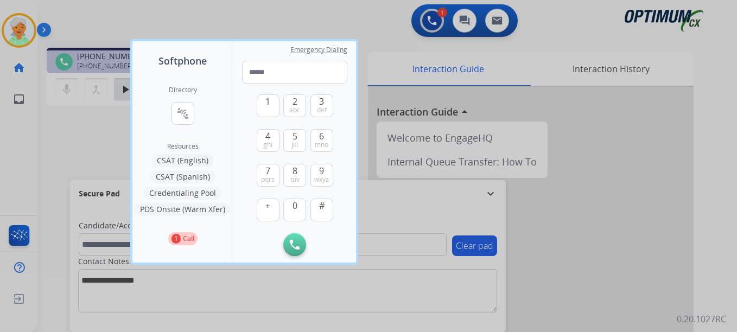
click at [181, 176] on button "CSAT (Spanish)" at bounding box center [182, 176] width 65 height 13
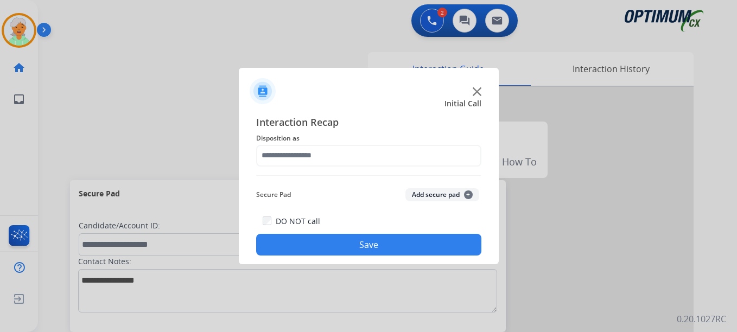
click at [478, 95] on img at bounding box center [477, 91] width 9 height 9
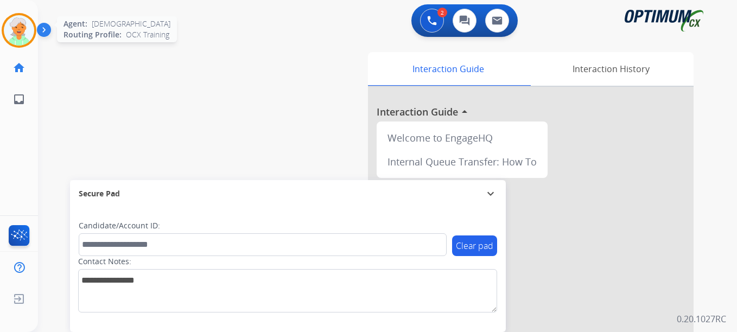
click at [20, 37] on img at bounding box center [19, 30] width 30 height 30
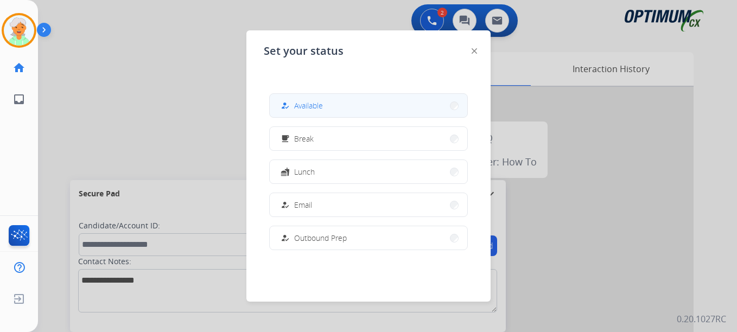
click at [312, 109] on span "Available" at bounding box center [308, 105] width 29 height 11
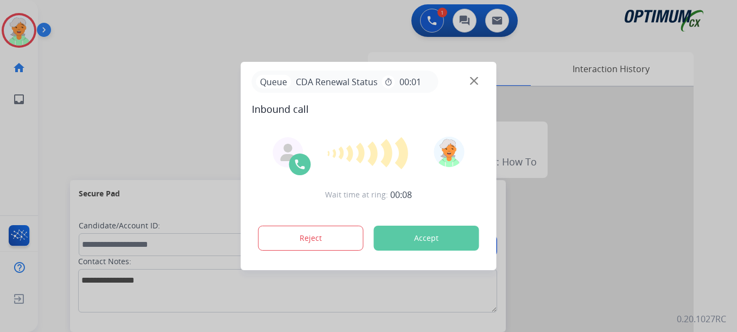
click at [417, 240] on button "Accept" at bounding box center [426, 238] width 105 height 25
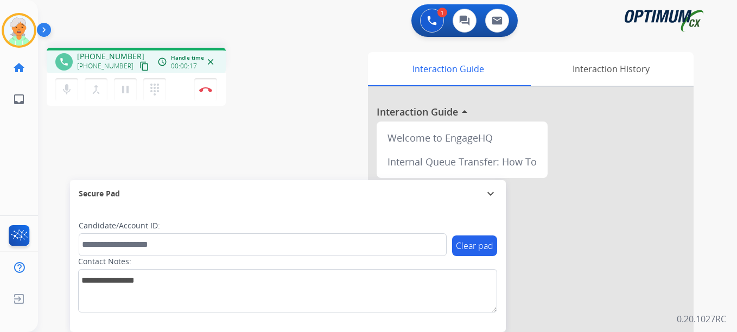
click at [140, 66] on mat-icon "content_copy" at bounding box center [145, 66] width 10 height 10
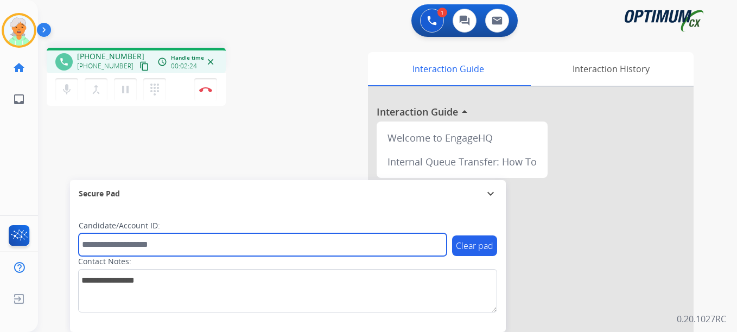
click at [118, 250] on input "text" at bounding box center [263, 244] width 368 height 23
paste input "*******"
type input "*******"
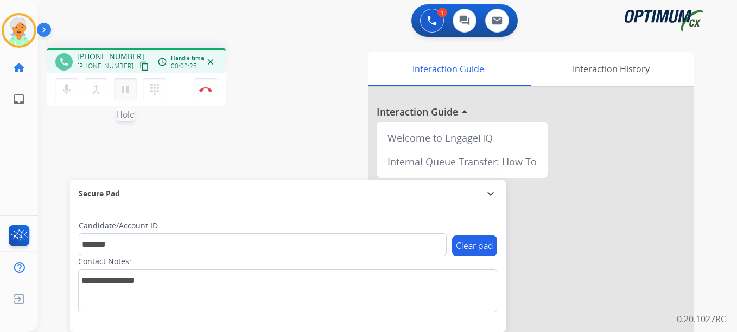
click at [121, 83] on mat-icon "pause" at bounding box center [125, 89] width 13 height 13
click at [205, 86] on button "Disconnect" at bounding box center [205, 89] width 23 height 23
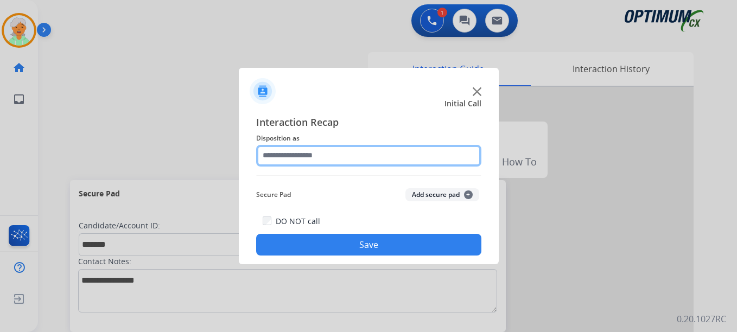
click at [328, 161] on input "text" at bounding box center [368, 156] width 225 height 22
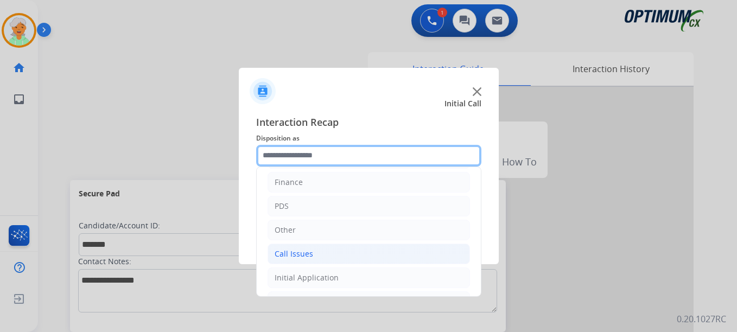
scroll to position [74, 0]
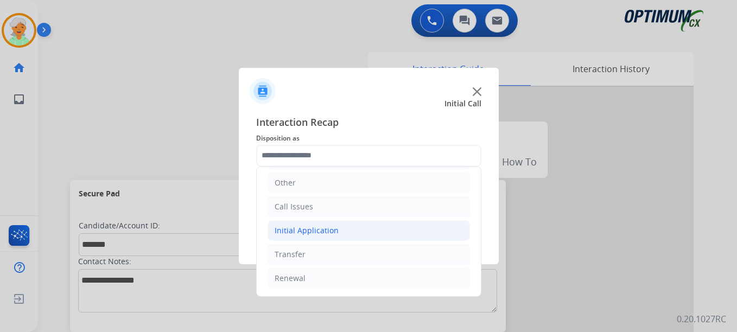
click at [324, 230] on div "Initial Application" at bounding box center [307, 230] width 64 height 11
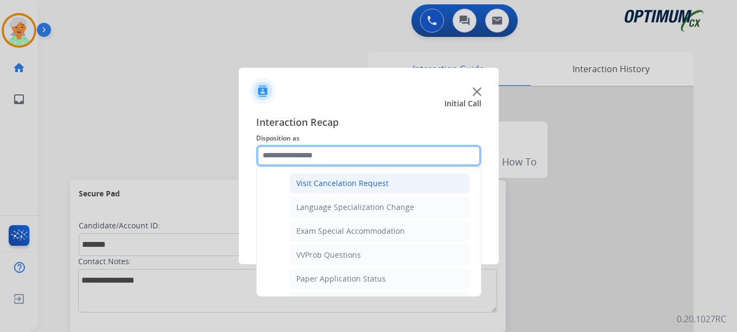
scroll to position [658, 0]
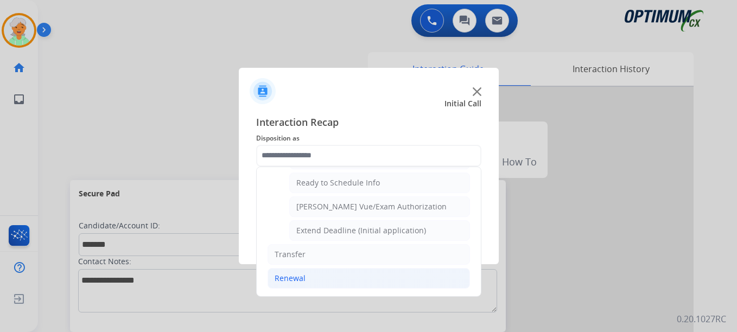
click at [294, 275] on div "Renewal" at bounding box center [290, 278] width 31 height 11
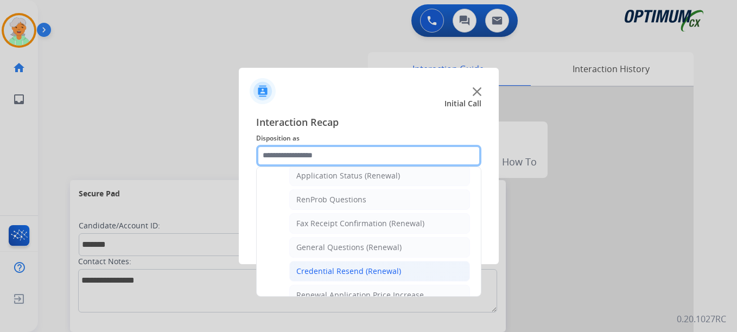
scroll to position [256, 0]
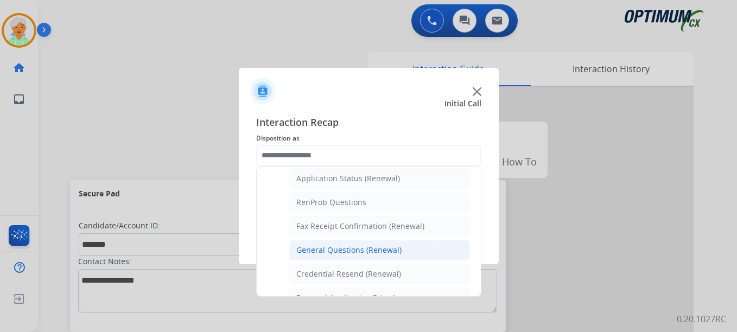
click at [335, 245] on div "General Questions (Renewal)" at bounding box center [348, 250] width 105 height 11
type input "**********"
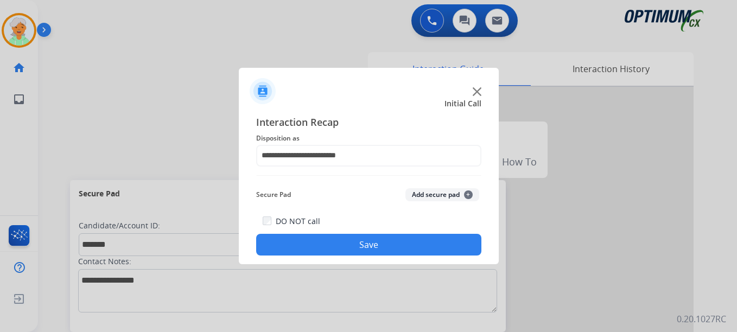
click at [335, 244] on button "Save" at bounding box center [368, 245] width 225 height 22
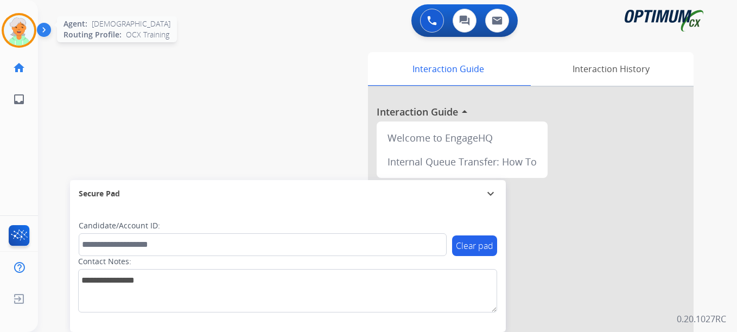
click at [31, 24] on img at bounding box center [19, 30] width 30 height 30
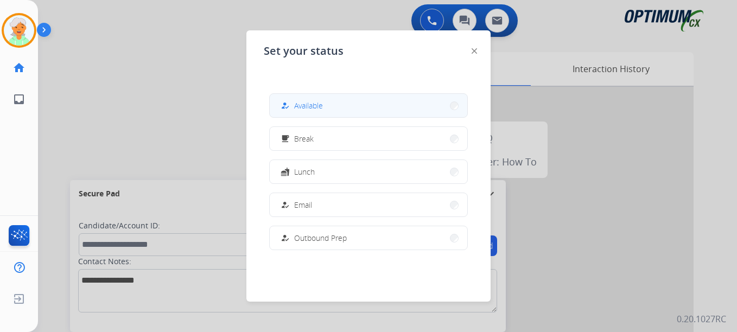
click at [312, 101] on span "Available" at bounding box center [308, 105] width 29 height 11
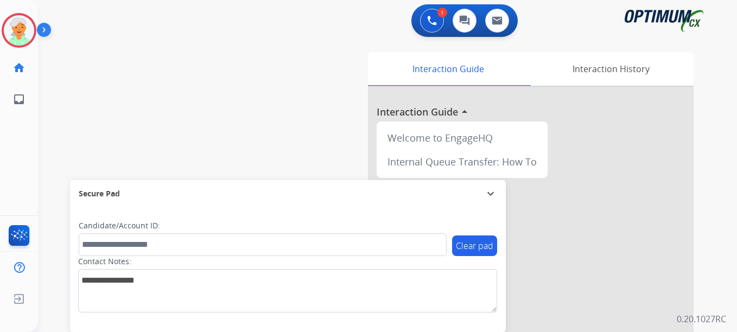
click at [33, 144] on div at bounding box center [368, 166] width 737 height 332
click at [413, 242] on button "Accept" at bounding box center [426, 238] width 105 height 25
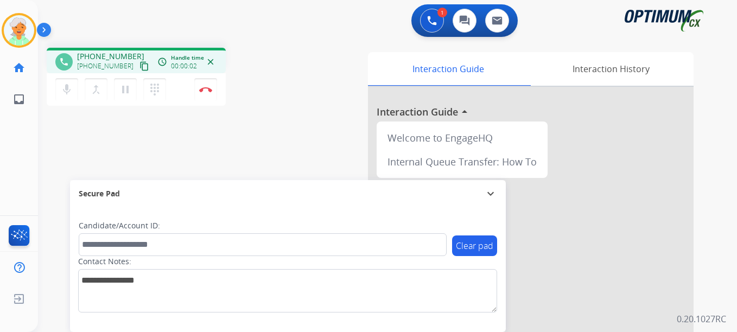
click at [140, 67] on mat-icon "content_copy" at bounding box center [145, 66] width 10 height 10
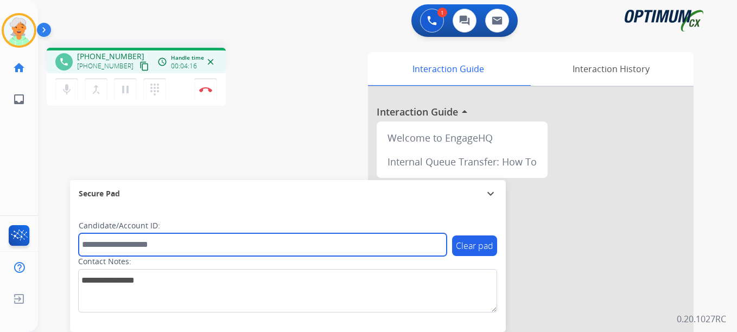
click at [117, 249] on input "text" at bounding box center [263, 244] width 368 height 23
paste input "*******"
type input "*******"
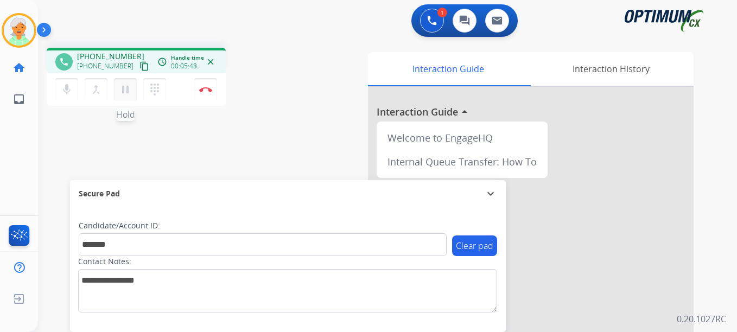
click at [125, 91] on mat-icon "pause" at bounding box center [125, 89] width 13 height 13
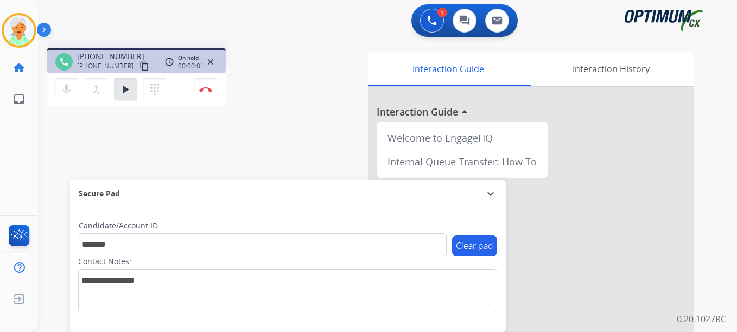
click at [220, 86] on div "mic Mute merge_type Bridge play_arrow Hold dialpad Dialpad Disconnect" at bounding box center [136, 89] width 179 height 33
click at [215, 86] on button "Disconnect" at bounding box center [205, 89] width 23 height 23
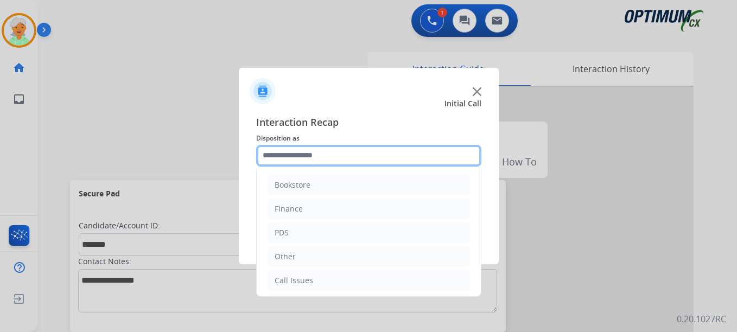
click at [326, 156] on input "text" at bounding box center [368, 156] width 225 height 22
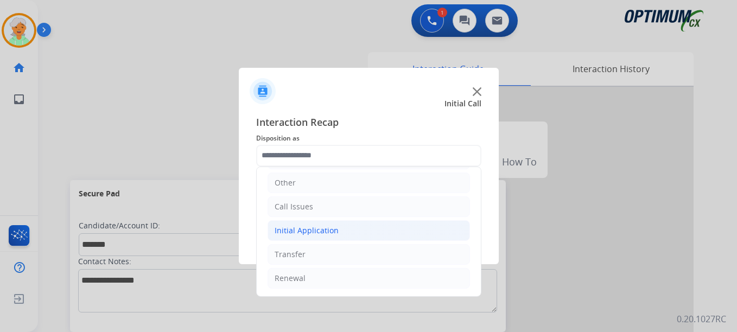
click at [306, 233] on div "Initial Application" at bounding box center [307, 230] width 64 height 11
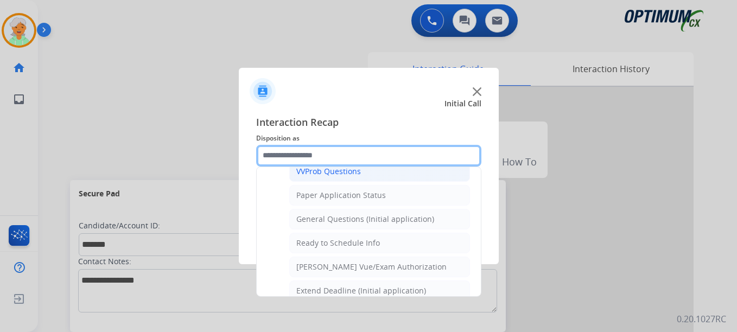
scroll to position [617, 0]
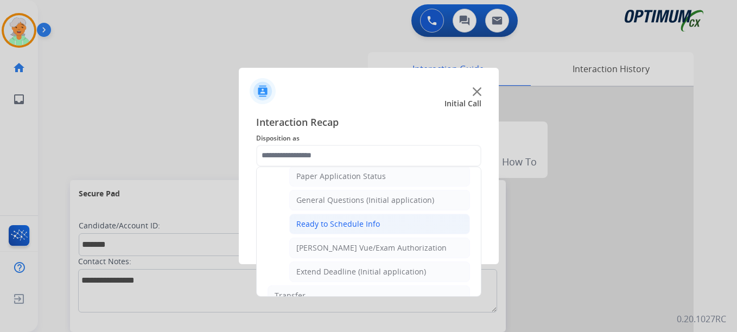
click at [332, 222] on div "Ready to Schedule Info" at bounding box center [338, 224] width 84 height 11
type input "**********"
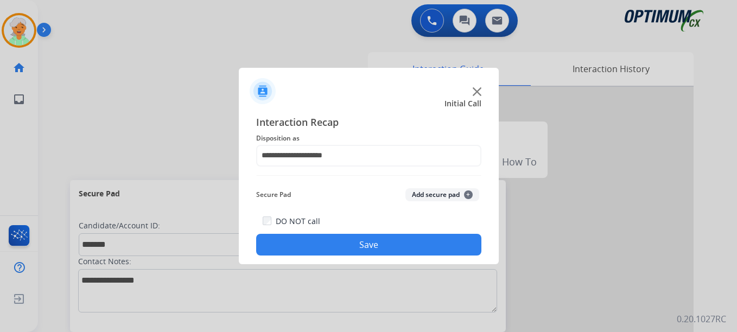
click at [341, 240] on button "Save" at bounding box center [368, 245] width 225 height 22
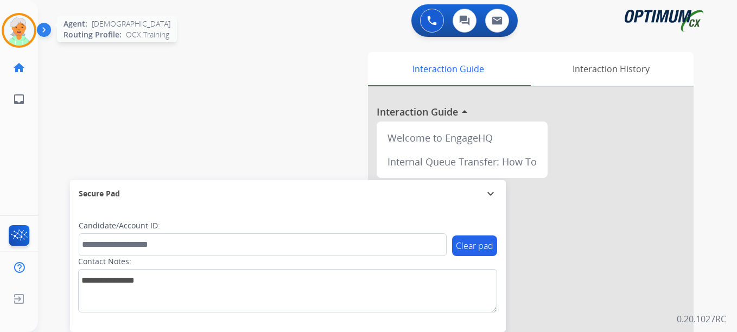
click at [21, 30] on img at bounding box center [19, 30] width 30 height 30
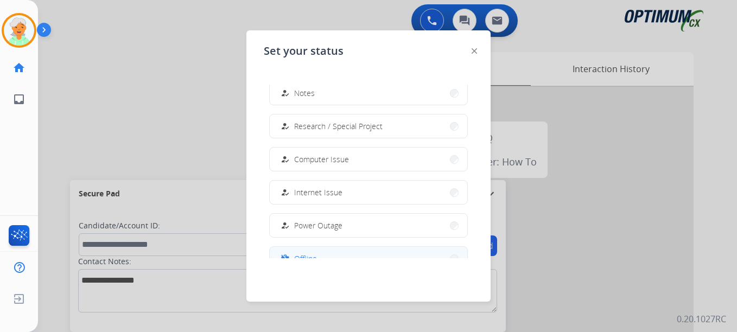
scroll to position [271, 0]
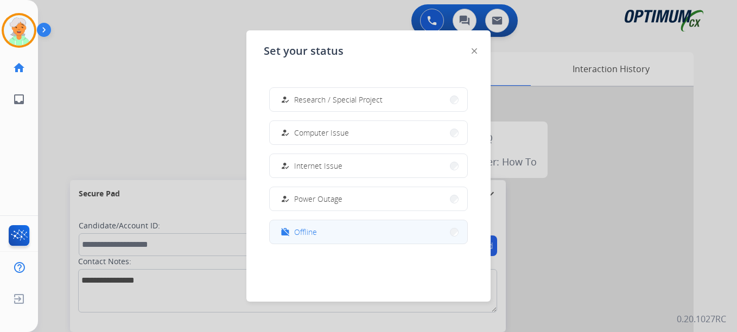
click at [307, 233] on span "Offline" at bounding box center [305, 231] width 23 height 11
